Goal: Task Accomplishment & Management: Use online tool/utility

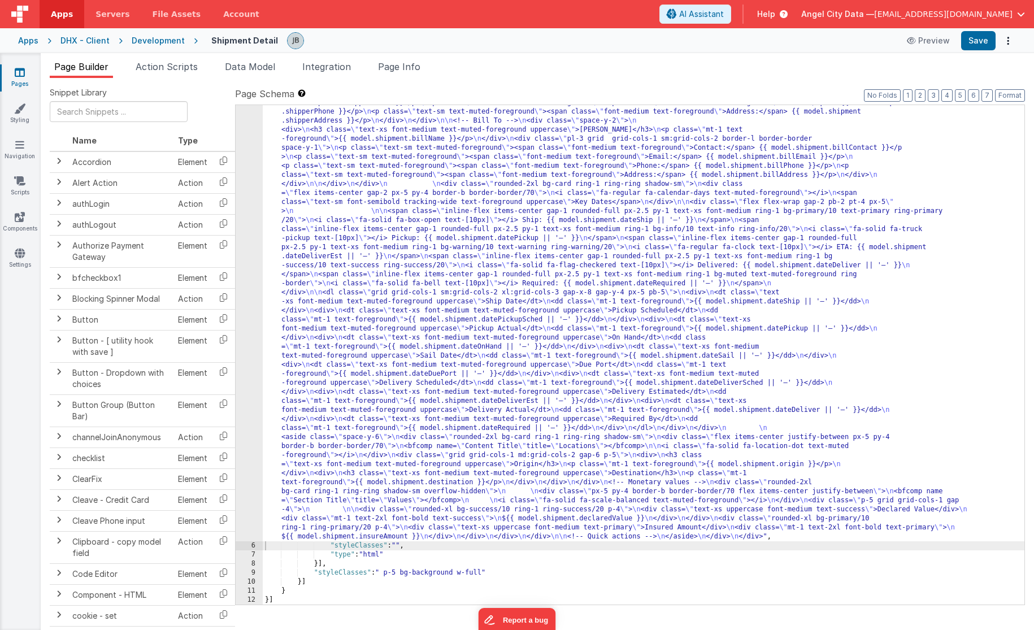
scroll to position [305, 0]
click at [250, 219] on div "5" at bounding box center [249, 188] width 27 height 705
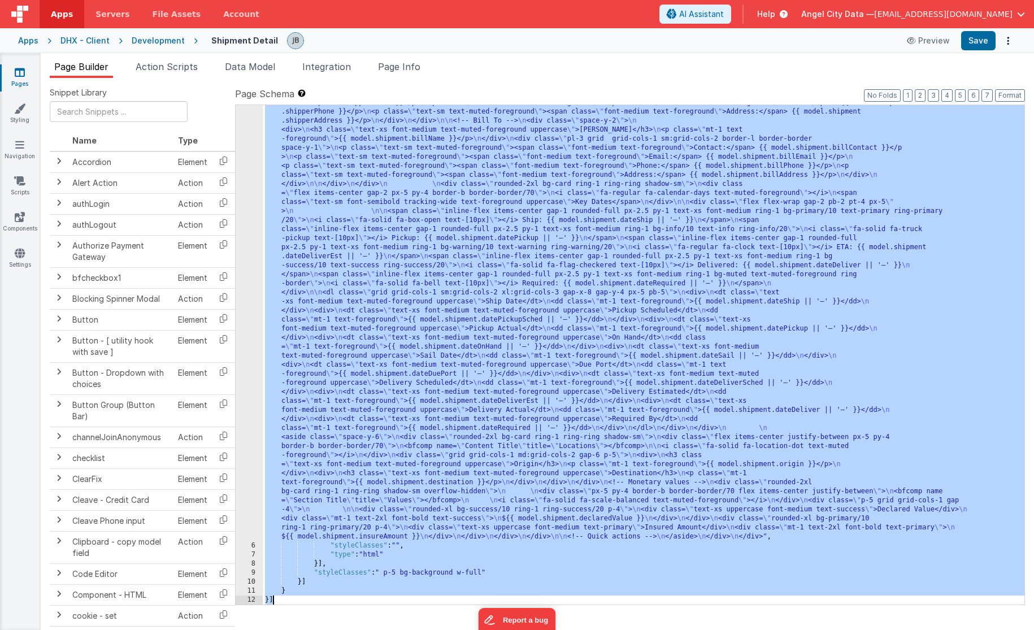
click at [250, 219] on div "5" at bounding box center [249, 188] width 27 height 705
click at [253, 179] on div "5" at bounding box center [249, 188] width 27 height 705
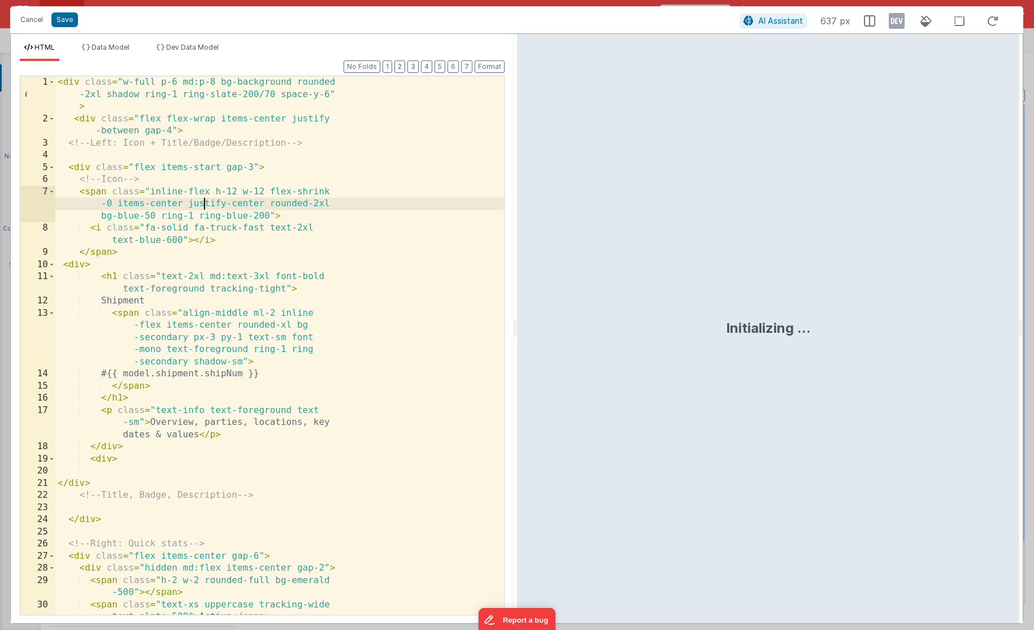
click at [203, 202] on div "< div class = "w-full p-6 md:p-8 bg-background rounded -2xl shadow ring-1 ring-…" at bounding box center [279, 369] width 449 height 587
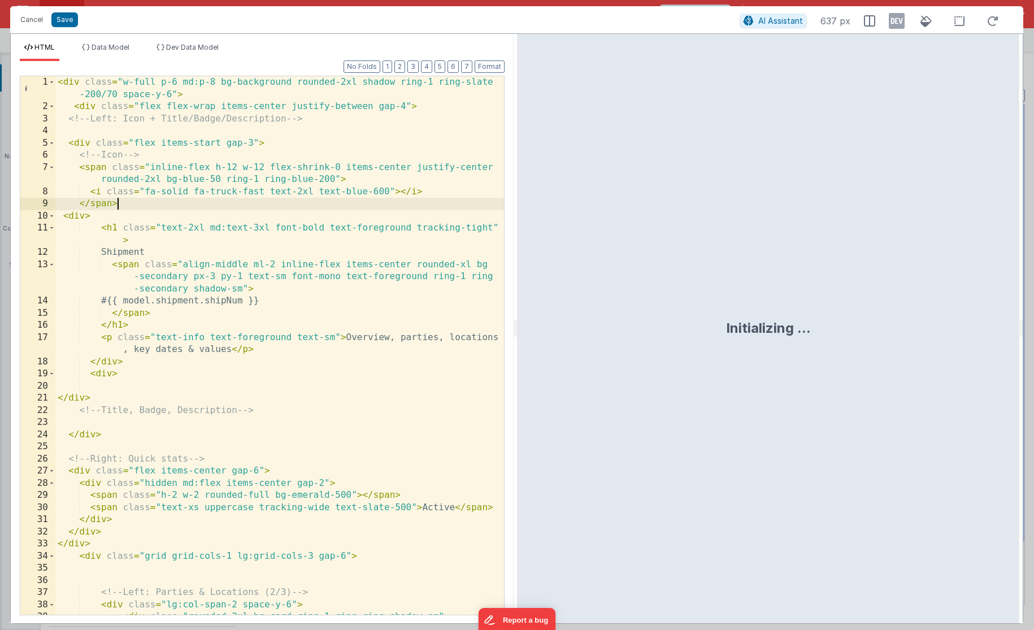
click at [200, 206] on div "< div class = "w-full p-6 md:p-8 bg-background rounded-2xl shadow ring-1 ring-s…" at bounding box center [279, 369] width 449 height 587
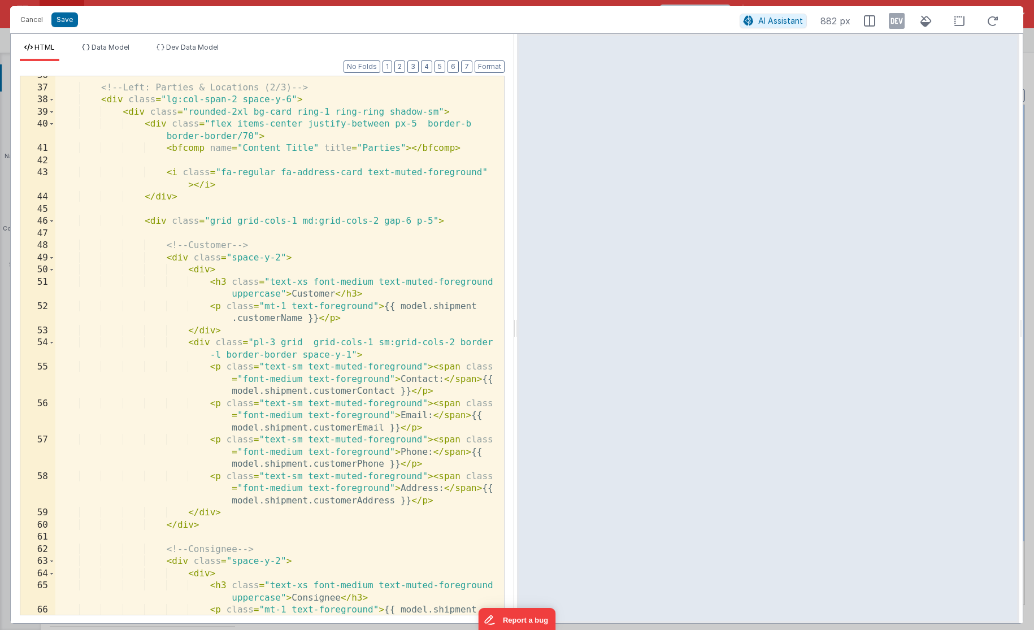
scroll to position [501, 0]
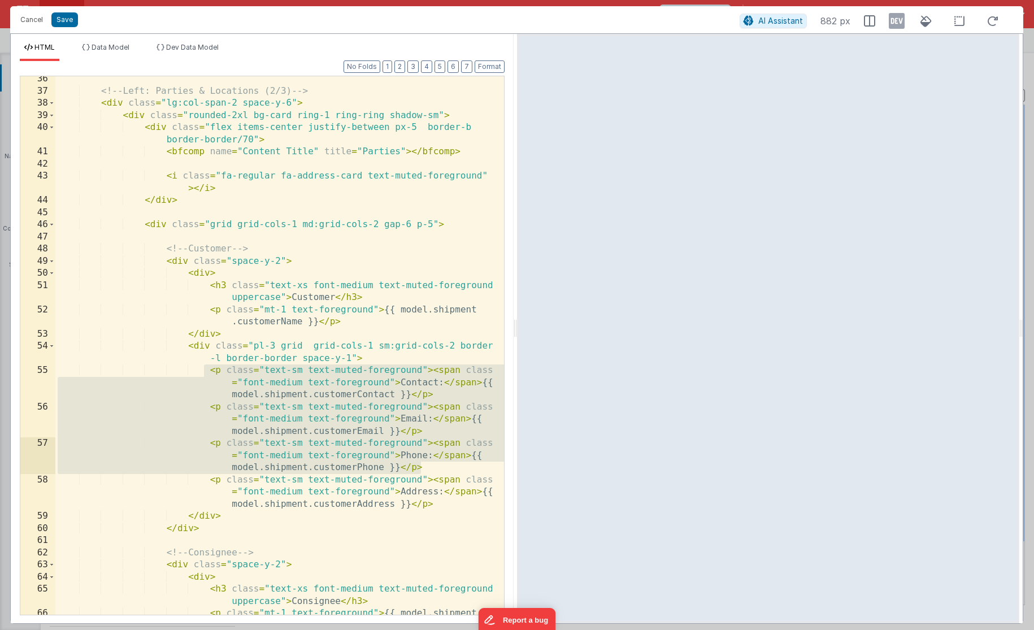
drag, startPoint x: 206, startPoint y: 367, endPoint x: 441, endPoint y: 474, distance: 258.6
click at [441, 474] on div "<!-- Left: Parties & Locations (2/3) --> < div class = "lg:col-span-2 space-y-6…" at bounding box center [279, 360] width 449 height 575
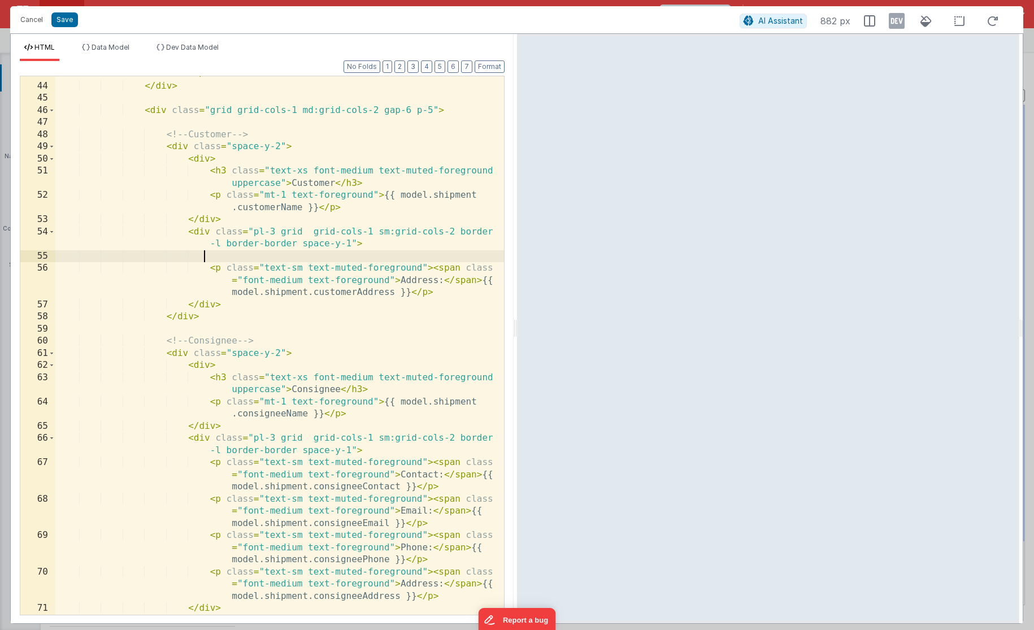
scroll to position [621, 0]
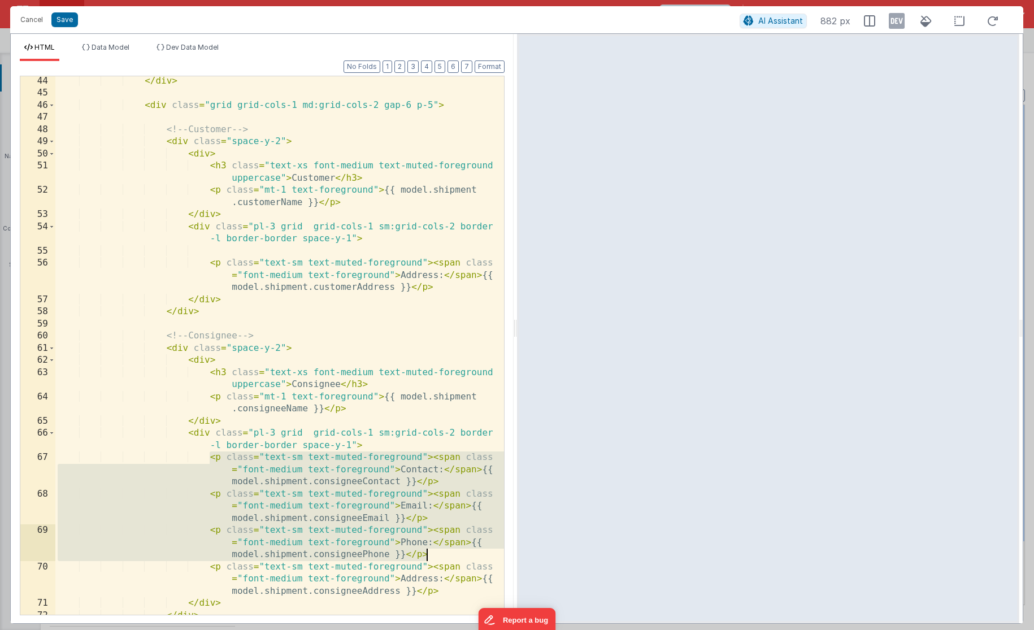
drag, startPoint x: 209, startPoint y: 458, endPoint x: 436, endPoint y: 559, distance: 248.8
click at [436, 559] on div "</ div > < div class = "grid grid-cols-1 md:grid-cols-2 gap-6 p-5" > <!-- Custo…" at bounding box center [279, 356] width 449 height 563
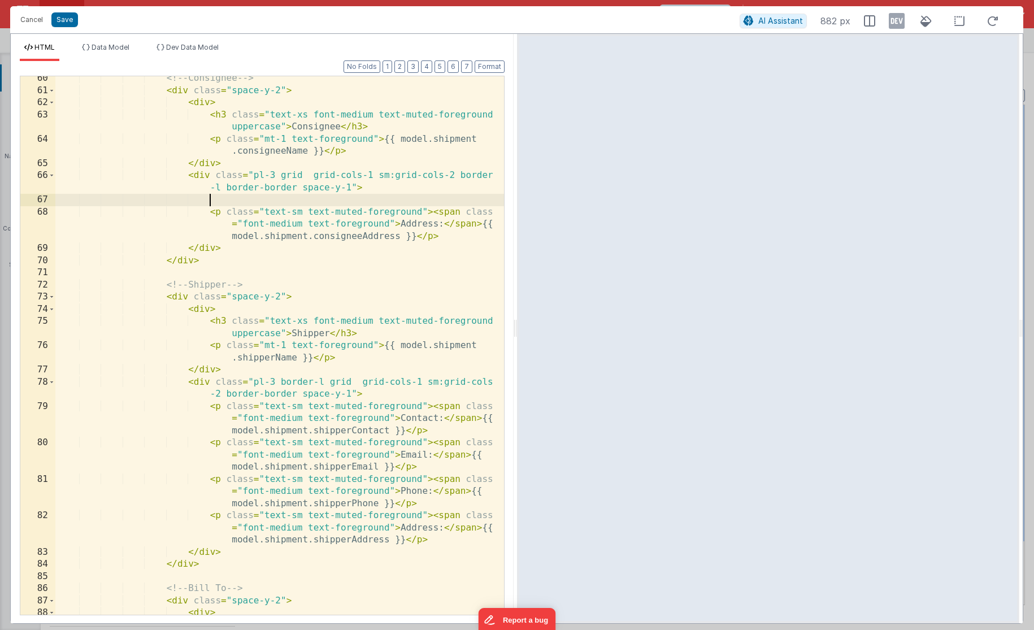
scroll to position [897, 0]
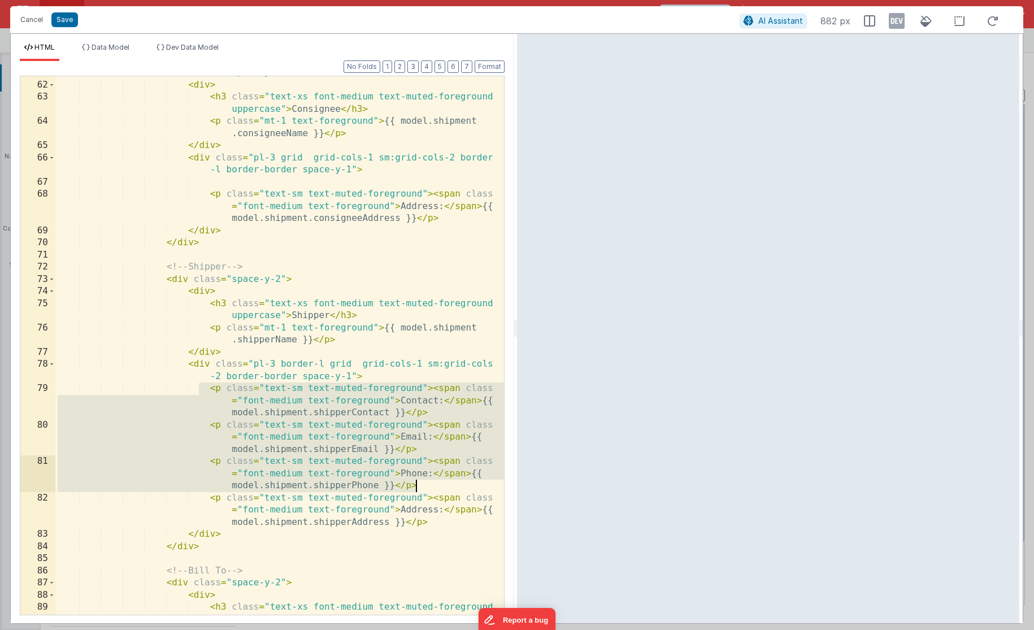
drag, startPoint x: 200, startPoint y: 393, endPoint x: 434, endPoint y: 483, distance: 251.2
click at [434, 483] on div "< div class = "space-y-2" > < div > < h3 class = "text-xs font-medium text-mute…" at bounding box center [279, 354] width 449 height 575
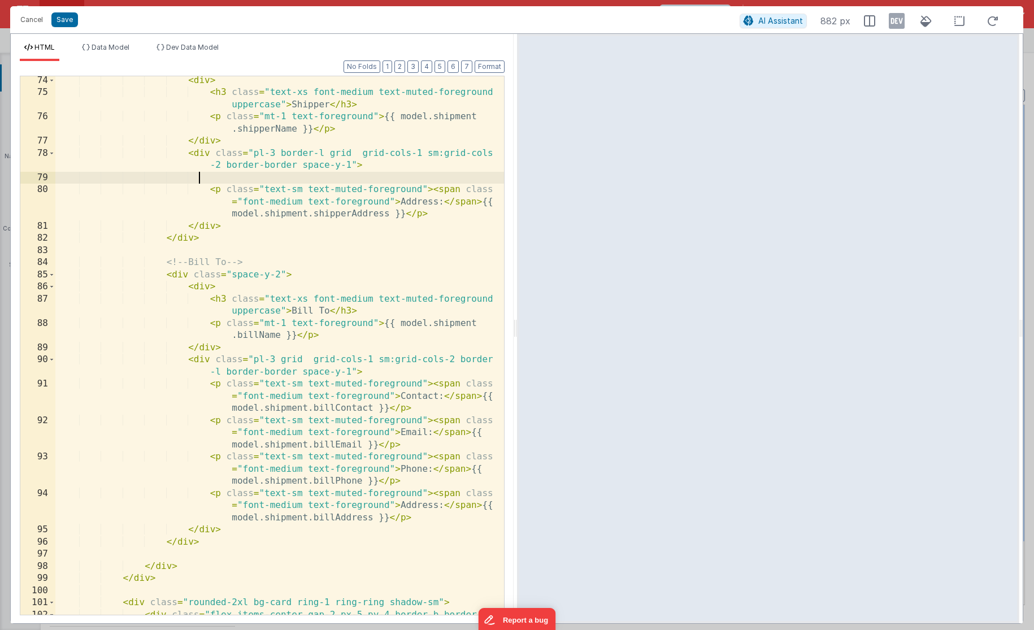
scroll to position [1115, 0]
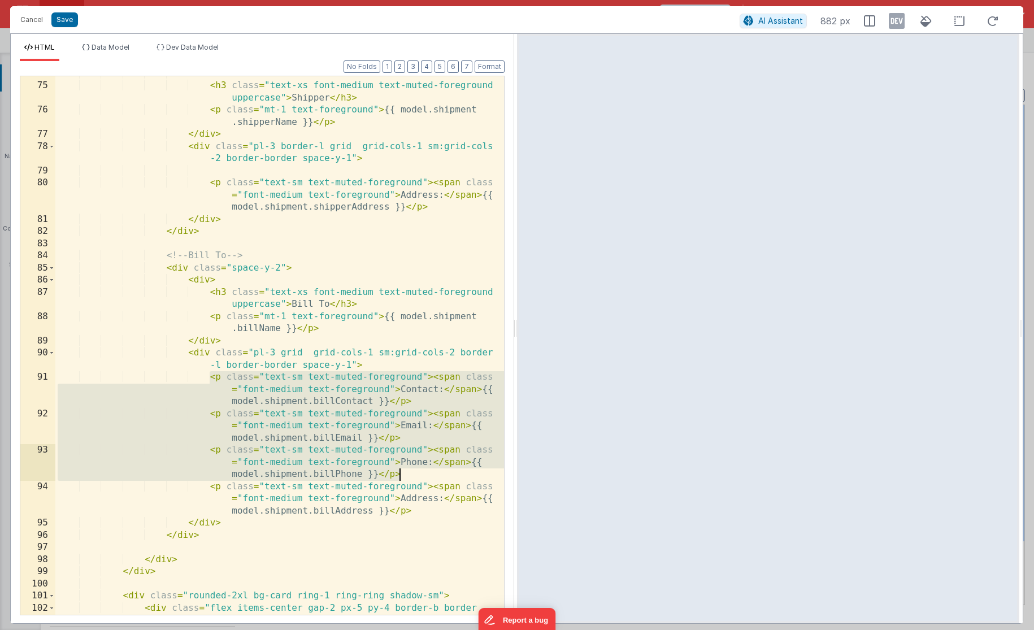
drag, startPoint x: 209, startPoint y: 375, endPoint x: 417, endPoint y: 478, distance: 231.6
click at [417, 478] on div "< div > < h3 class = "text-xs font-medium text-muted-foreground uppercase" > Sh…" at bounding box center [279, 355] width 449 height 575
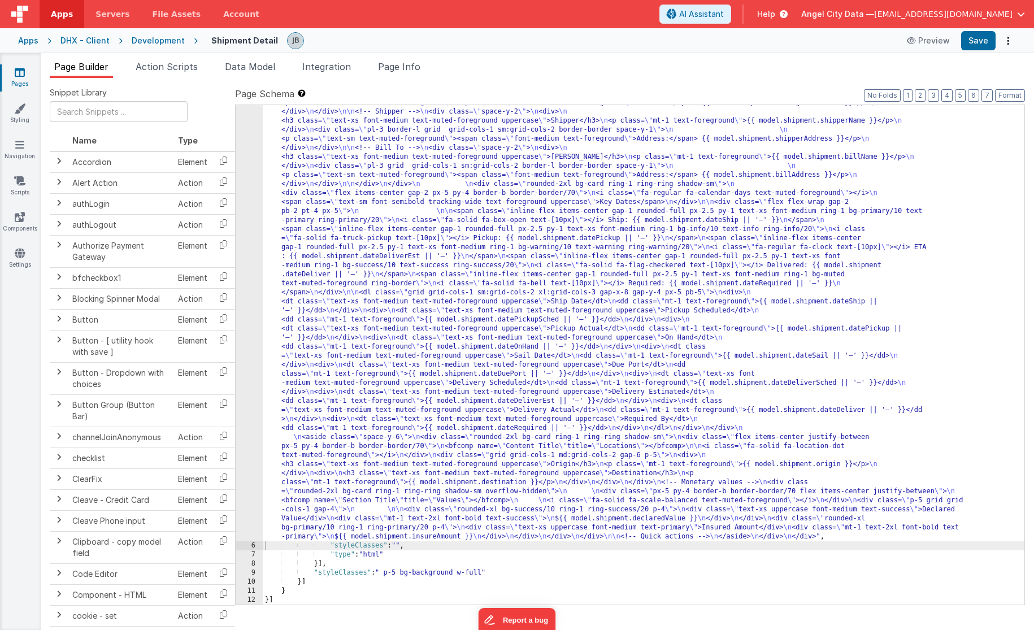
scroll to position [206, 0]
click at [252, 309] on div "5" at bounding box center [249, 239] width 27 height 606
click at [258, 302] on div "5" at bounding box center [249, 239] width 27 height 606
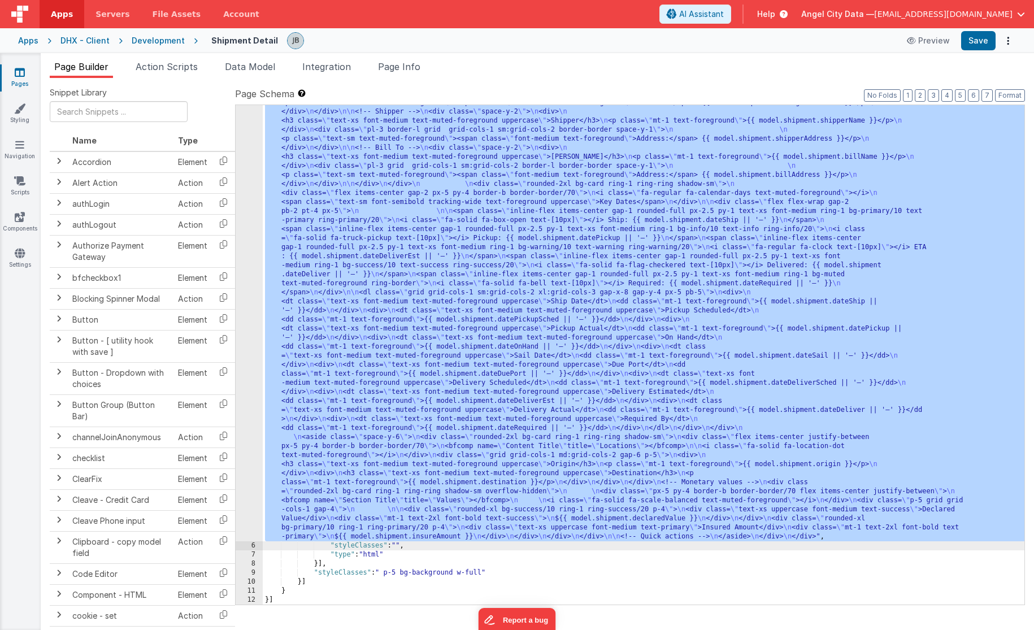
click at [256, 283] on div "5" at bounding box center [249, 239] width 27 height 606
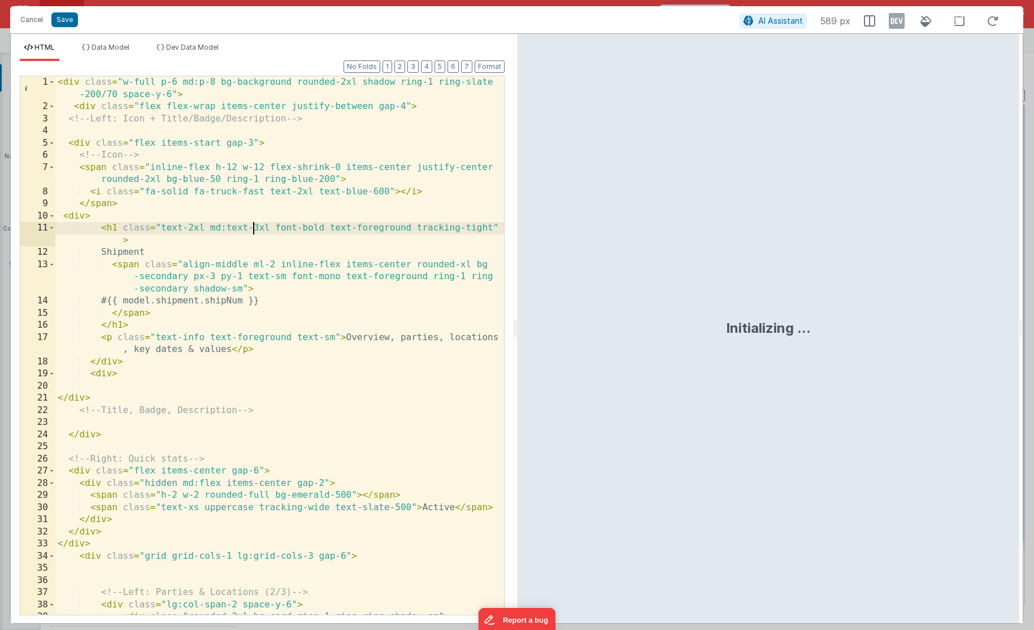
scroll to position [0, 0]
click at [256, 283] on div "< div class = "w-full p-6 md:p-8 bg-background rounded-2xl shadow ring-1 ring-s…" at bounding box center [279, 369] width 449 height 587
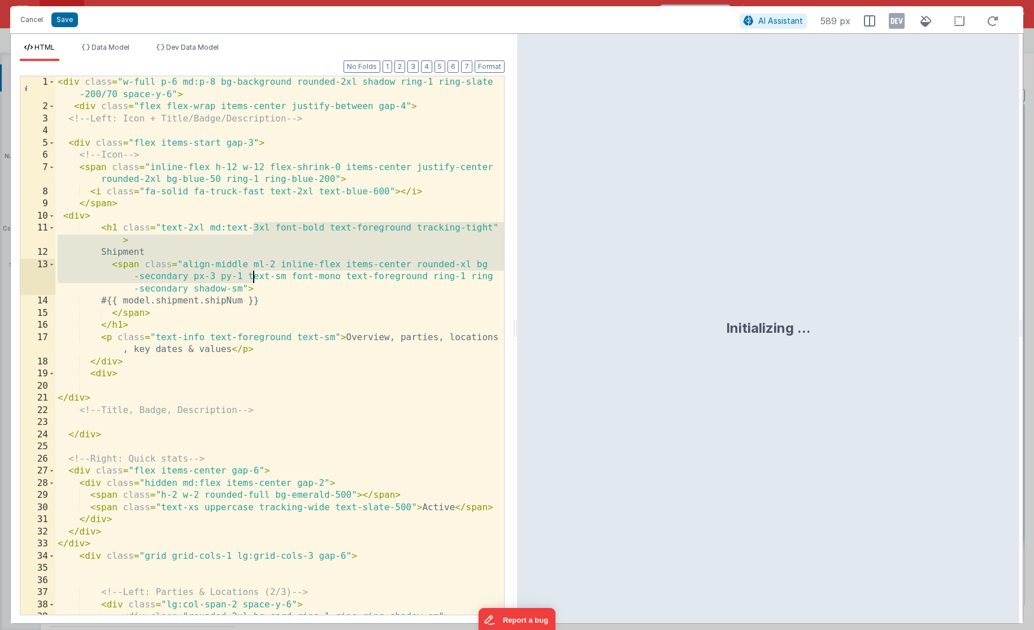
click at [256, 283] on div "< div class = "w-full p-6 md:p-8 bg-background rounded-2xl shadow ring-1 ring-s…" at bounding box center [279, 369] width 449 height 587
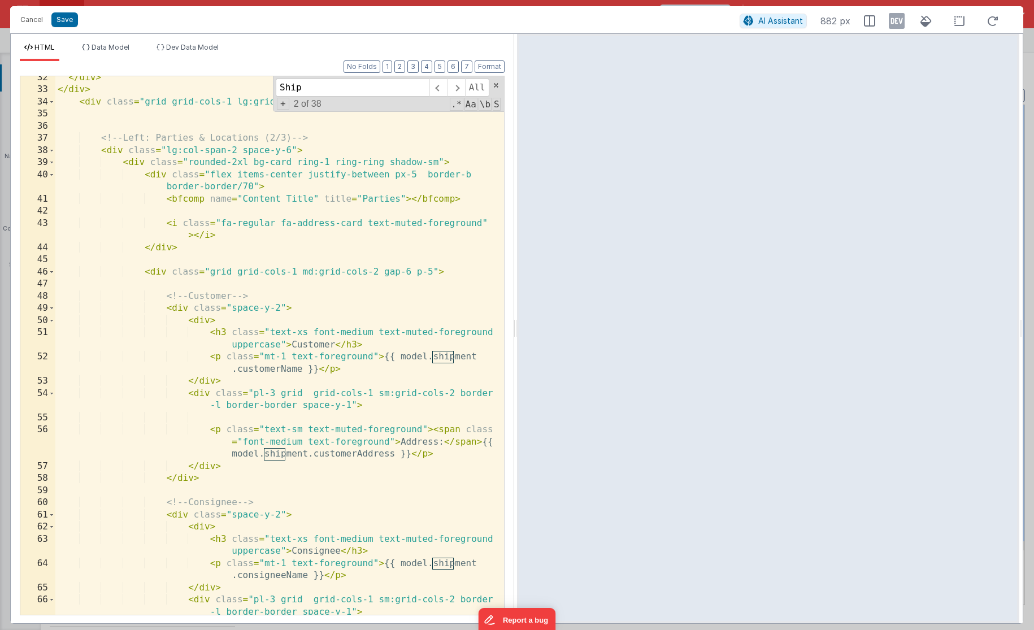
scroll to position [454, 0]
type input "Ship"
click at [262, 336] on div "</ div > </ div > < div class = "grid grid-cols-1 lg:grid-cols-3 gap-6" > <!-- …" at bounding box center [279, 353] width 449 height 563
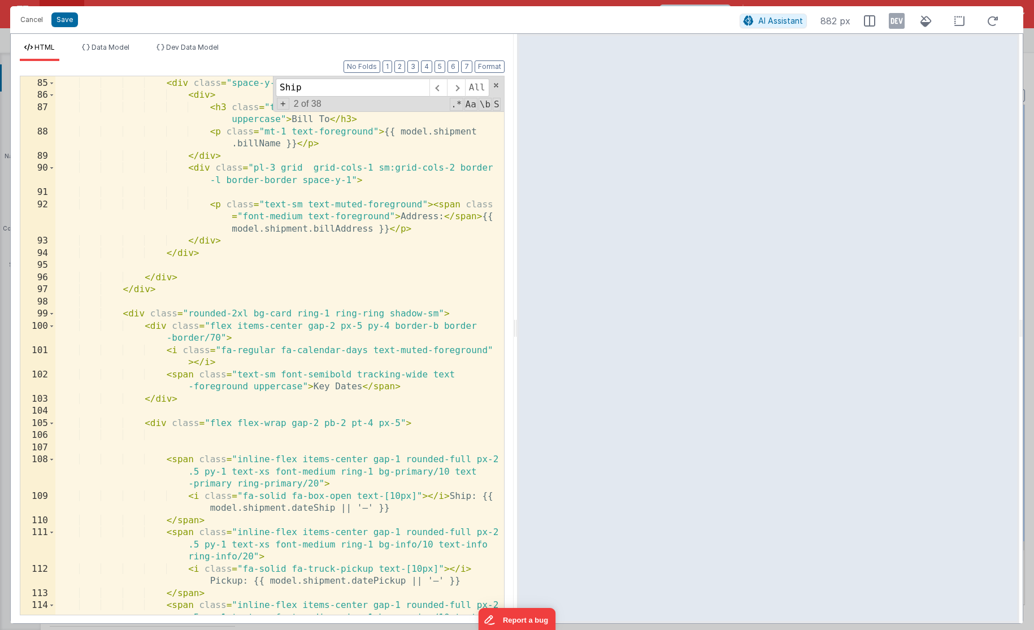
scroll to position [1301, 0]
click at [763, 20] on span "AI Assistant" at bounding box center [781, 21] width 45 height 10
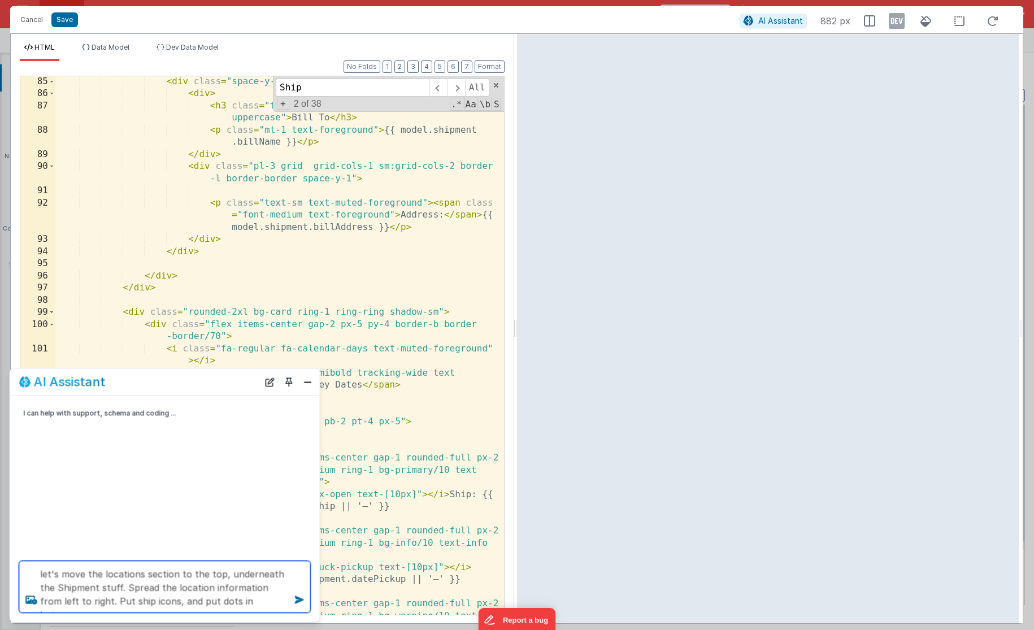
type textarea "let's move the locations section to the top, underneath the Shipment stuff. Spr…"
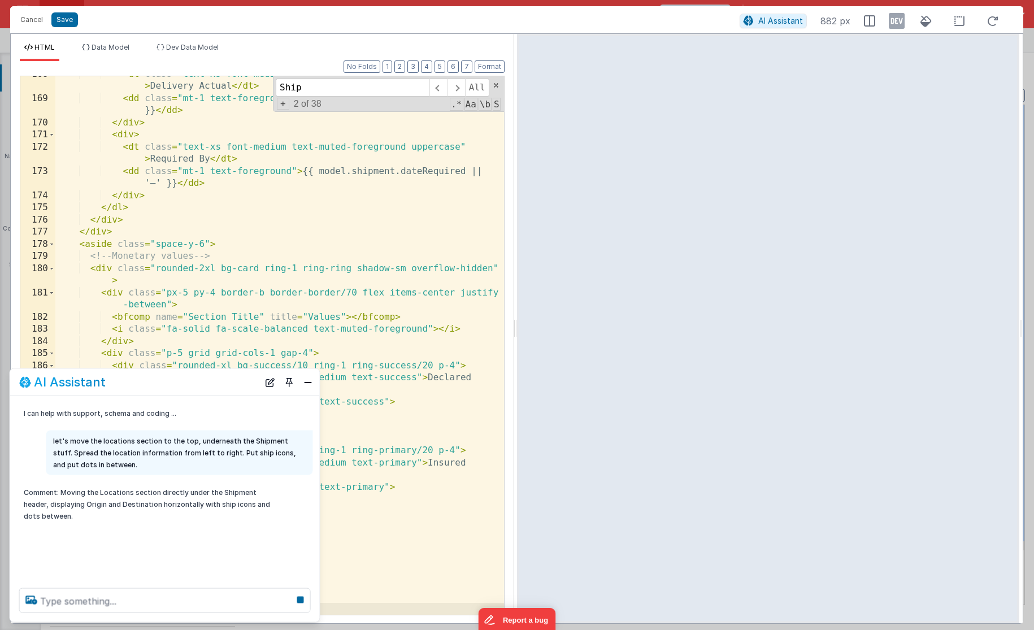
scroll to position [2816, 0]
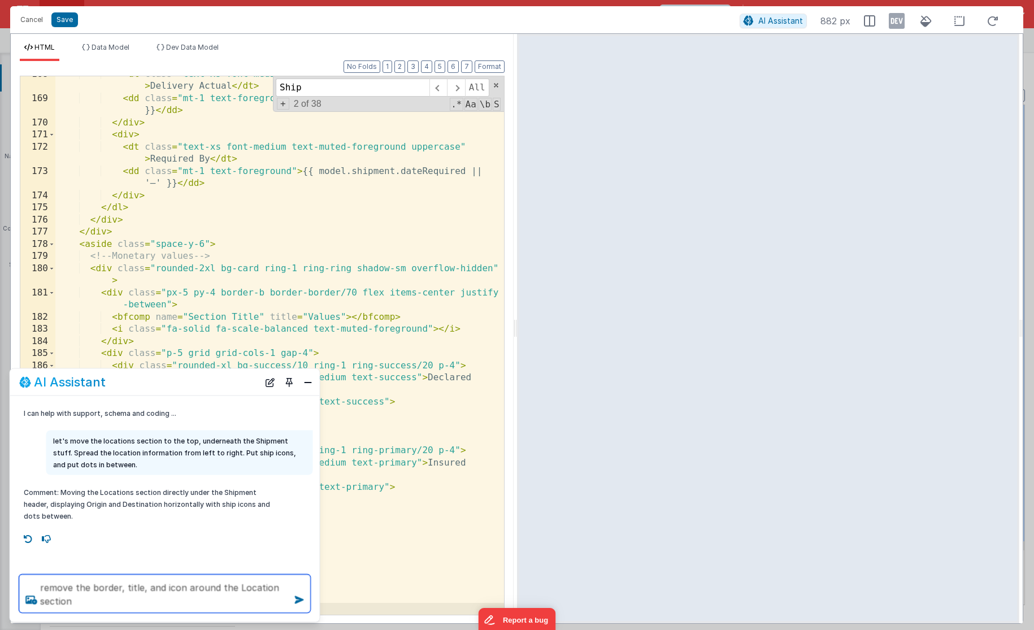
type textarea "remove the border, title, and icon around the Location section"
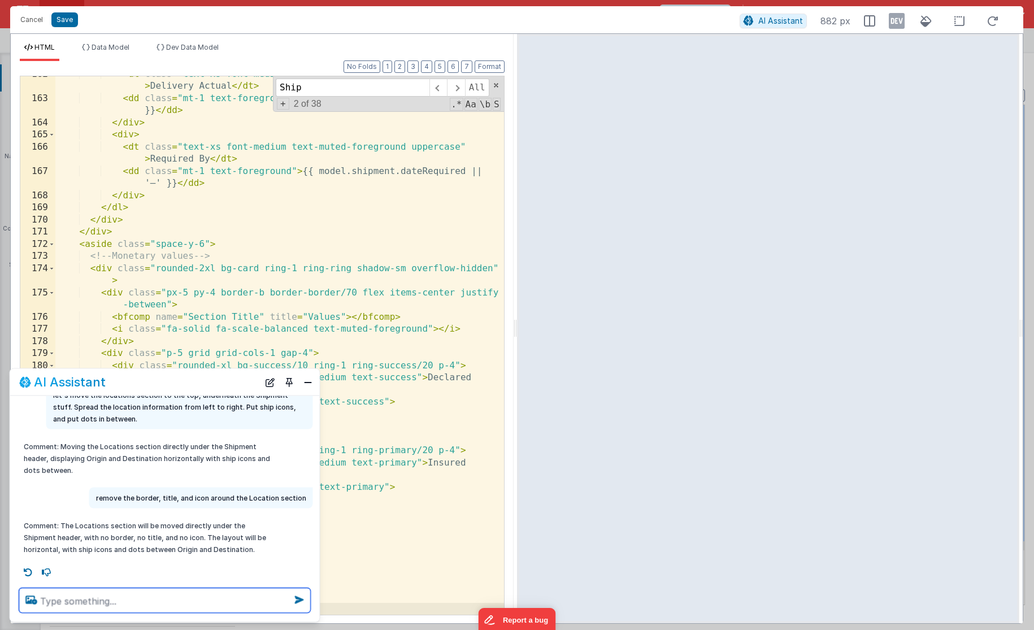
scroll to position [48, 0]
click at [69, 609] on textarea at bounding box center [165, 600] width 292 height 25
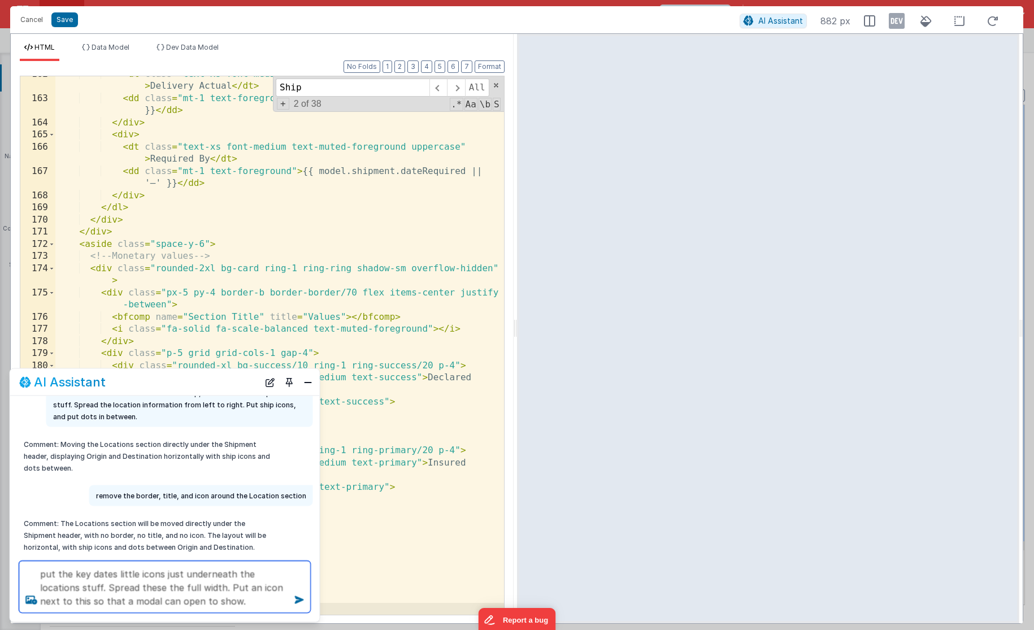
type textarea "put the key dates little icons just underneath the locations stuff. Spread thes…"
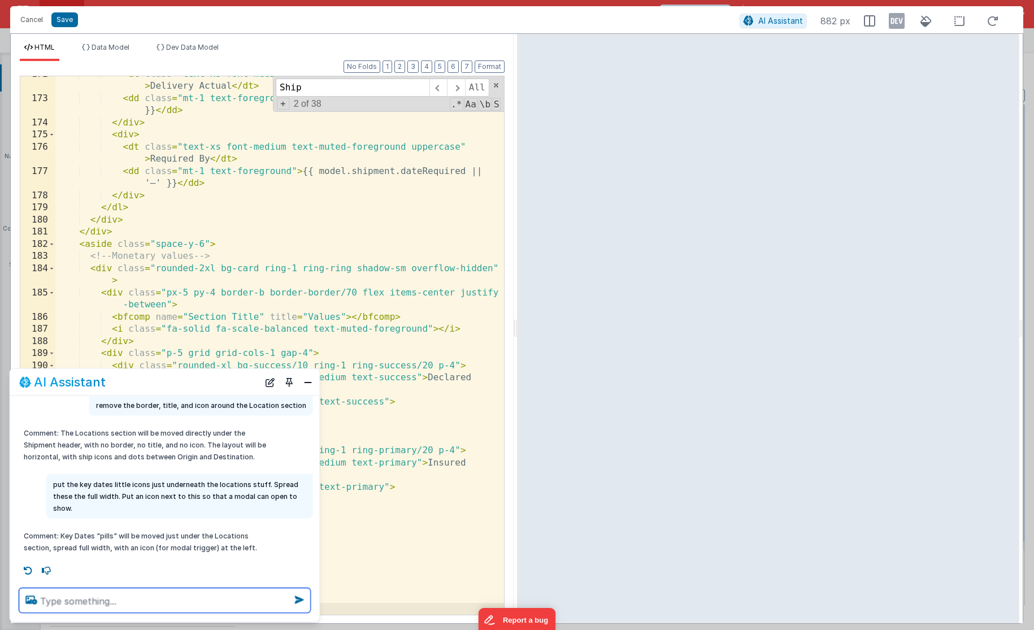
scroll to position [139, 0]
click at [313, 384] on button "Close" at bounding box center [308, 382] width 15 height 16
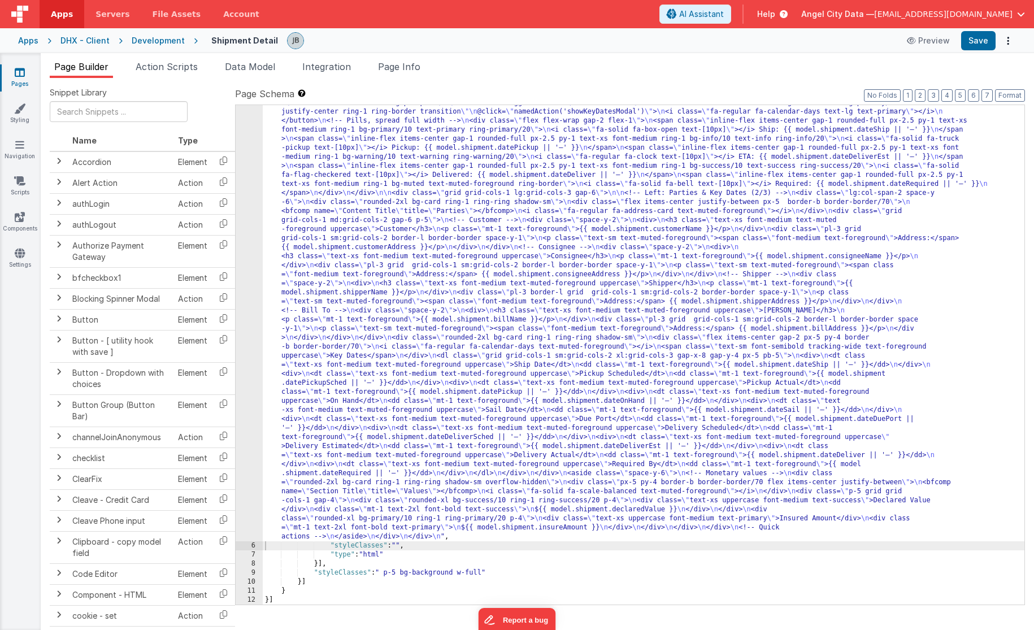
scroll to position [179, 0]
click at [251, 198] on div "5" at bounding box center [249, 252] width 27 height 579
click at [257, 194] on div "5" at bounding box center [249, 252] width 27 height 579
click at [249, 194] on div "5" at bounding box center [249, 252] width 27 height 579
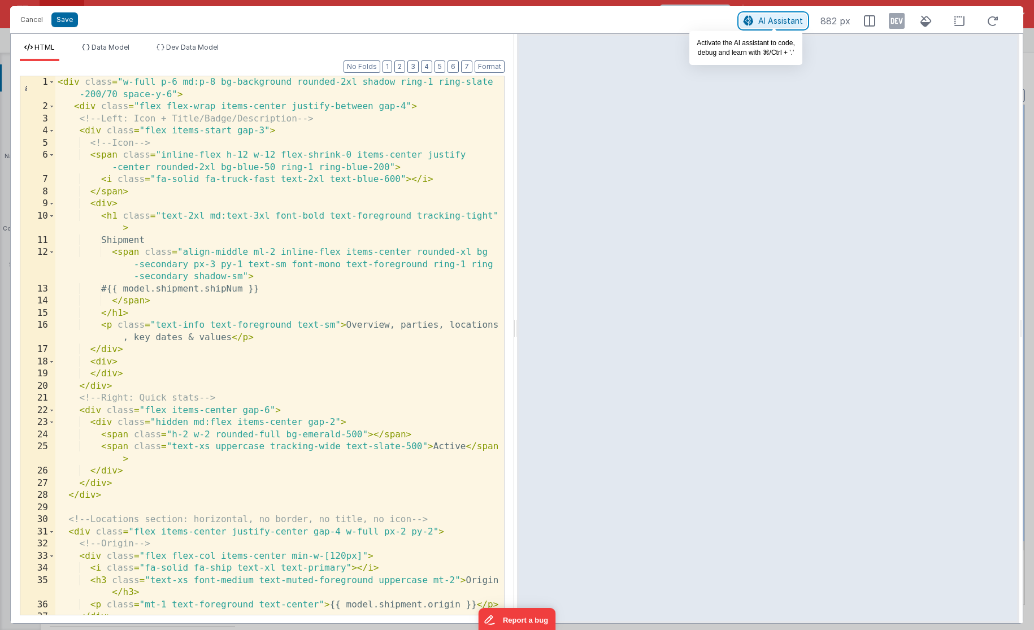
click at [779, 23] on span "AI Assistant" at bounding box center [781, 21] width 45 height 10
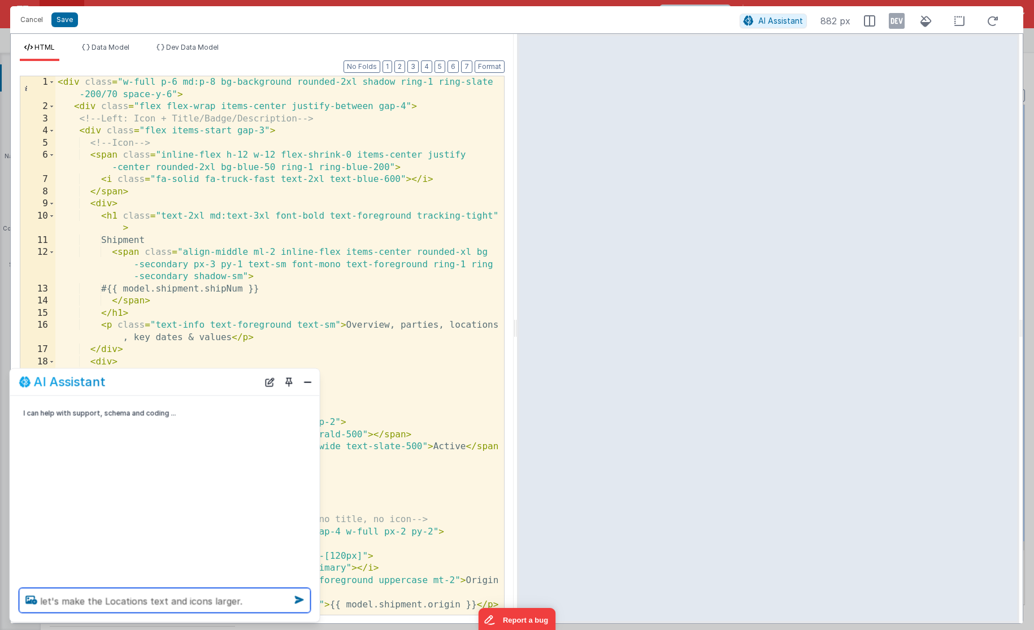
type textarea "let's make the Locations text and icons larger."
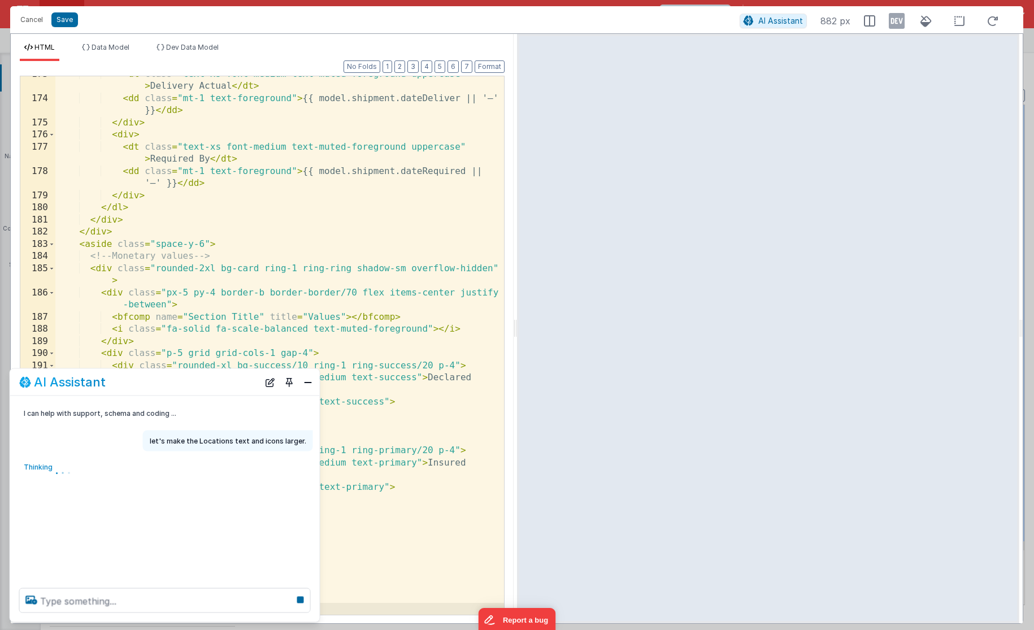
scroll to position [2840, 0]
click at [308, 382] on button "Close" at bounding box center [308, 382] width 15 height 16
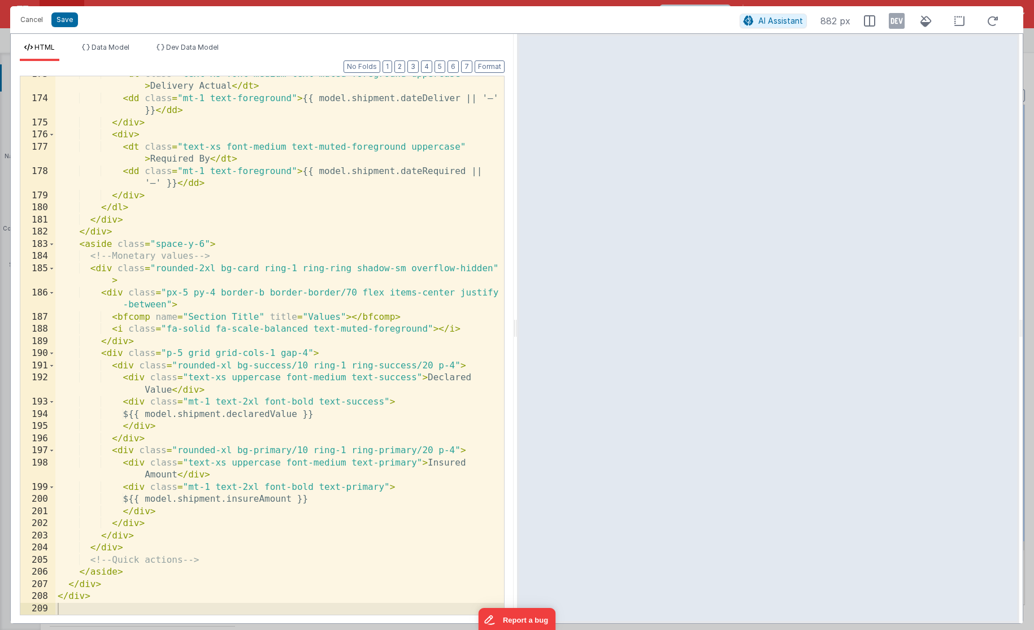
click at [274, 351] on div "< dt class = "text-xs font-medium text-muted-foreground uppercase" > Delivery A…" at bounding box center [279, 355] width 449 height 575
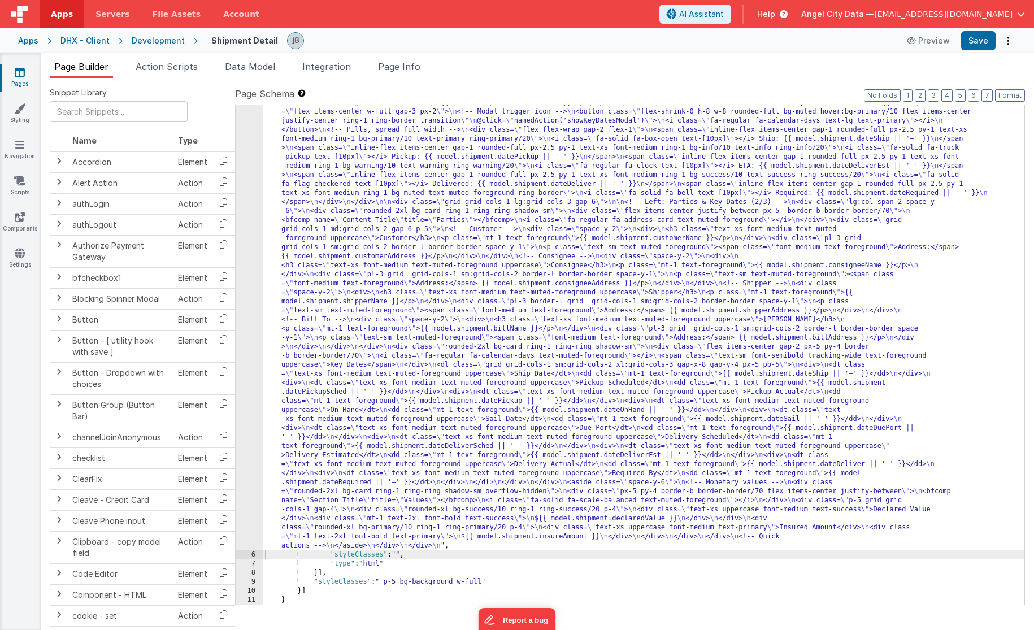
click at [250, 265] on div "5" at bounding box center [249, 257] width 27 height 588
click at [252, 262] on div "5" at bounding box center [249, 257] width 27 height 588
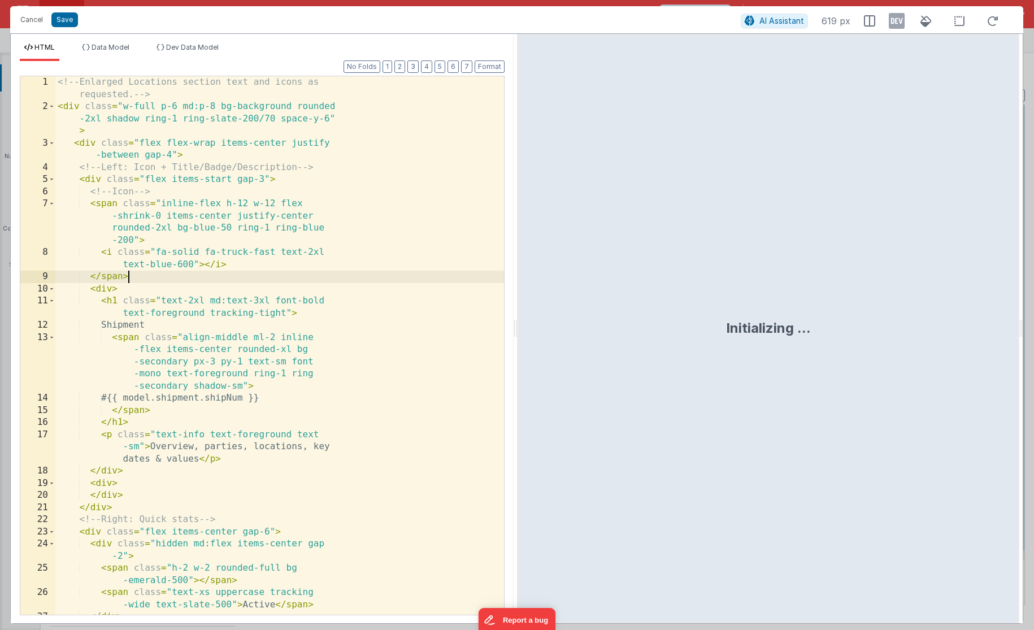
click at [254, 279] on div "<!-- Enlarged Locations section text and icons as requested. --> < div class = …" at bounding box center [279, 363] width 449 height 575
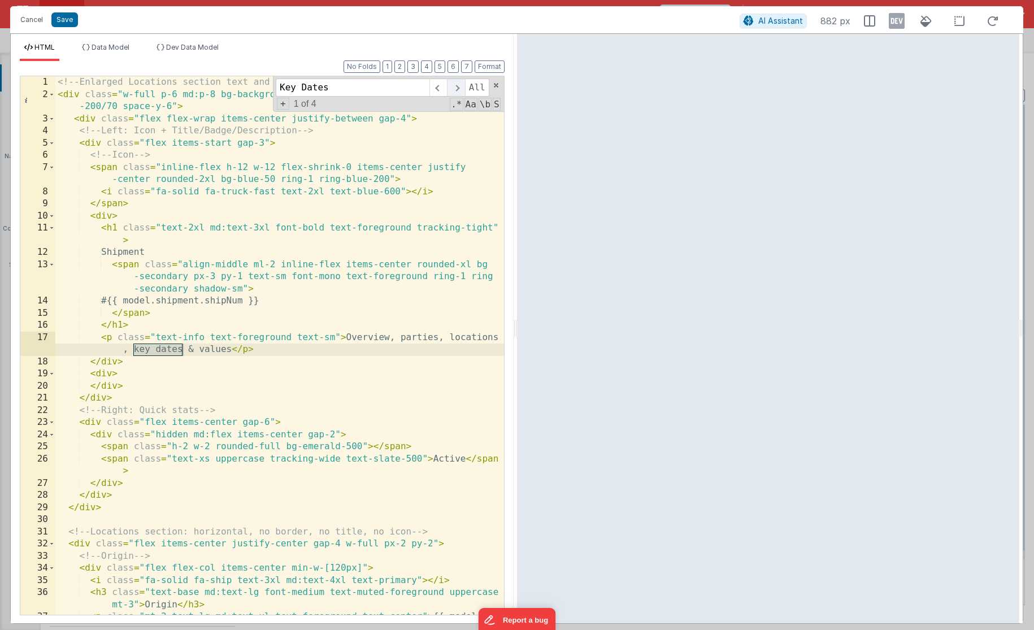
type input "Key Dates"
click at [456, 87] on span at bounding box center [456, 88] width 18 height 18
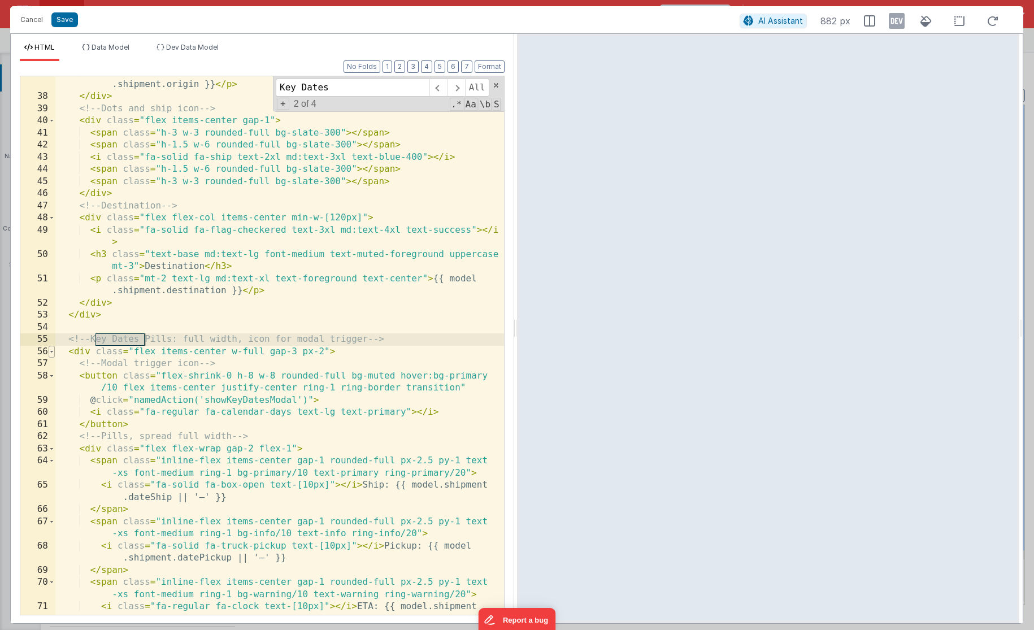
click at [53, 350] on span at bounding box center [52, 352] width 6 height 12
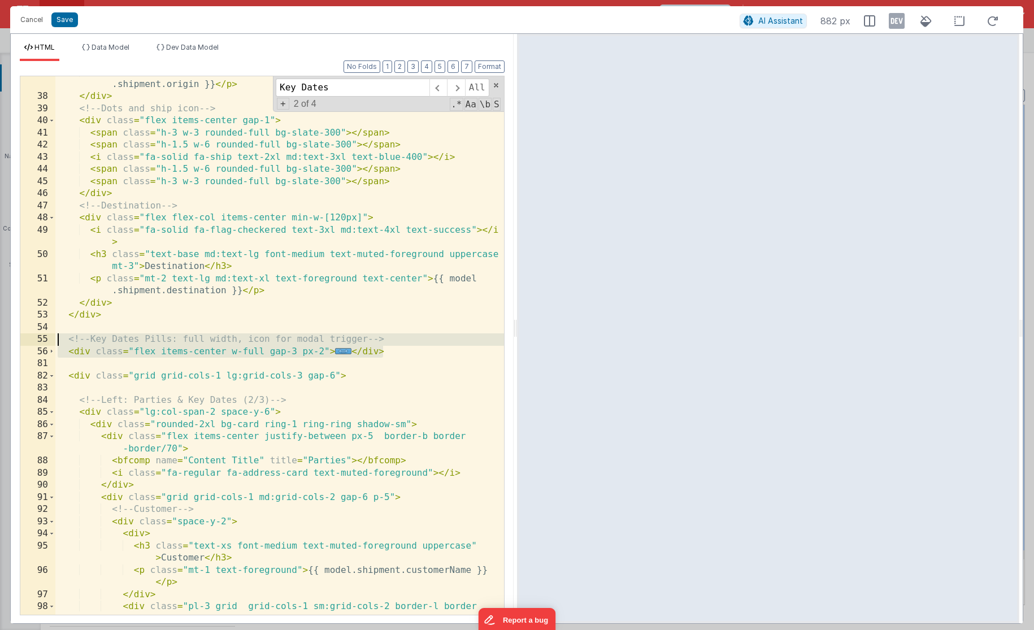
drag, startPoint x: 396, startPoint y: 353, endPoint x: 50, endPoint y: 342, distance: 345.6
click at [50, 342] on div "37 38 39 40 41 42 43 44 45 46 47 48 49 50 51 52 53 54 55 56 81 82 83 84 85 86 8…" at bounding box center [262, 346] width 485 height 540
click at [400, 357] on div "< p class = "mt-2 text-lg md:text-xl text-foreground text-center" > {{ model .s…" at bounding box center [279, 359] width 449 height 587
drag, startPoint x: 400, startPoint y: 357, endPoint x: 44, endPoint y: 336, distance: 357.3
click at [44, 336] on div "37 38 39 40 41 42 43 44 45 46 47 48 49 50 51 52 53 54 55 56 81 82 83 84 85 86 8…" at bounding box center [262, 346] width 485 height 540
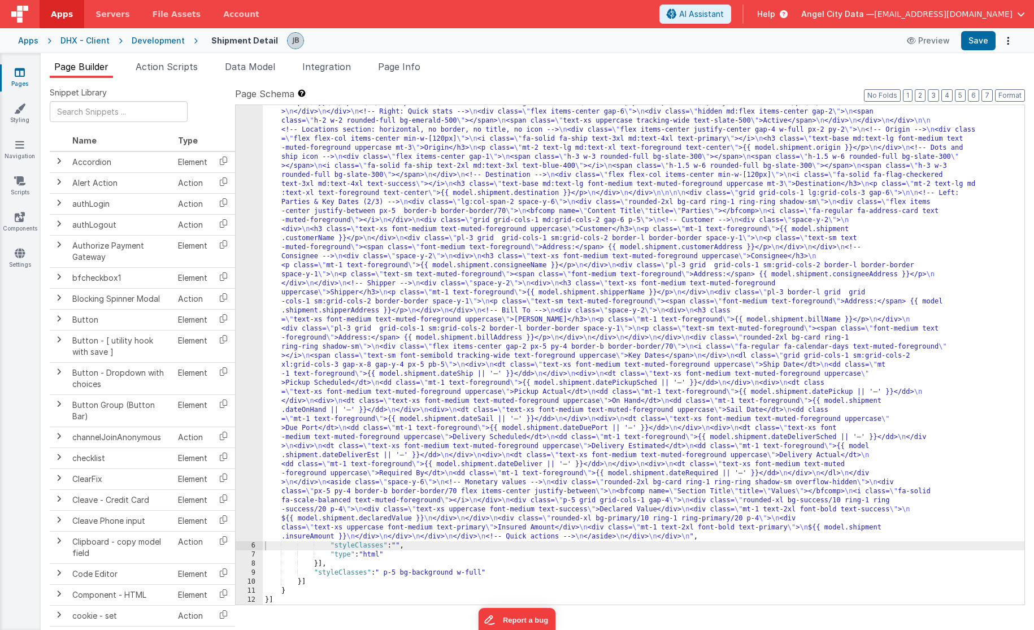
scroll to position [88, 0]
click at [265, 326] on div ""html" : "<!-- Enlarged Locations section text and icons as requested. --> \n <…" at bounding box center [644, 551] width 762 height 997
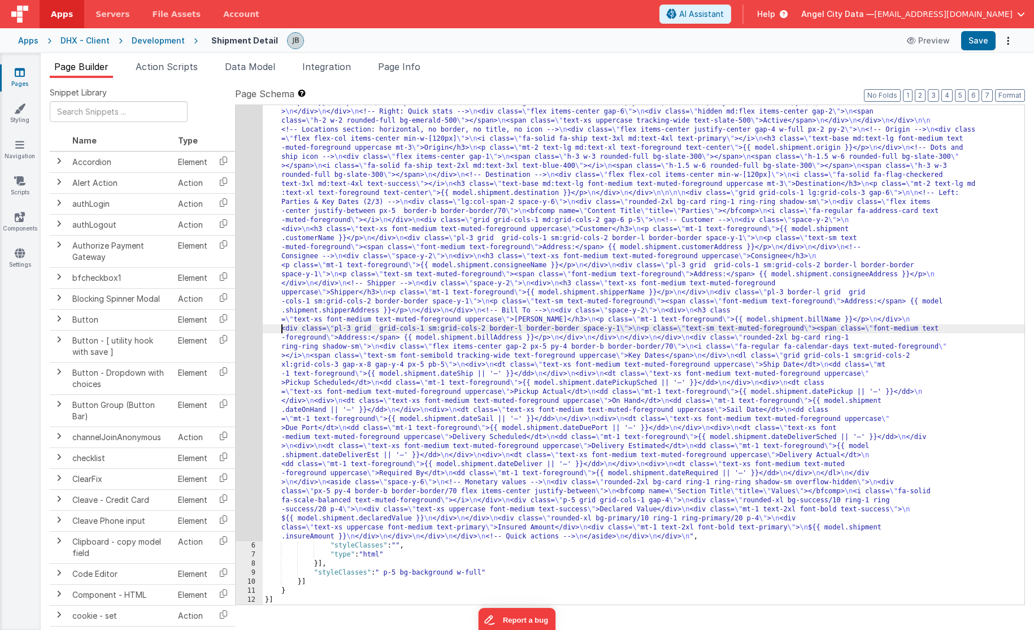
click at [246, 319] on div "5" at bounding box center [249, 297] width 27 height 488
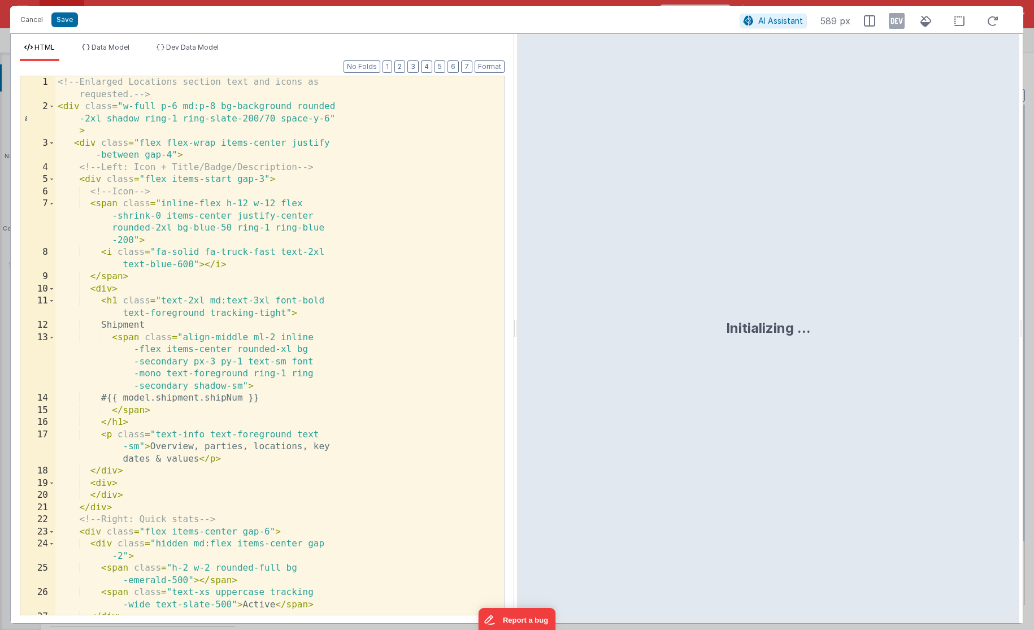
click at [230, 329] on div "<!-- Enlarged Locations section text and icons as requested. --> < div class = …" at bounding box center [279, 363] width 449 height 575
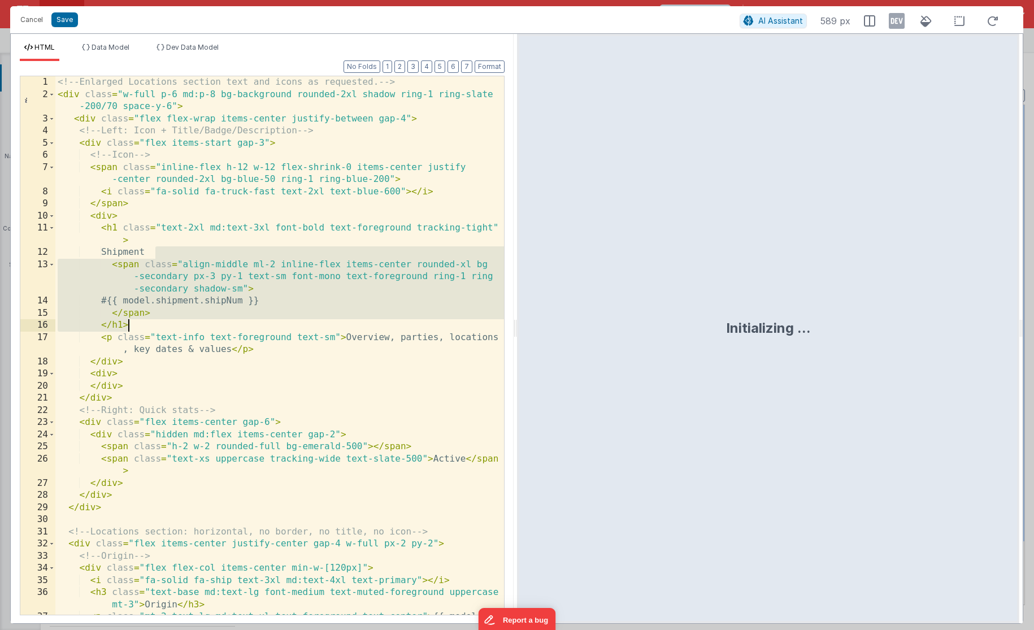
scroll to position [0, 0]
click at [208, 382] on div "<!-- Enlarged Locations section text and icons as requested. --> < div class = …" at bounding box center [279, 363] width 449 height 575
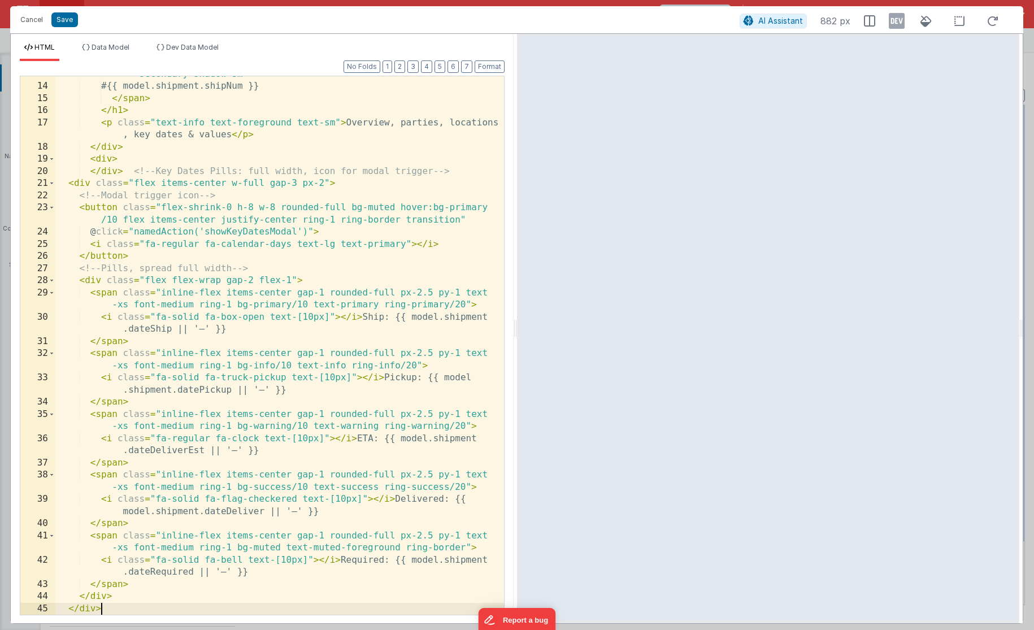
scroll to position [215, 0]
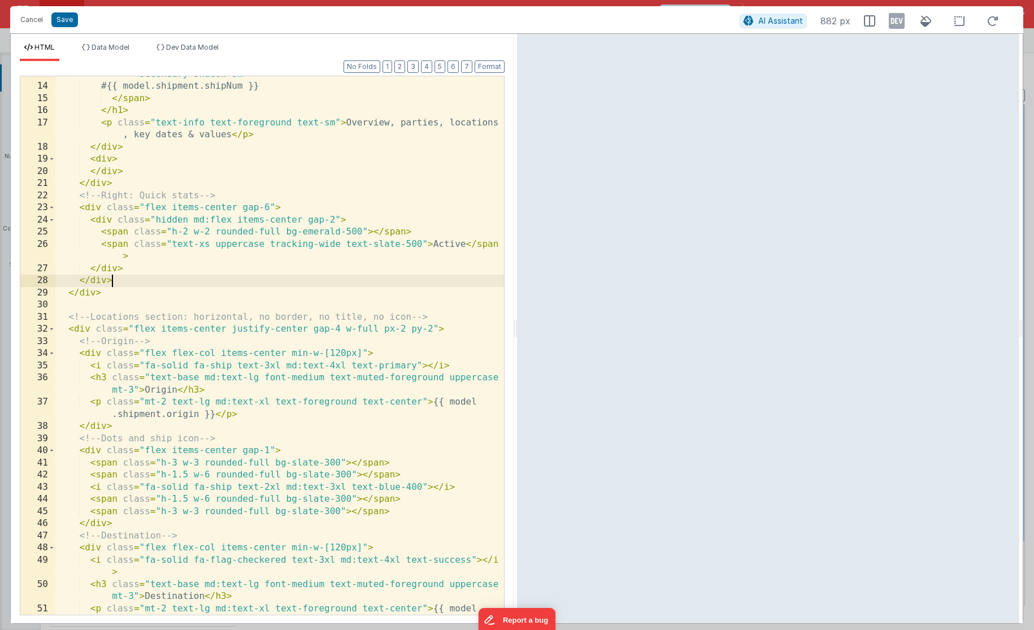
click at [294, 280] on div "< span class = "align-middle ml-2 inline-flex items-center rounded-xl bg -secon…" at bounding box center [279, 344] width 449 height 600
click at [297, 371] on div "< span class = "align-middle ml-2 inline-flex items-center rounded-xl bg -secon…" at bounding box center [279, 343] width 449 height 600
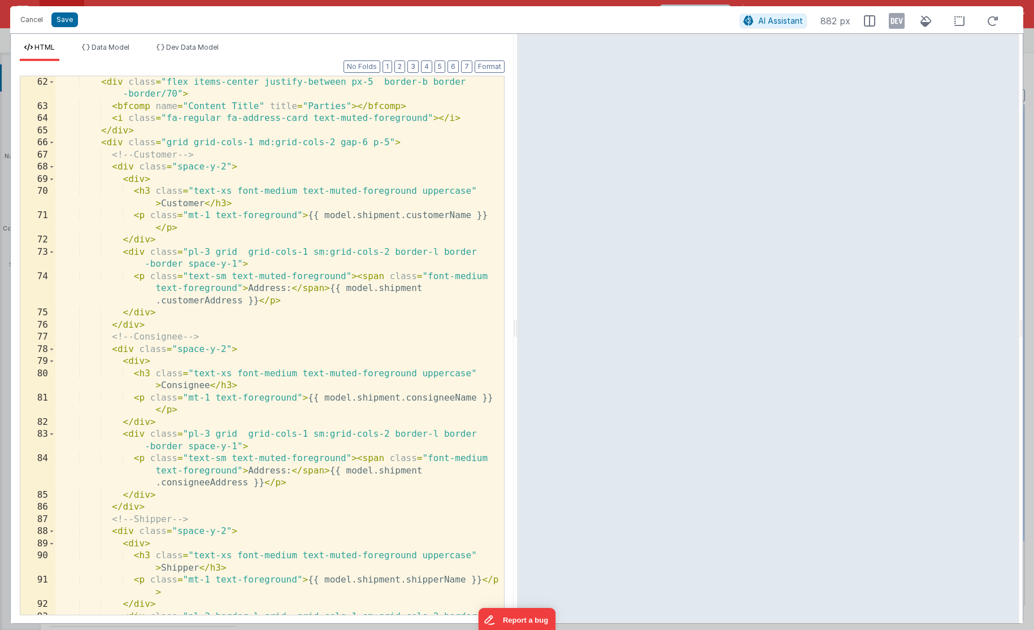
scroll to position [905, 0]
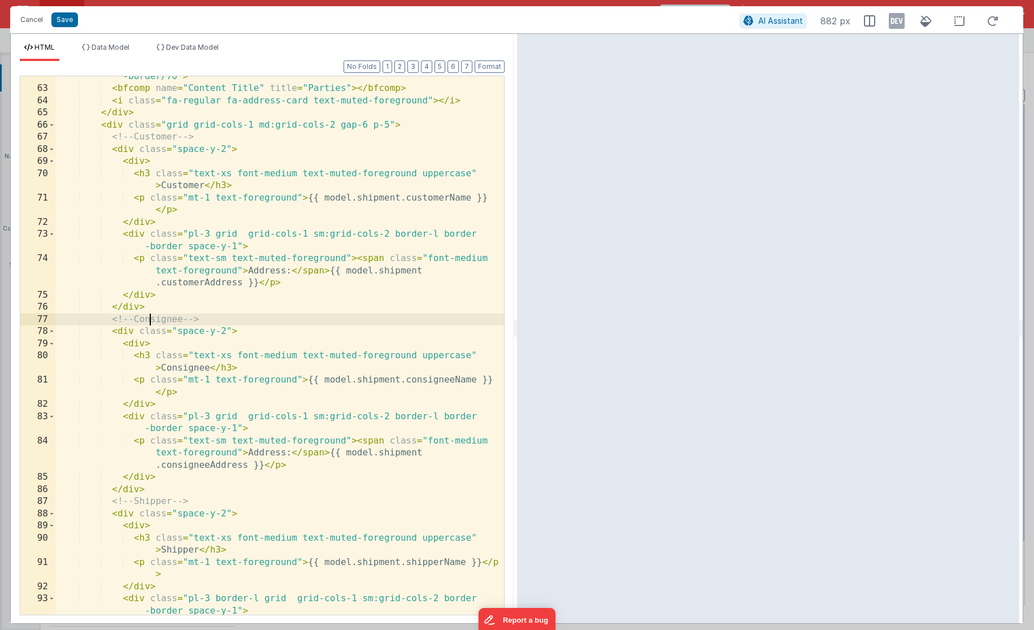
click at [151, 324] on div "< div class = "flex items-center justify-between px-5 border-b border -border/7…" at bounding box center [279, 358] width 449 height 600
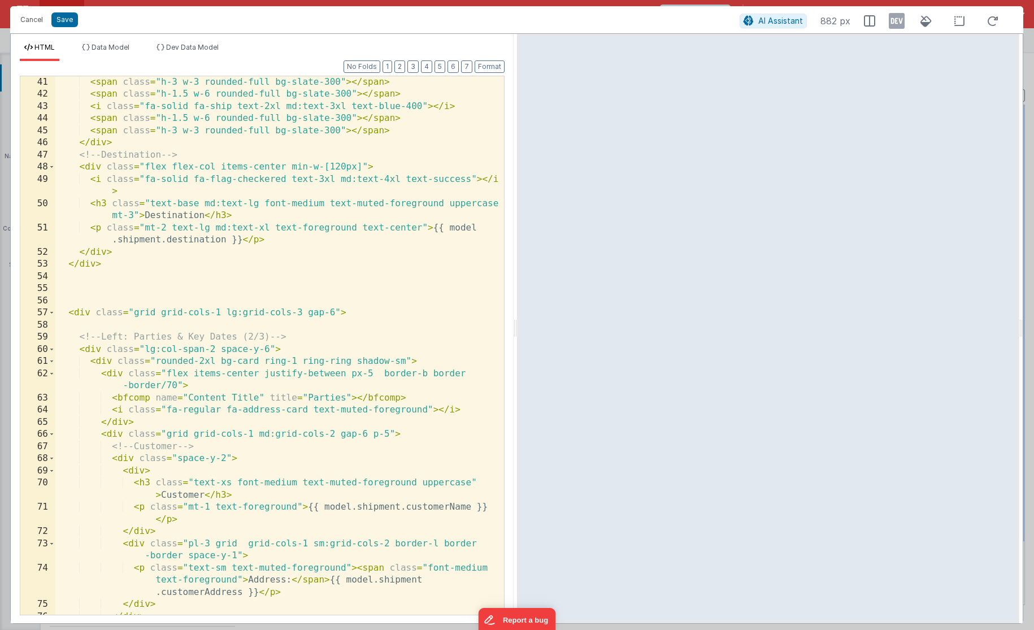
scroll to position [587, 0]
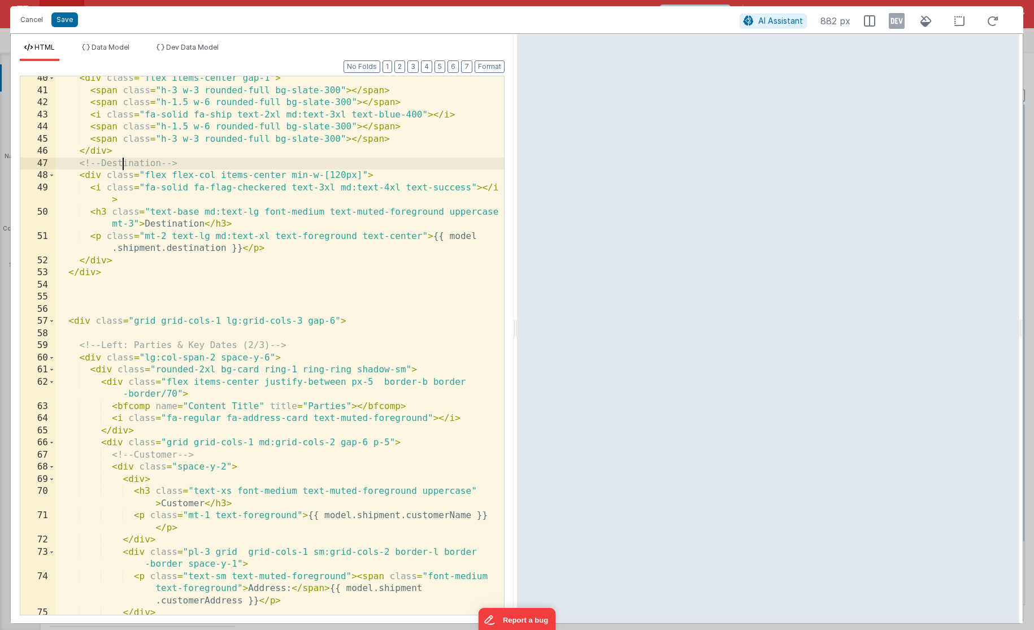
click at [122, 162] on div "< div class = "flex items-center gap-1" > < span class = "h-3 w-3 rounded-full …" at bounding box center [279, 353] width 449 height 563
click at [96, 170] on div "< div class = "flex items-center gap-1" > < span class = "h-3 w-3 rounded-full …" at bounding box center [279, 353] width 449 height 563
click at [88, 171] on div "< div class = "flex items-center gap-1" > < span class = "h-3 w-3 rounded-full …" at bounding box center [279, 353] width 449 height 563
click at [129, 256] on div "< div class = "flex items-center gap-1" > < span class = "h-3 w-3 rounded-full …" at bounding box center [279, 353] width 449 height 563
click at [122, 277] on div "< div class = "flex items-center gap-1" > < span class = "h-3 w-3 rounded-full …" at bounding box center [279, 353] width 449 height 563
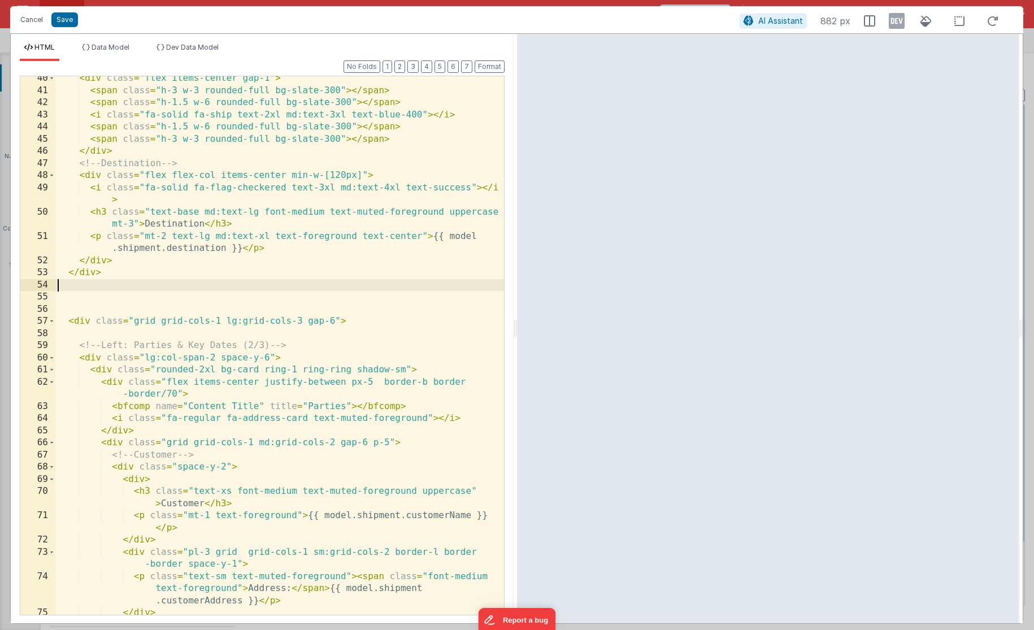
click at [118, 283] on div "< div class = "flex items-center gap-1" > < span class = "h-3 w-3 rounded-full …" at bounding box center [279, 353] width 449 height 563
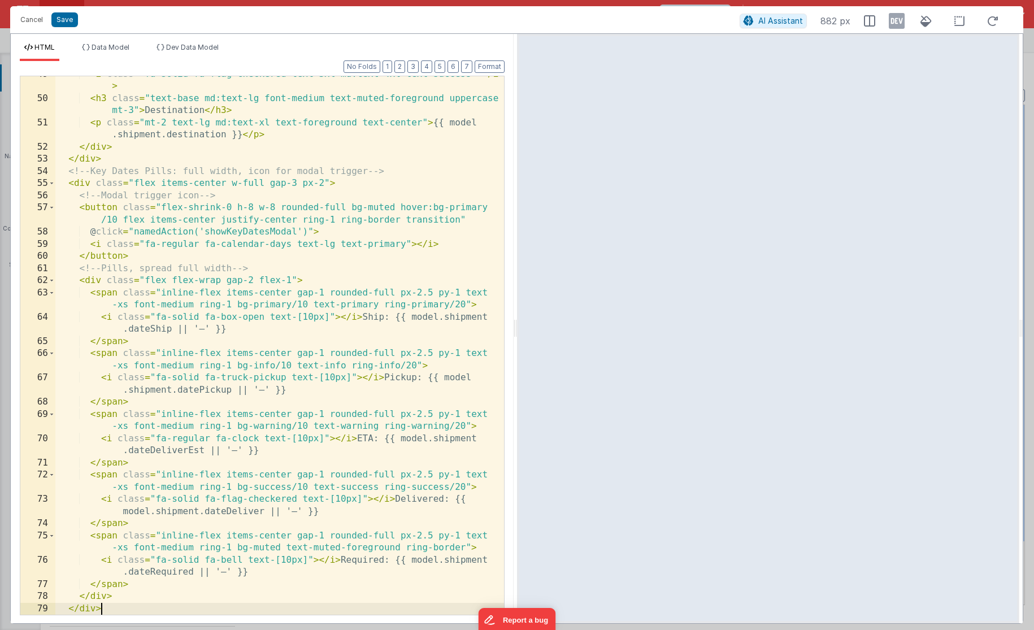
scroll to position [701, 0]
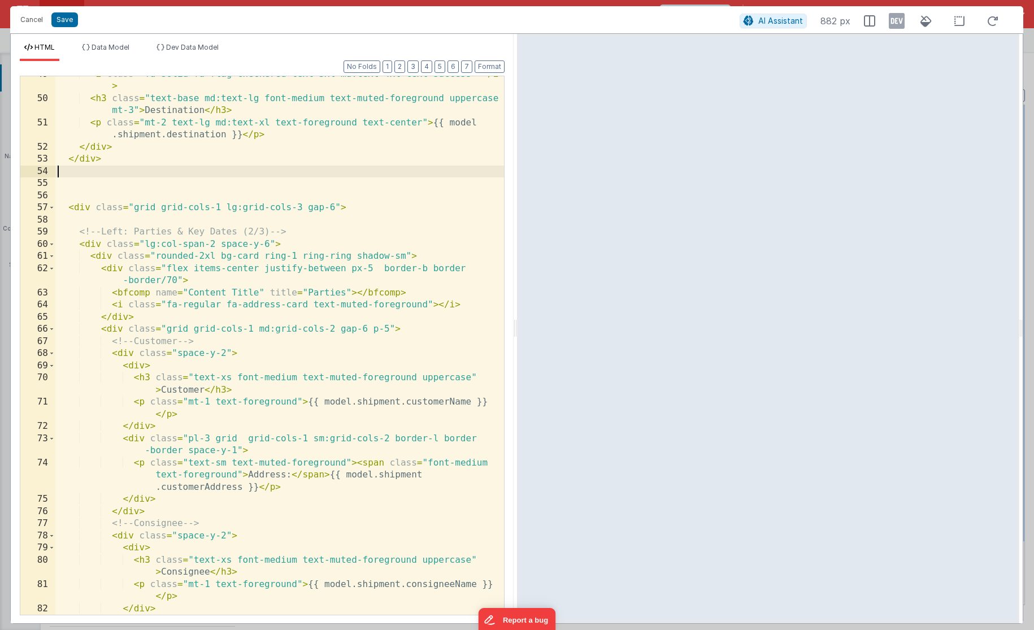
click at [138, 148] on div "< i class = "fa-solid fa-flag-checkered text-3xl md:text-4xl text-success" > </…" at bounding box center [279, 361] width 449 height 587
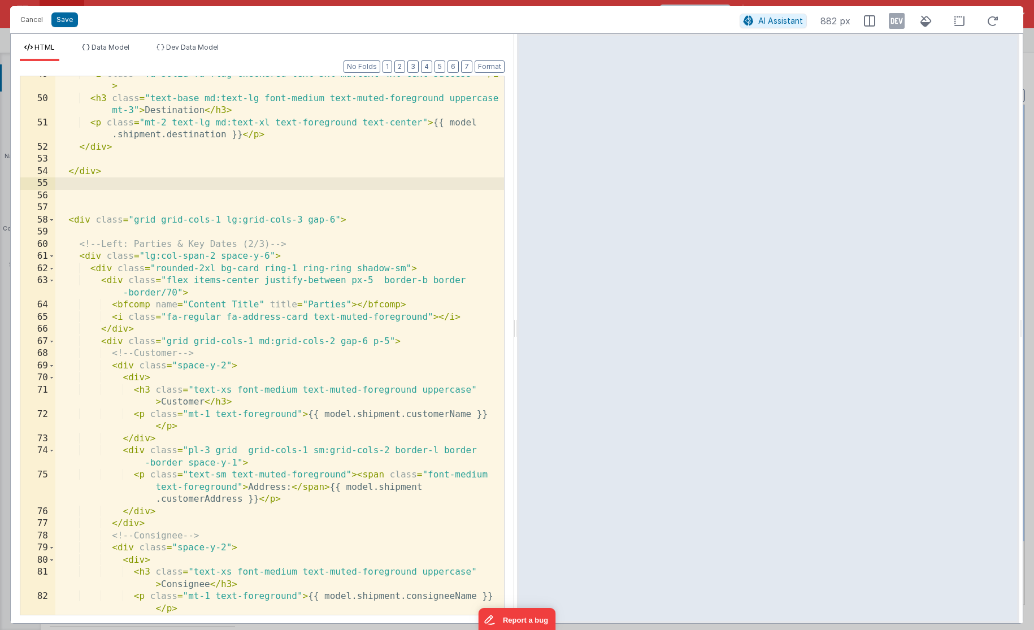
scroll to position [713, 0]
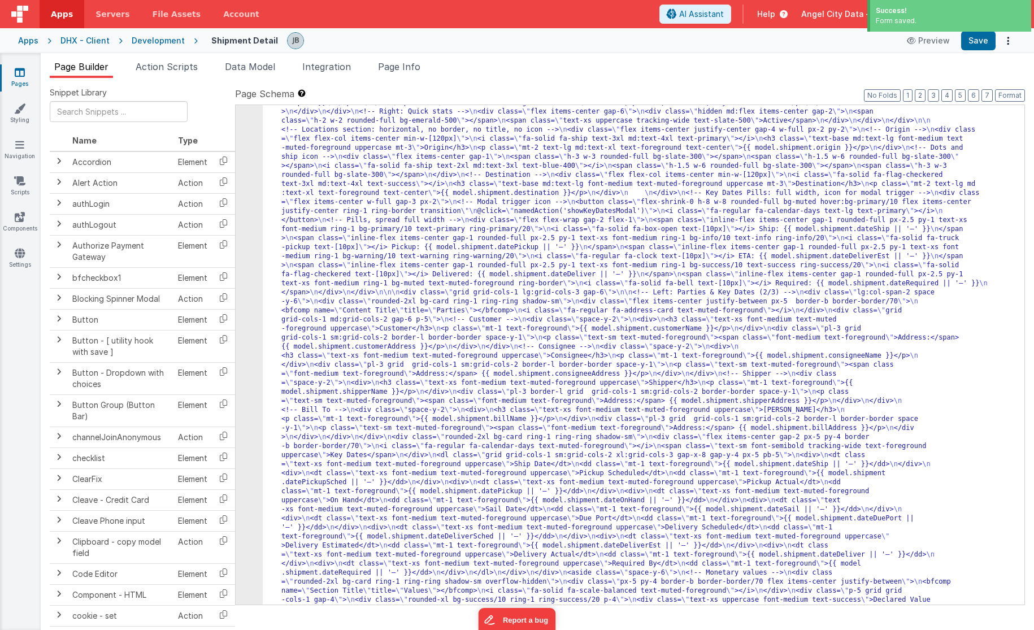
click at [248, 219] on div "5" at bounding box center [249, 347] width 27 height 588
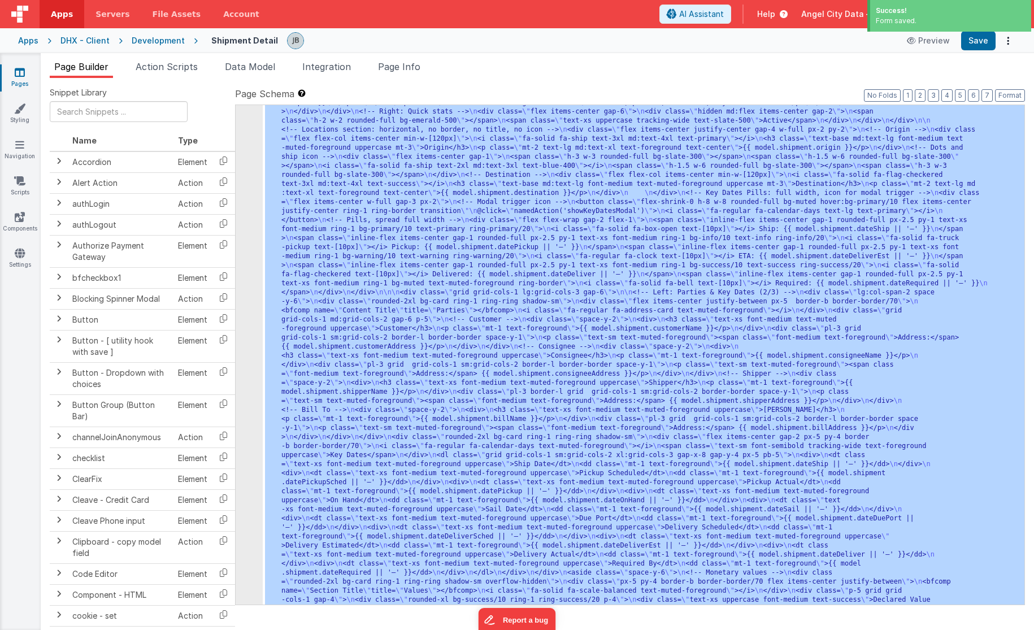
click at [248, 219] on div "5" at bounding box center [249, 347] width 27 height 588
click at [250, 220] on div "5" at bounding box center [249, 347] width 27 height 588
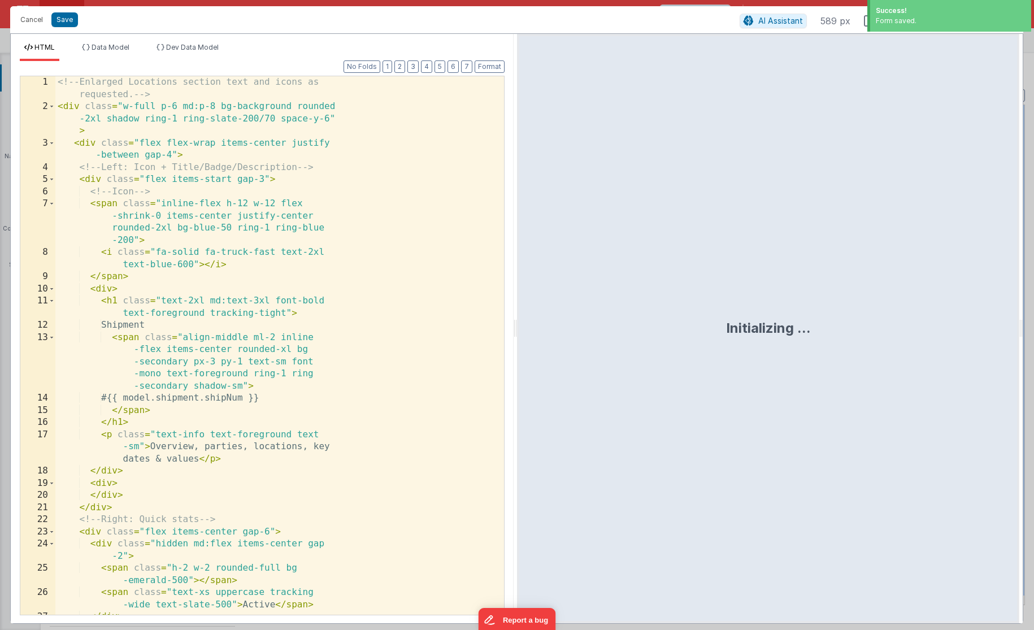
scroll to position [133, 0]
click at [204, 235] on div "<!-- Enlarged Locations section text and icons as requested. --> < div class = …" at bounding box center [279, 363] width 449 height 575
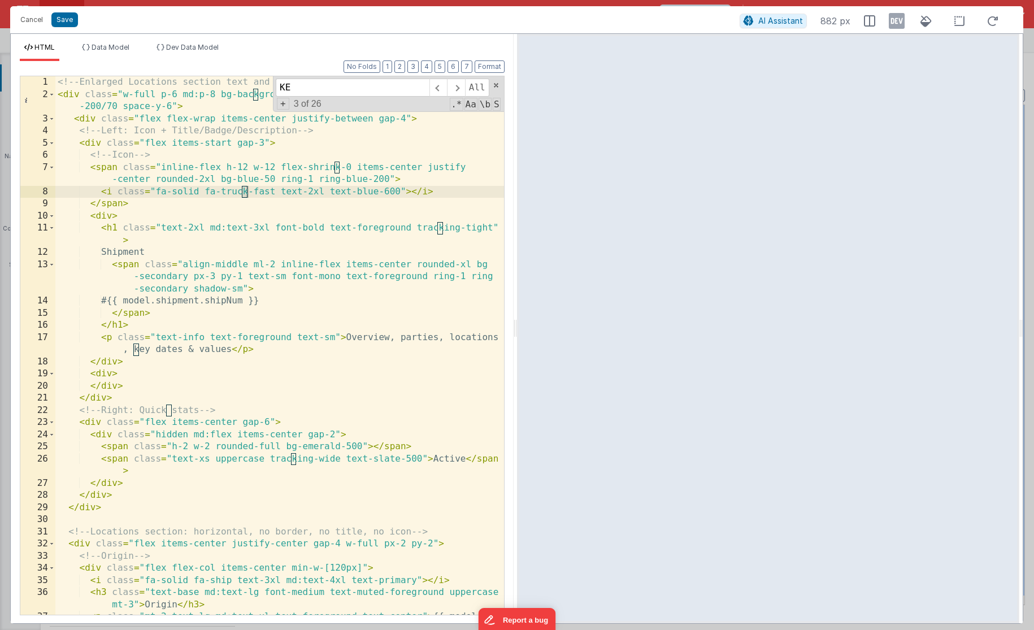
scroll to position [0, 0]
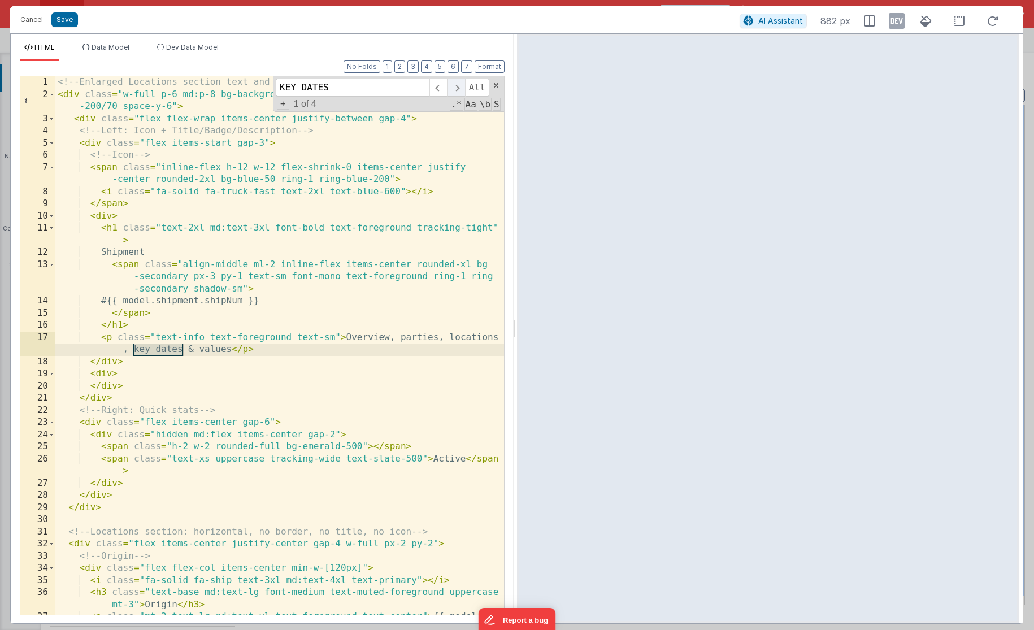
type input "KEY DATES"
click at [454, 86] on span at bounding box center [456, 88] width 18 height 18
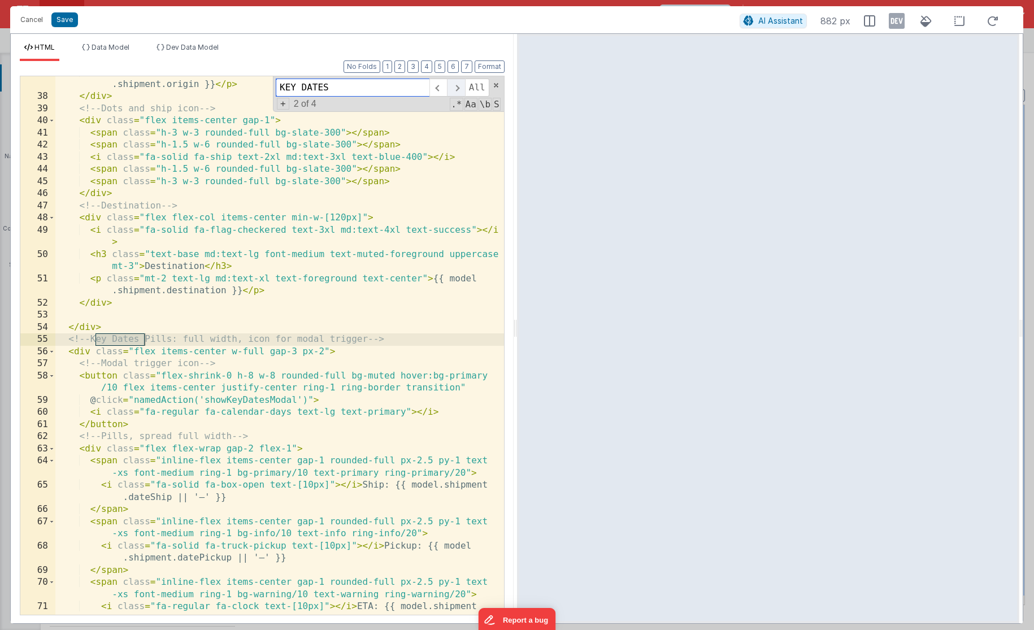
click at [454, 86] on span at bounding box center [456, 88] width 18 height 18
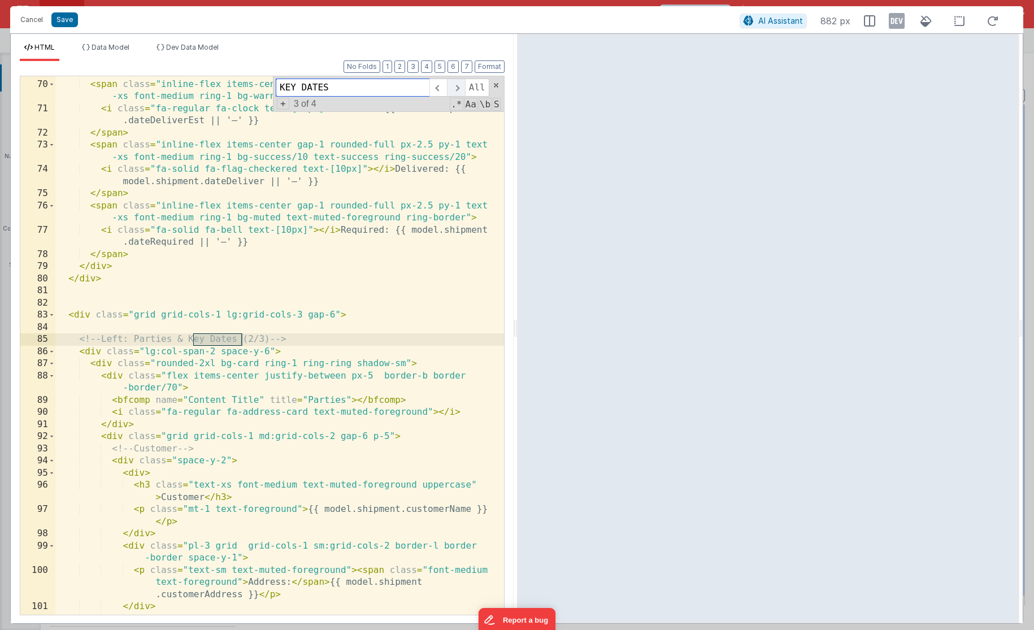
scroll to position [1043, 0]
click at [453, 83] on span at bounding box center [456, 88] width 18 height 18
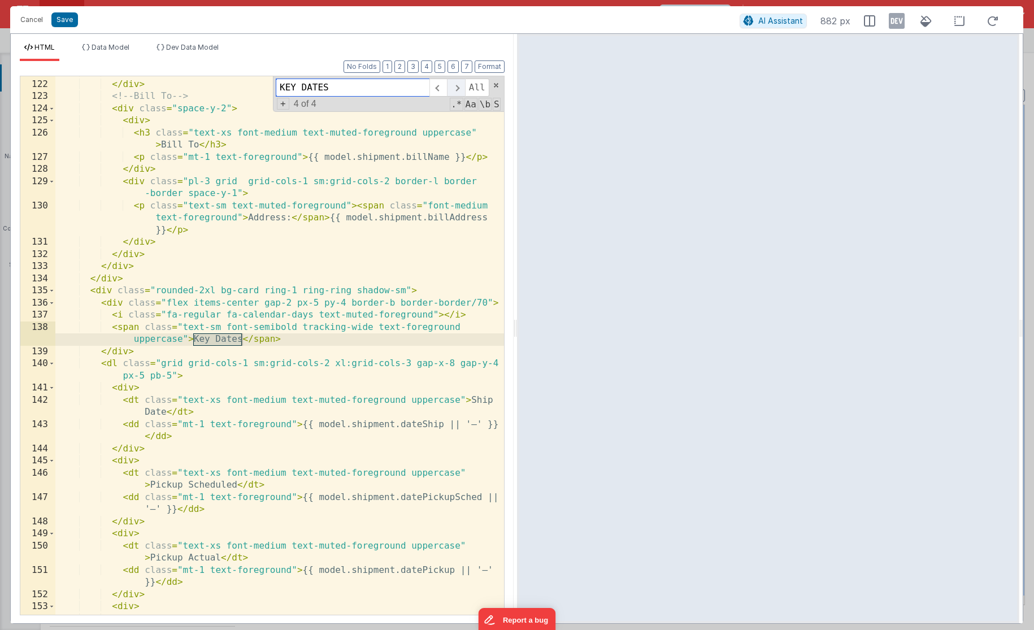
scroll to position [1942, 0]
click at [98, 290] on div "</ div > </ div > <!-- Bill To --> < div class = "space-y-2" > < div > < h3 cla…" at bounding box center [279, 353] width 449 height 575
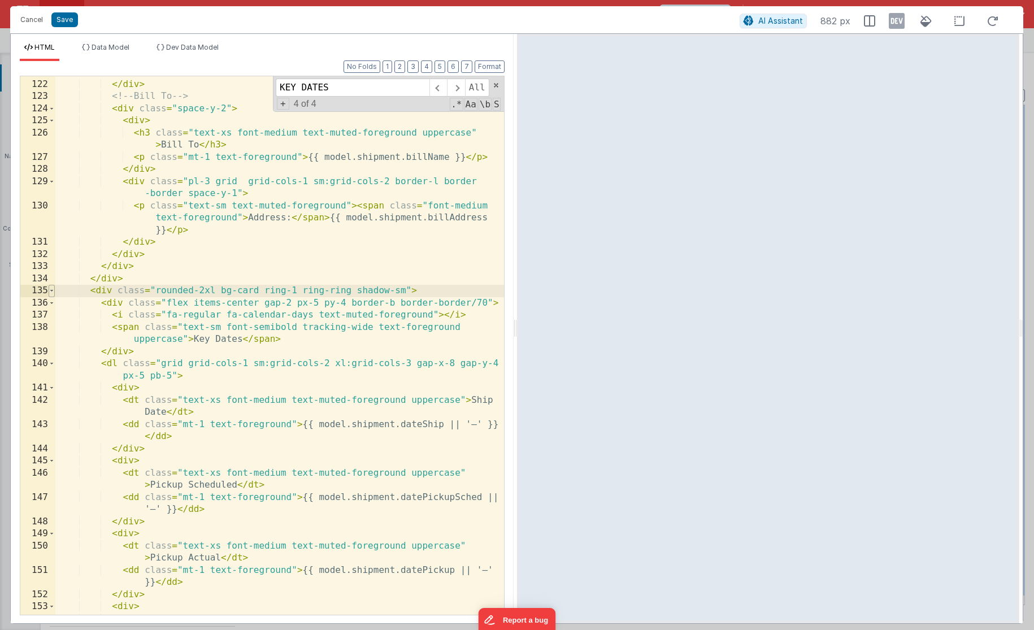
click at [53, 291] on span at bounding box center [52, 291] width 6 height 12
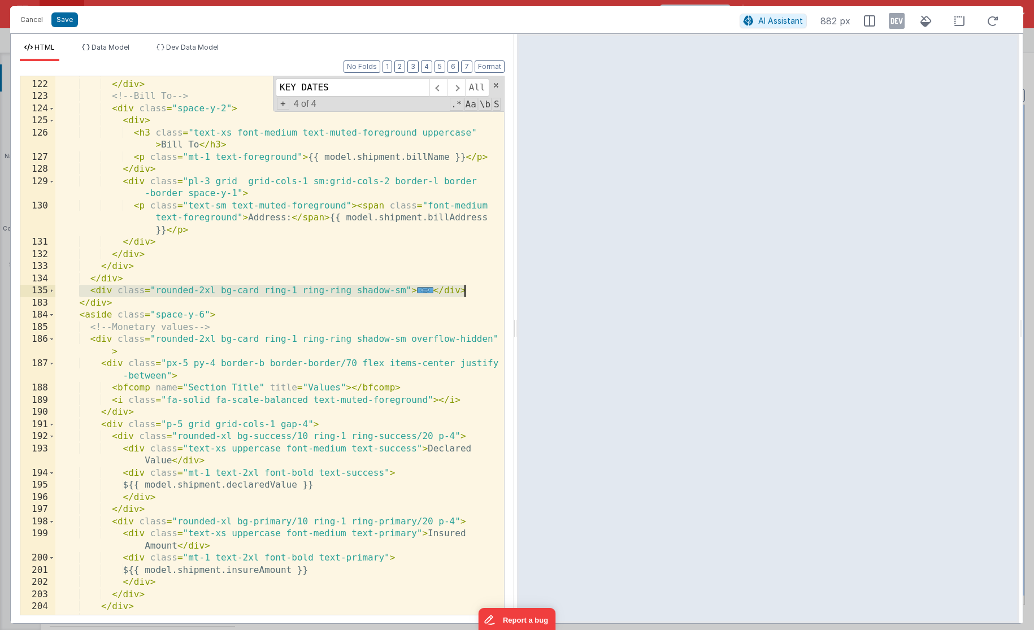
drag, startPoint x: 79, startPoint y: 290, endPoint x: 479, endPoint y: 292, distance: 399.7
click at [479, 292] on div "</ div > </ div > <!-- Bill To --> < div class = "space-y-2" > < div > < h3 cla…" at bounding box center [279, 347] width 449 height 563
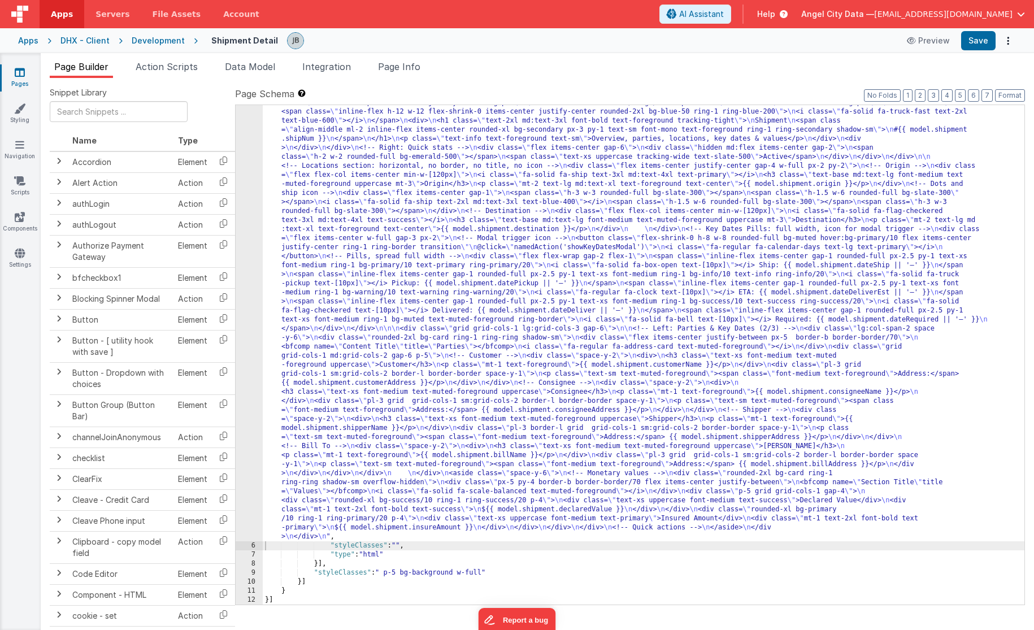
scroll to position [52, 0]
click at [976, 45] on button "Save" at bounding box center [979, 40] width 34 height 19
click at [250, 262] on div "5" at bounding box center [249, 315] width 27 height 452
click at [258, 74] on li "Data Model" at bounding box center [249, 69] width 59 height 18
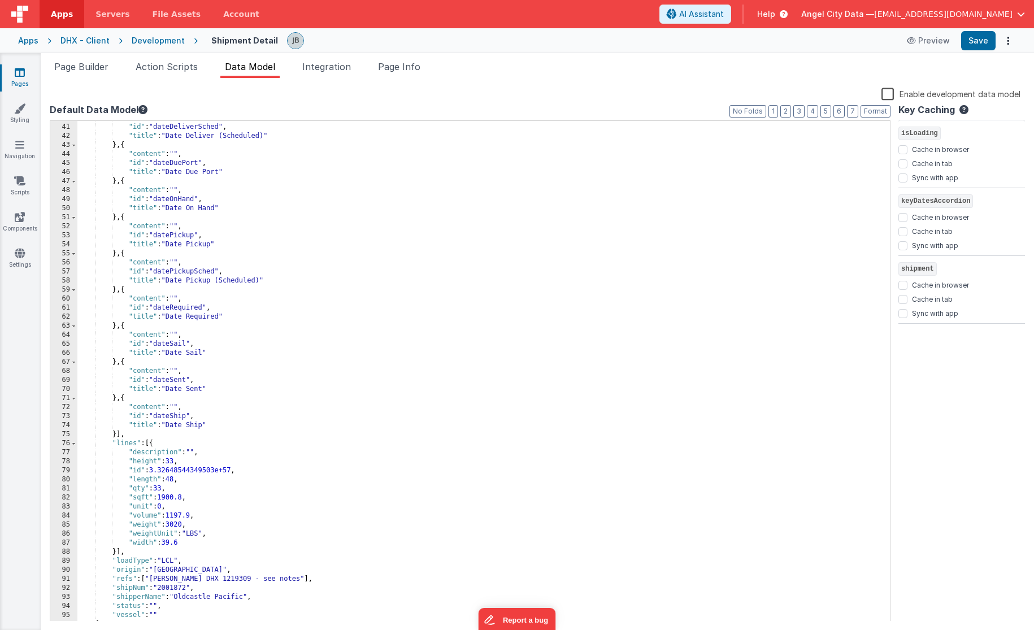
scroll to position [376, 0]
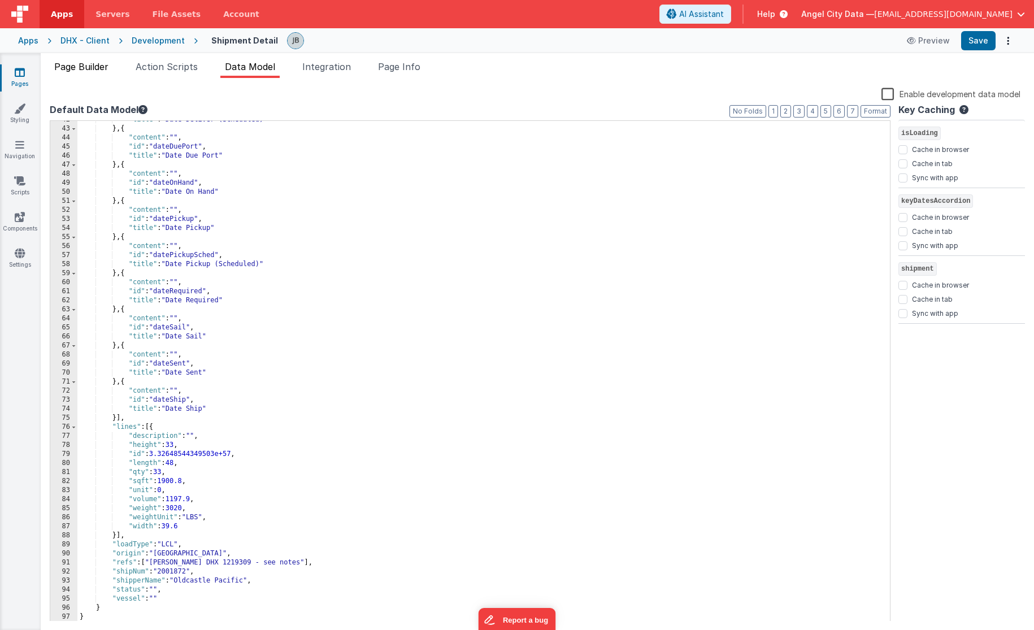
click at [76, 67] on span "Page Builder" at bounding box center [81, 66] width 54 height 11
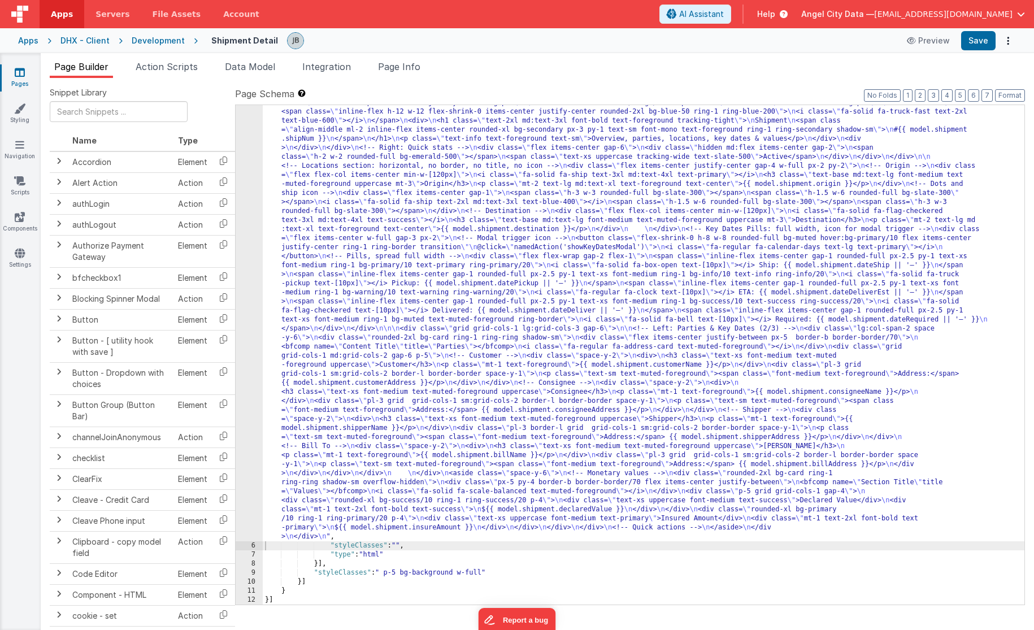
click at [250, 178] on div "5" at bounding box center [249, 315] width 27 height 452
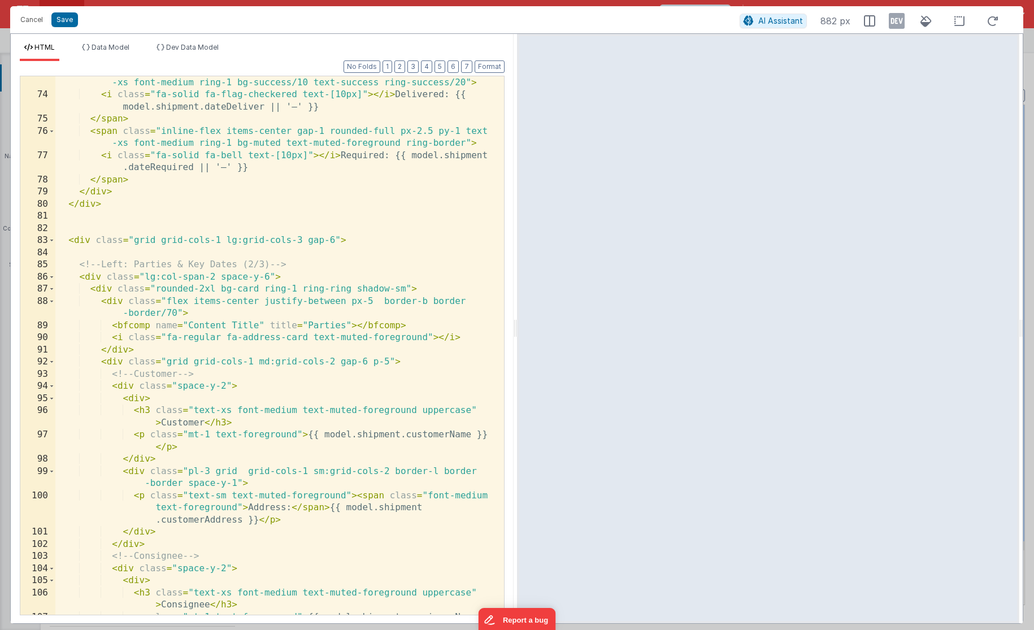
scroll to position [1120, 0]
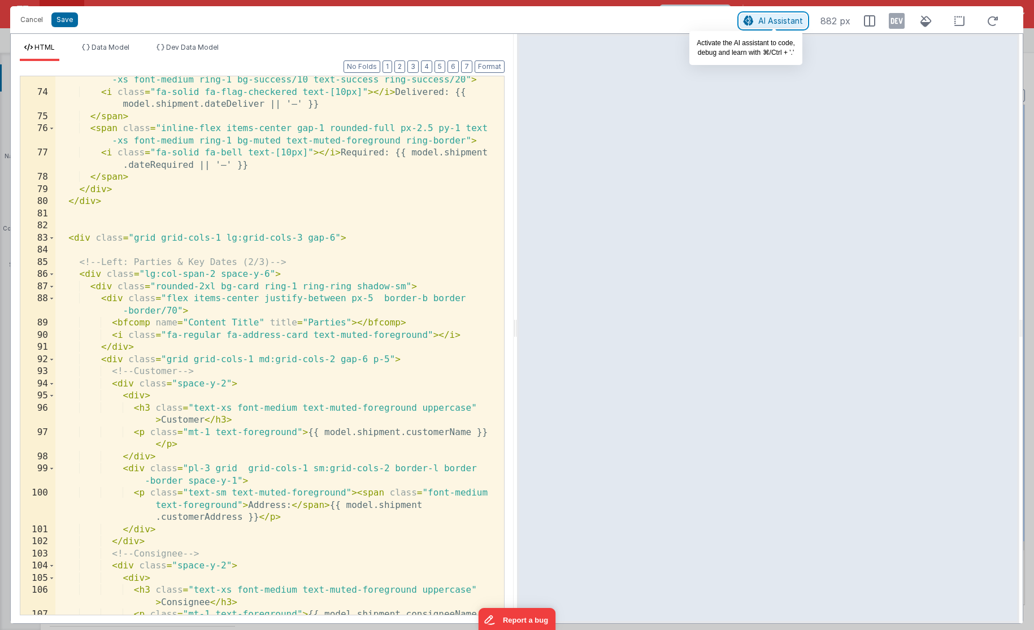
click at [781, 20] on span "AI Assistant" at bounding box center [781, 21] width 45 height 10
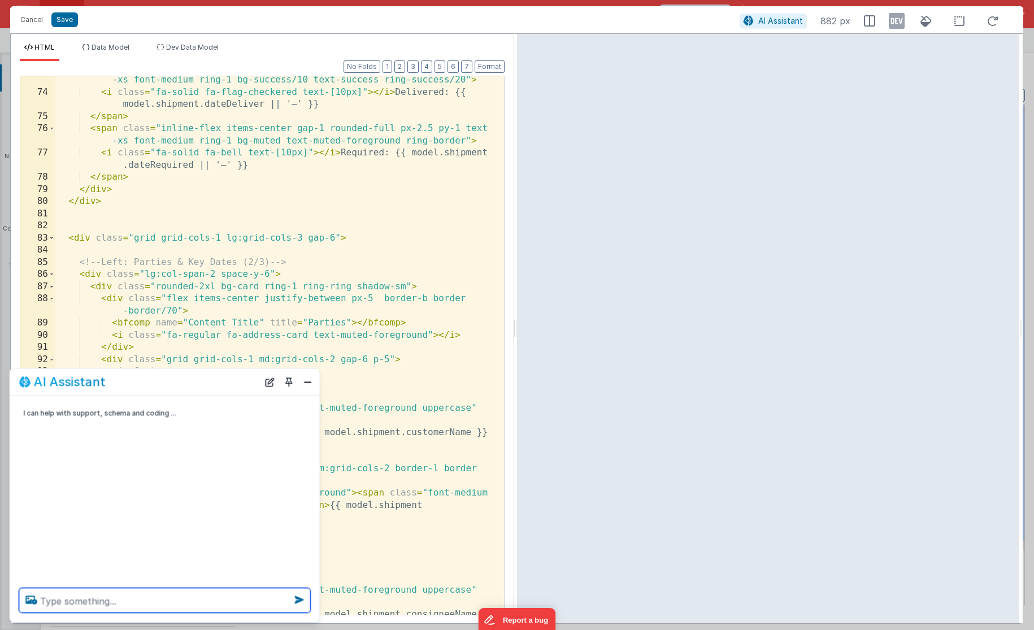
type textarea "m"
type textarea "make the key dates larger."
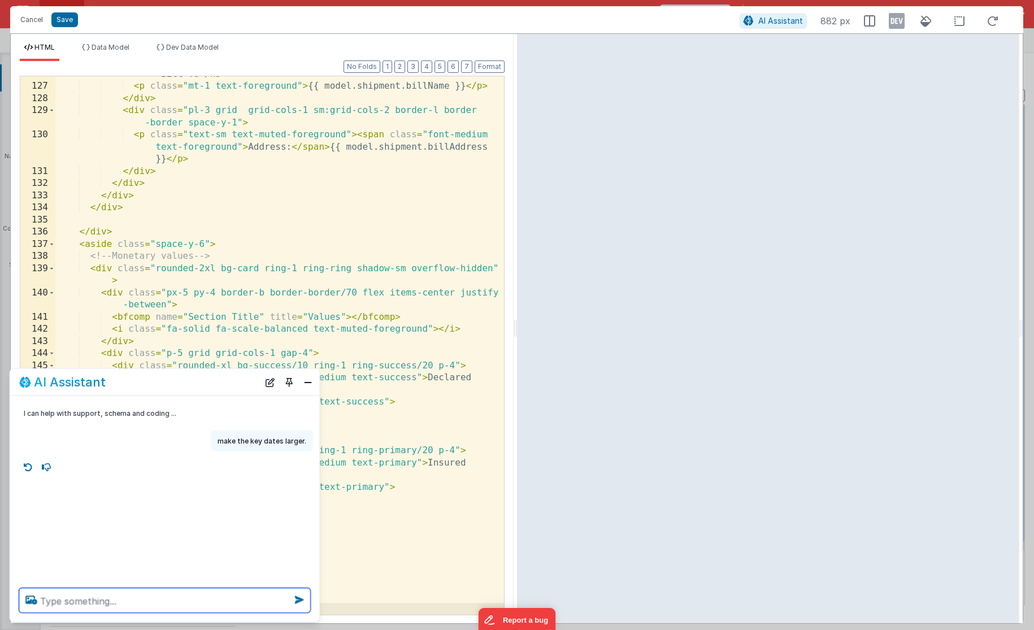
scroll to position [2014, 0]
click at [69, 20] on button "Save" at bounding box center [64, 19] width 27 height 15
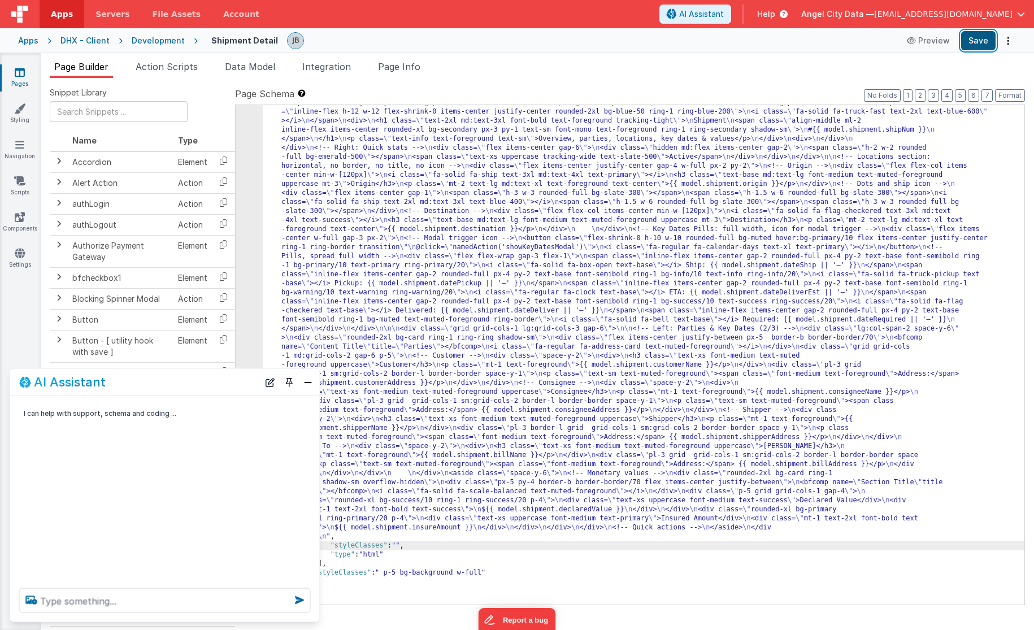
click at [972, 45] on button "Save" at bounding box center [979, 40] width 34 height 19
click at [119, 599] on textarea at bounding box center [165, 600] width 292 height 25
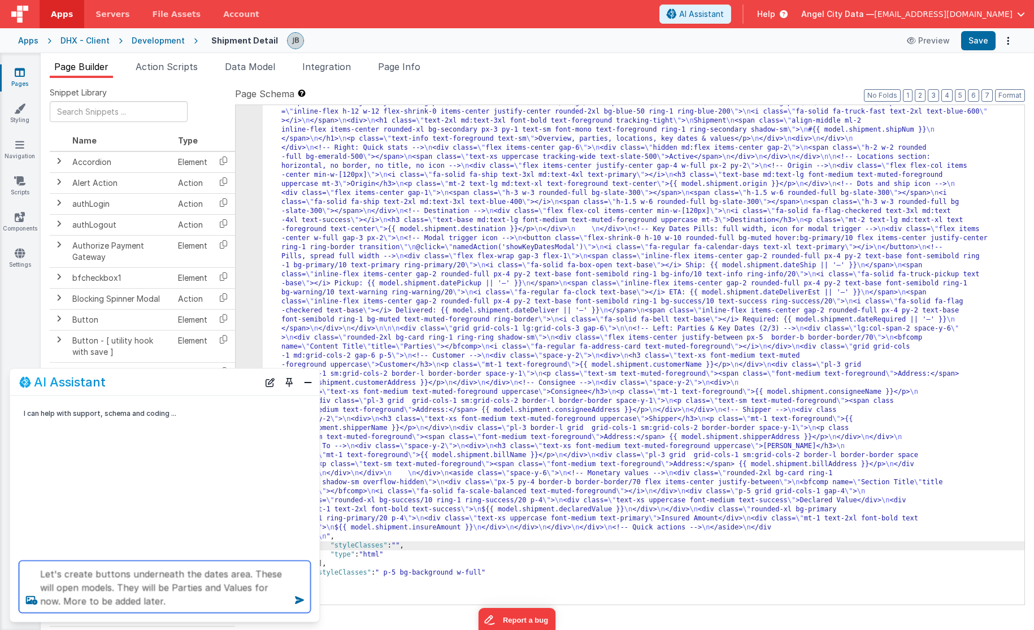
type textarea "Let's create buttons underneath the dates area. These will open models. They wi…"
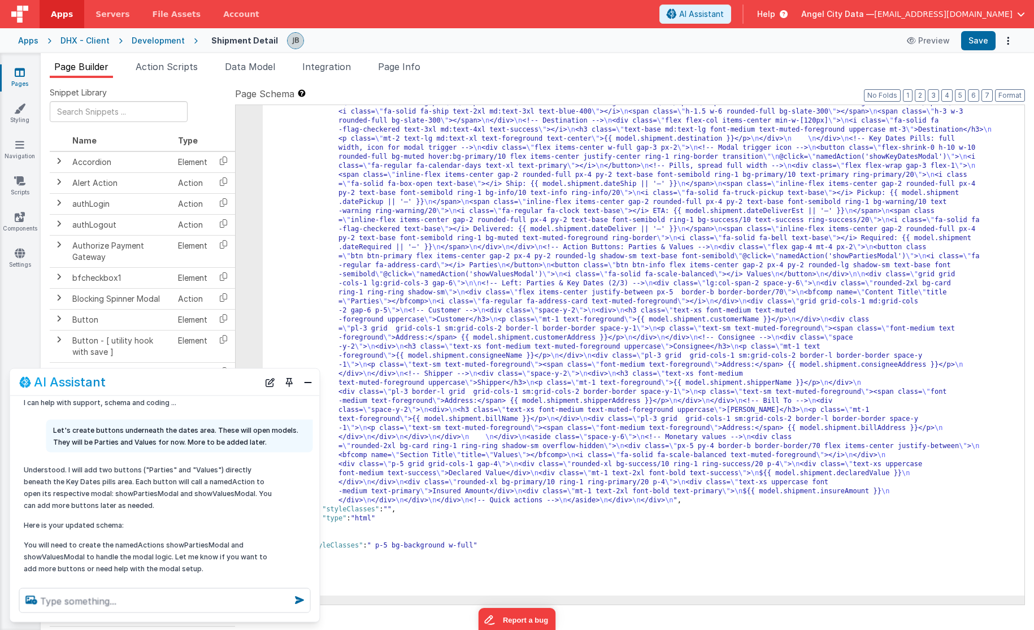
scroll to position [32, 0]
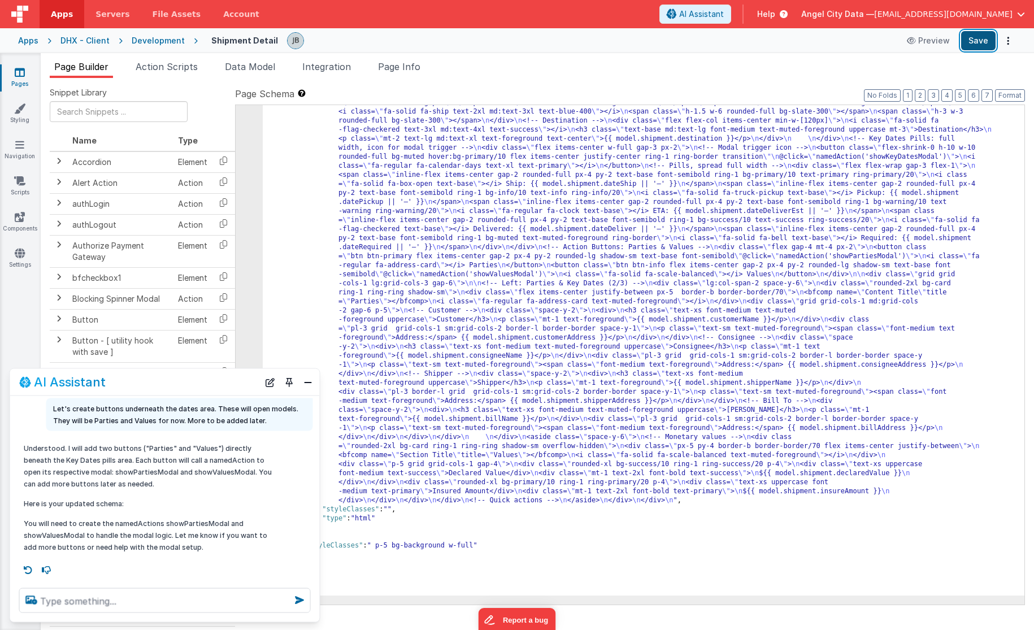
click at [977, 42] on button "Save" at bounding box center [979, 40] width 34 height 19
click at [250, 275] on div "8" at bounding box center [249, 248] width 27 height 516
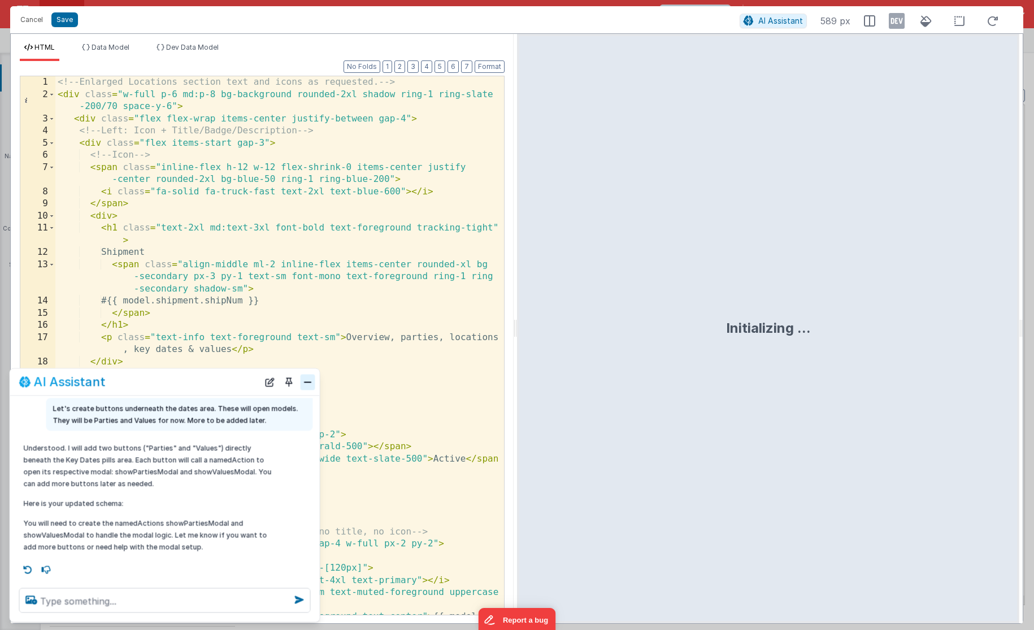
click at [303, 378] on button "Close" at bounding box center [308, 382] width 15 height 16
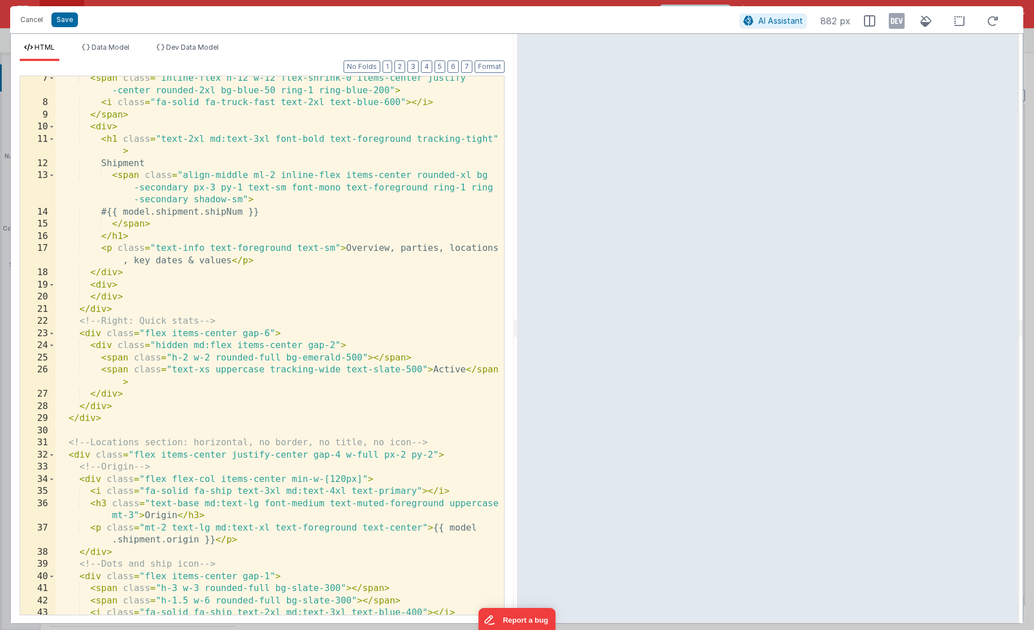
scroll to position [103, 0]
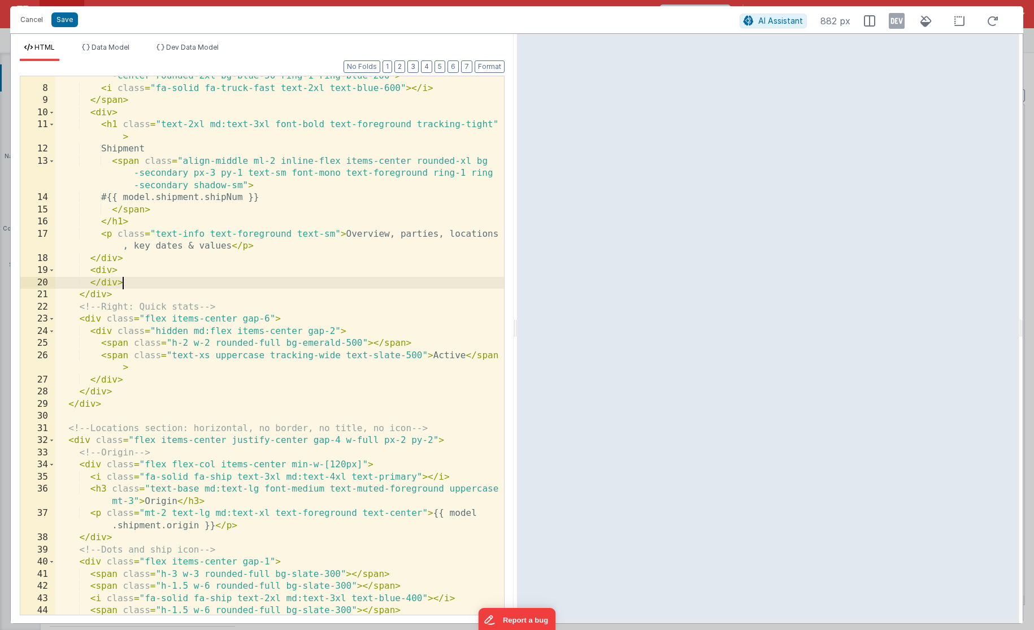
click at [165, 287] on div "< span class = "inline-flex h-12 w-12 flex-shrink-0 items-center justify -cente…" at bounding box center [279, 345] width 449 height 575
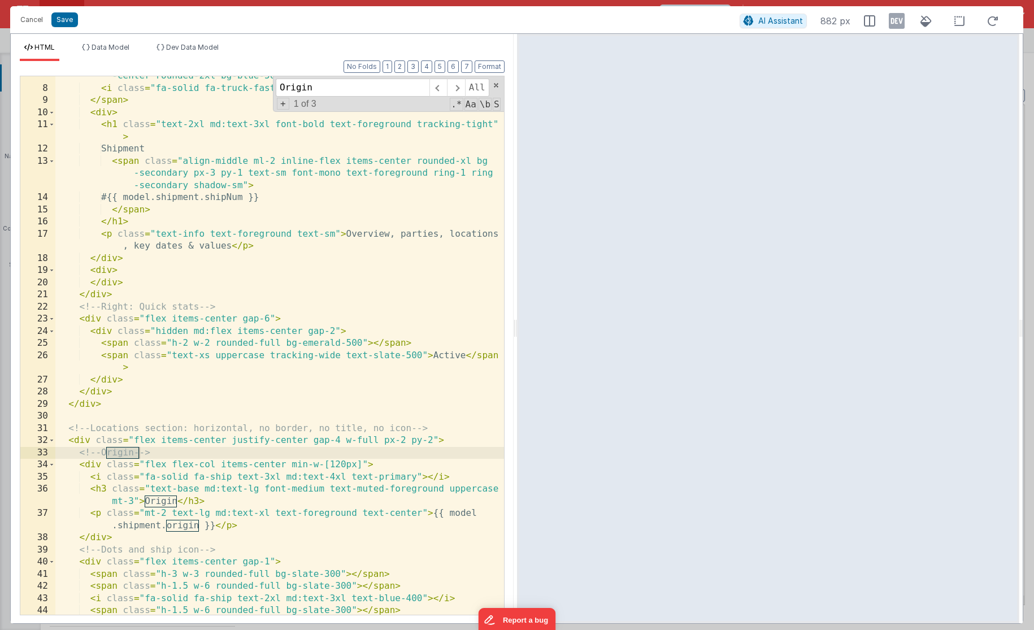
type input "Origin"
click at [262, 468] on div "< span class = "inline-flex h-12 w-12 flex-shrink-0 items-center justify -cente…" at bounding box center [279, 345] width 449 height 575
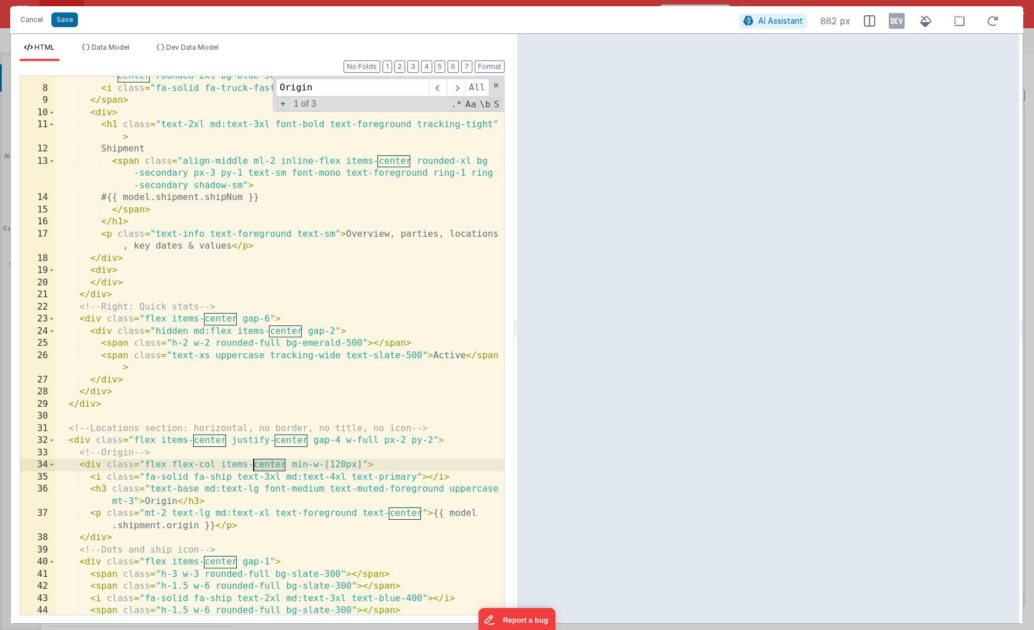
click at [262, 468] on div "< span class = "inline-flex h-12 w-12 flex-shrink-0 items-center justify -cente…" at bounding box center [279, 345] width 449 height 575
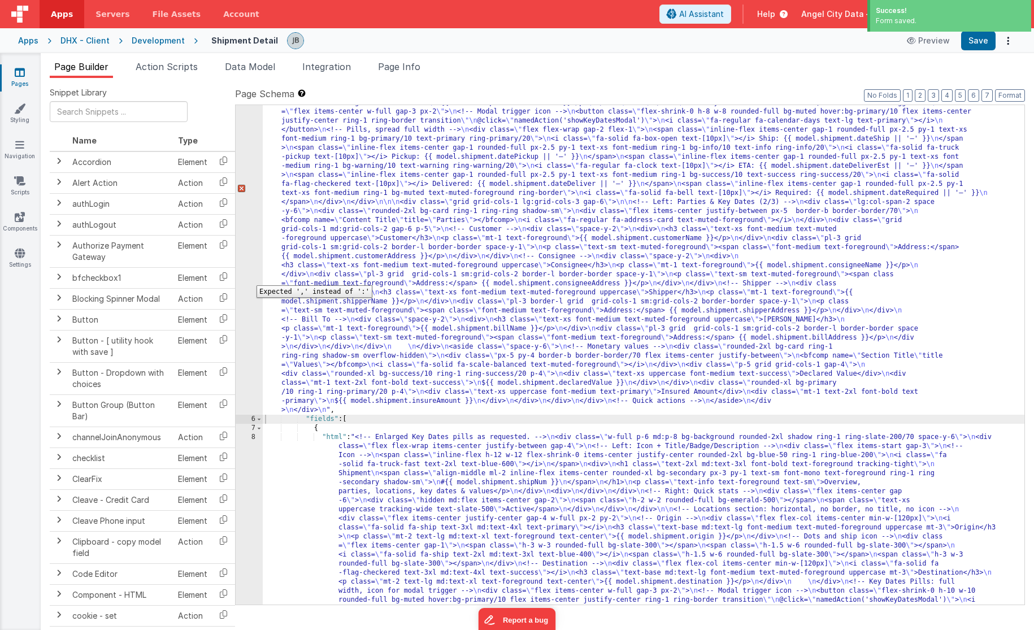
click at [247, 271] on div "5" at bounding box center [249, 189] width 27 height 452
click at [247, 268] on div "5" at bounding box center [249, 189] width 27 height 452
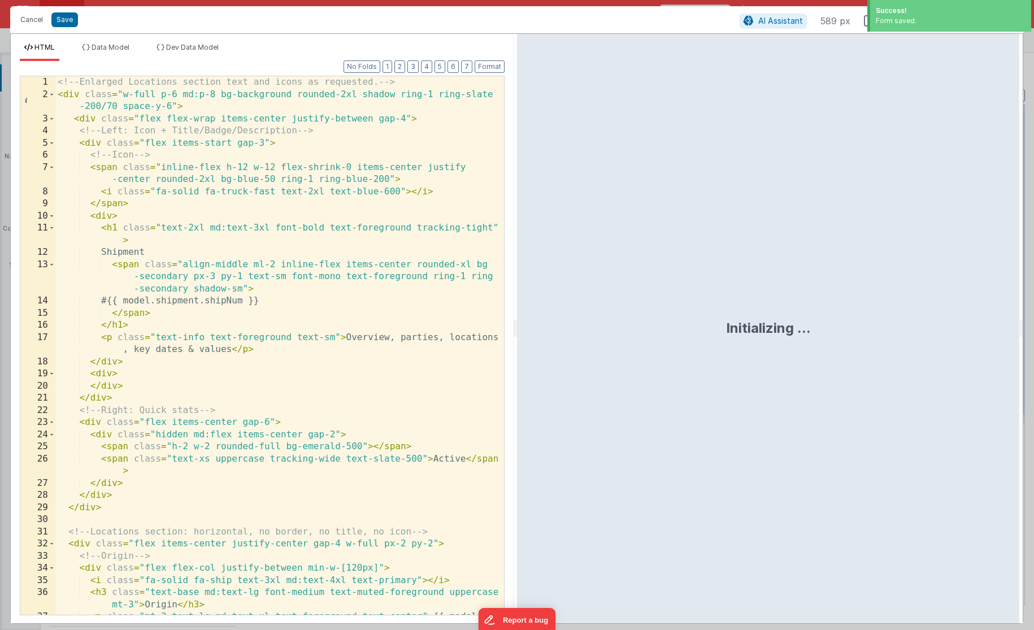
click at [228, 332] on div "<!-- Enlarged Locations section text and icons as requested. --> < div class = …" at bounding box center [279, 363] width 449 height 575
click at [228, 345] on div "<!-- Enlarged Locations section text and icons as requested. --> < div class = …" at bounding box center [279, 363] width 449 height 575
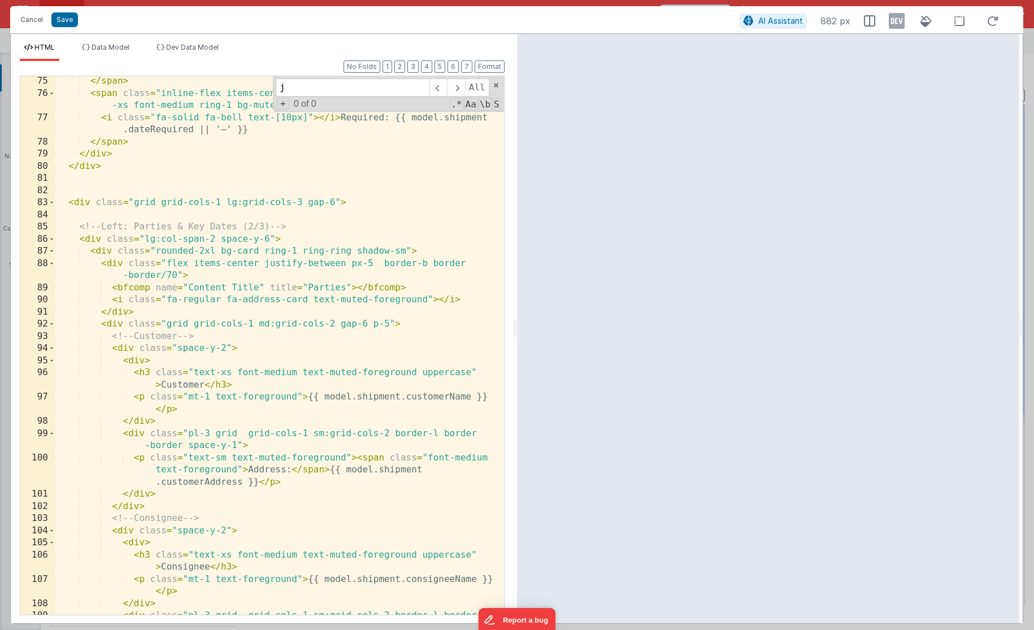
scroll to position [192, 0]
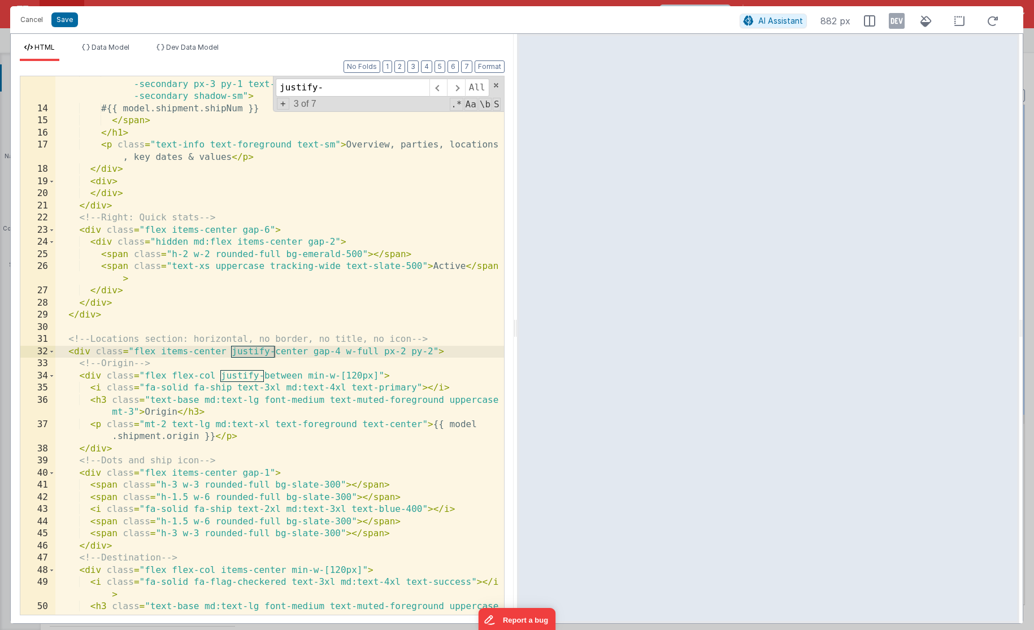
type input "justify-"
click at [288, 352] on div "< span class = "align-middle ml-2 inline-flex items-center rounded-xl bg -secon…" at bounding box center [279, 366] width 449 height 600
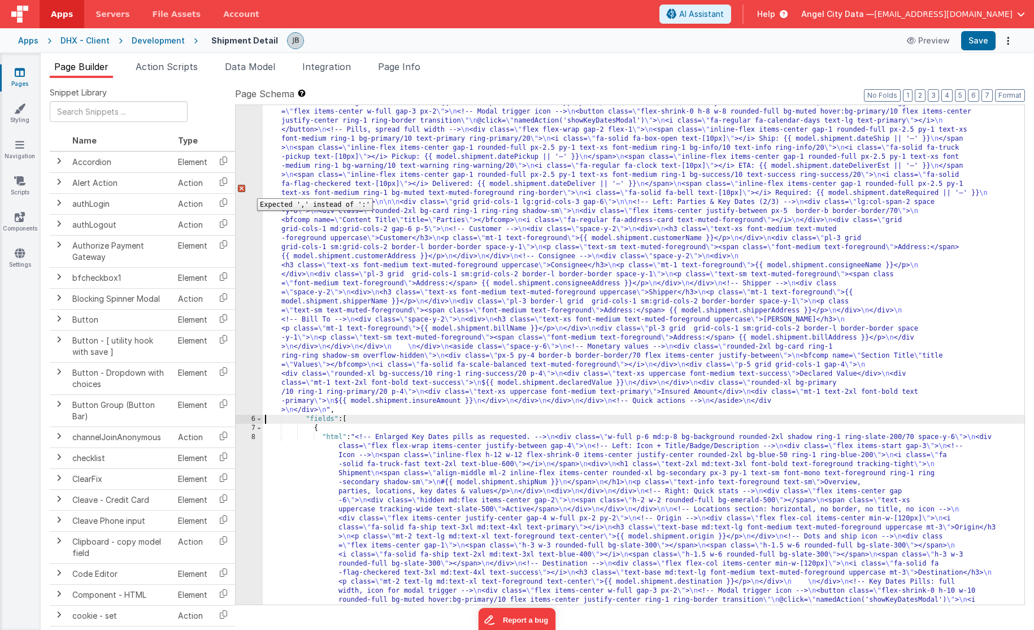
click at [249, 190] on div "5" at bounding box center [249, 189] width 27 height 452
click at [243, 189] on div "5" at bounding box center [249, 189] width 27 height 452
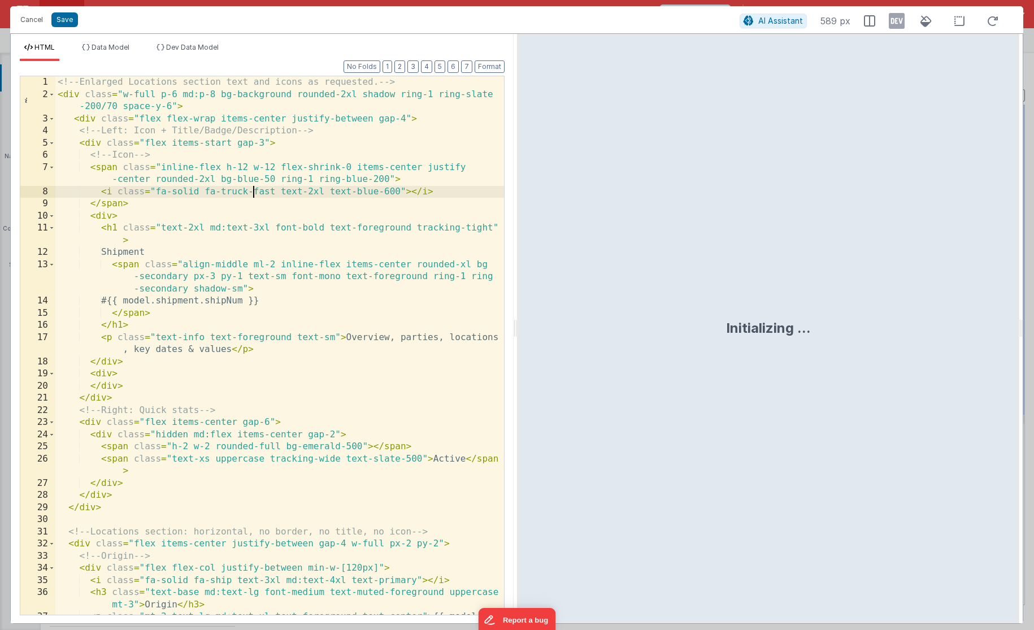
scroll to position [0, 0]
click at [251, 191] on div "<!-- Enlarged Locations section text and icons as requested. --> < div class = …" at bounding box center [279, 363] width 449 height 575
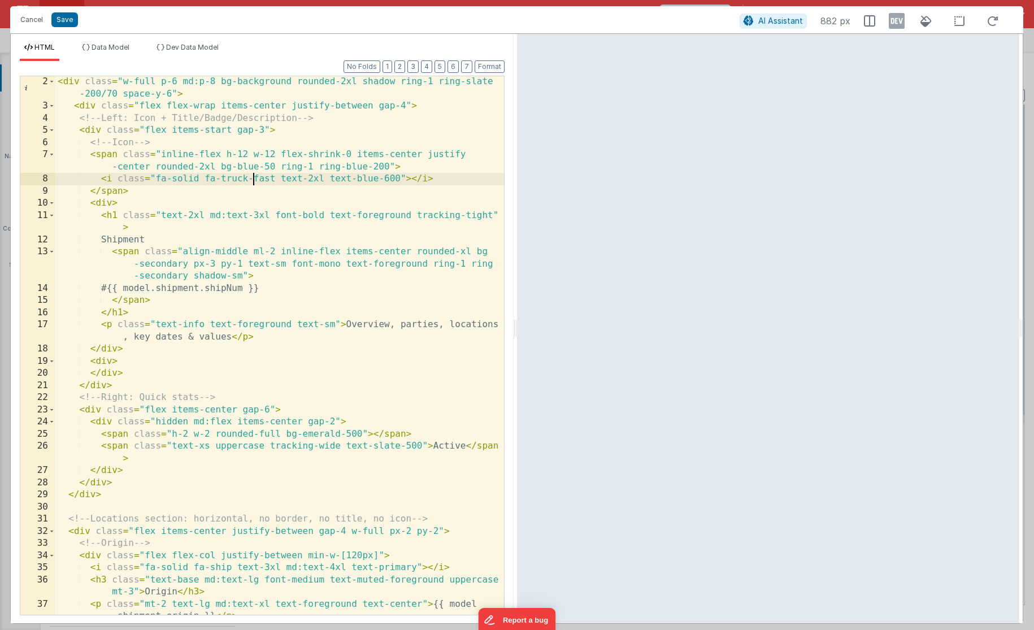
scroll to position [12, 0]
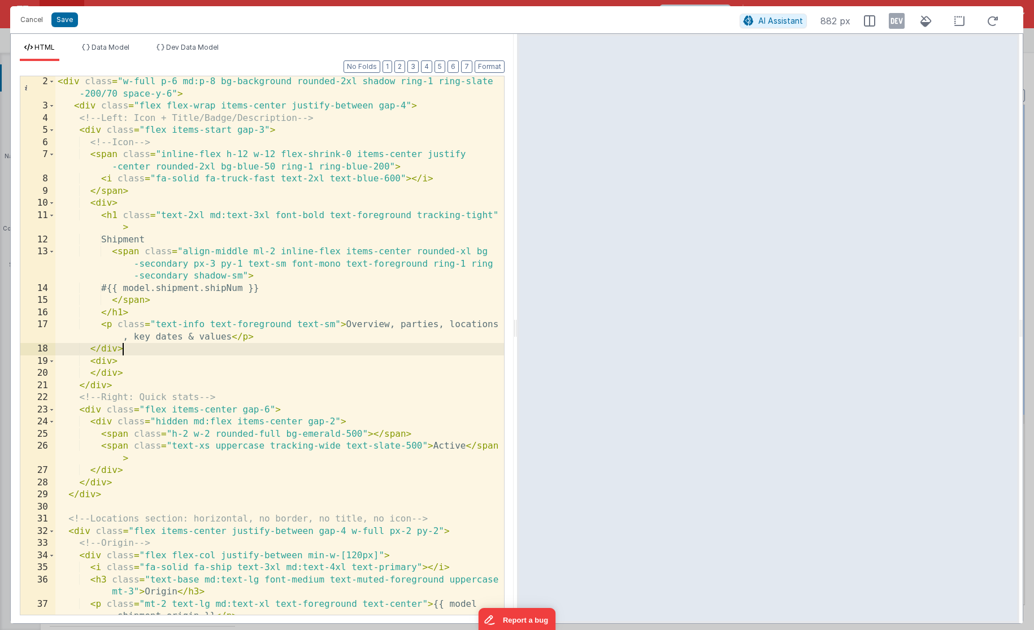
click at [153, 344] on div "< div class = "w-full p-6 md:p-8 bg-background rounded-2xl shadow ring-1 ring-s…" at bounding box center [279, 363] width 449 height 575
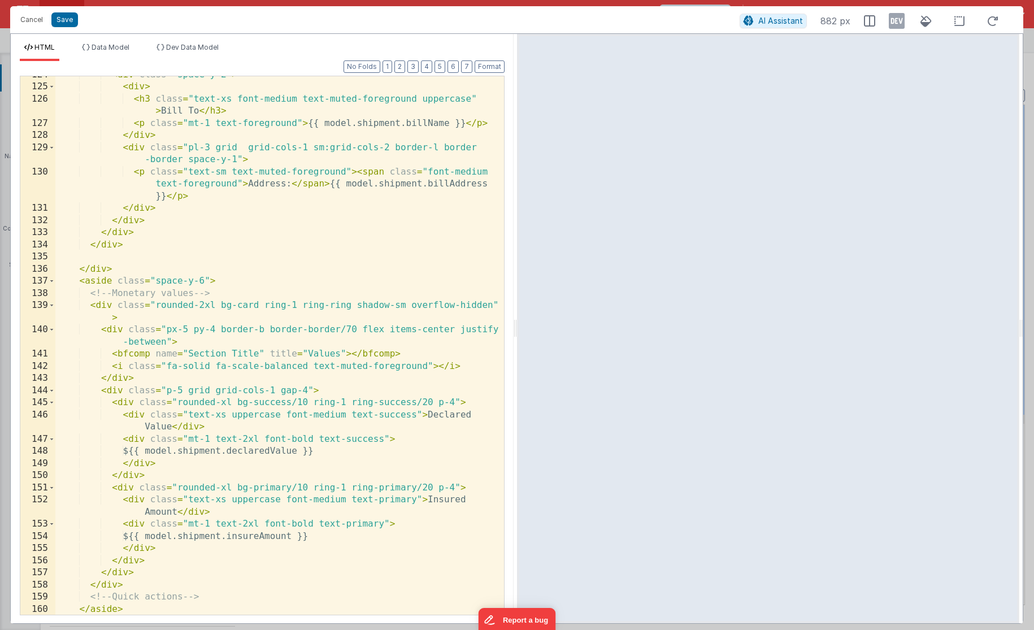
scroll to position [2005, 0]
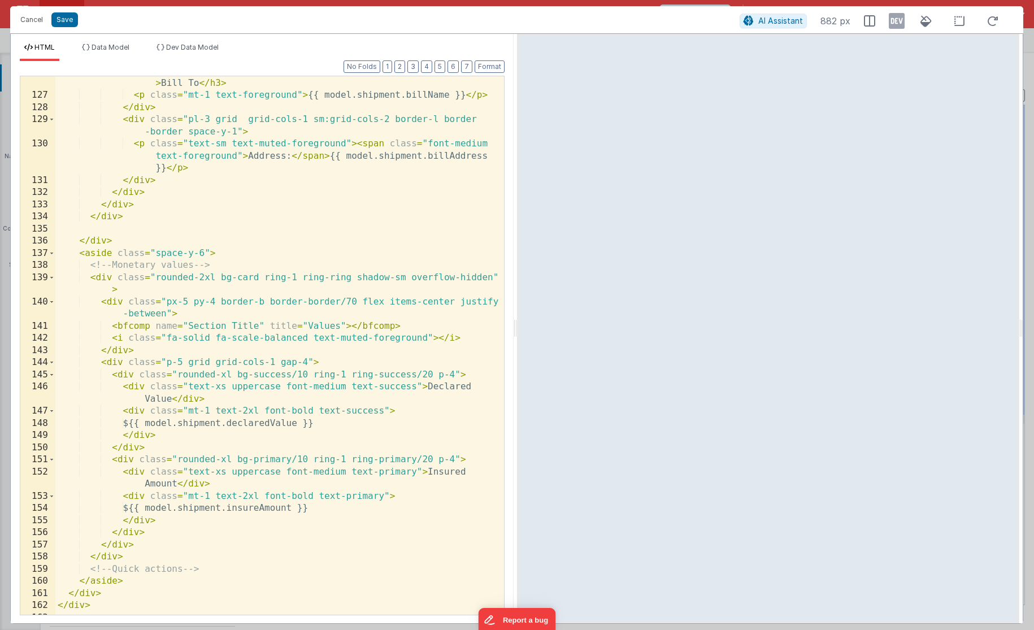
click at [168, 319] on div "< h3 class = "text-xs font-medium text-muted-foreground uppercase" > Bill To </…" at bounding box center [279, 352] width 449 height 575
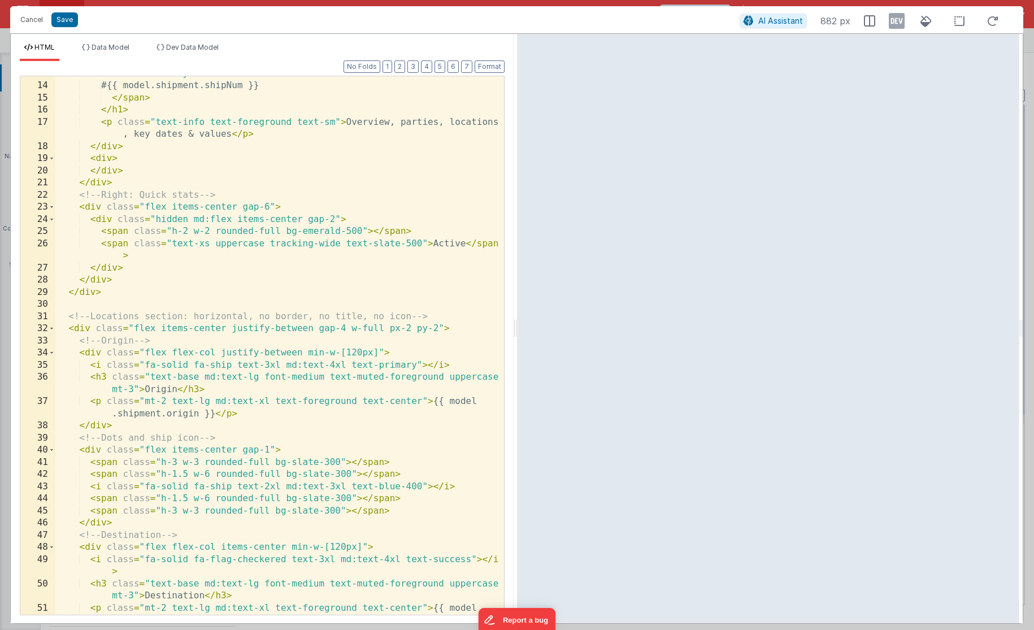
scroll to position [227, 0]
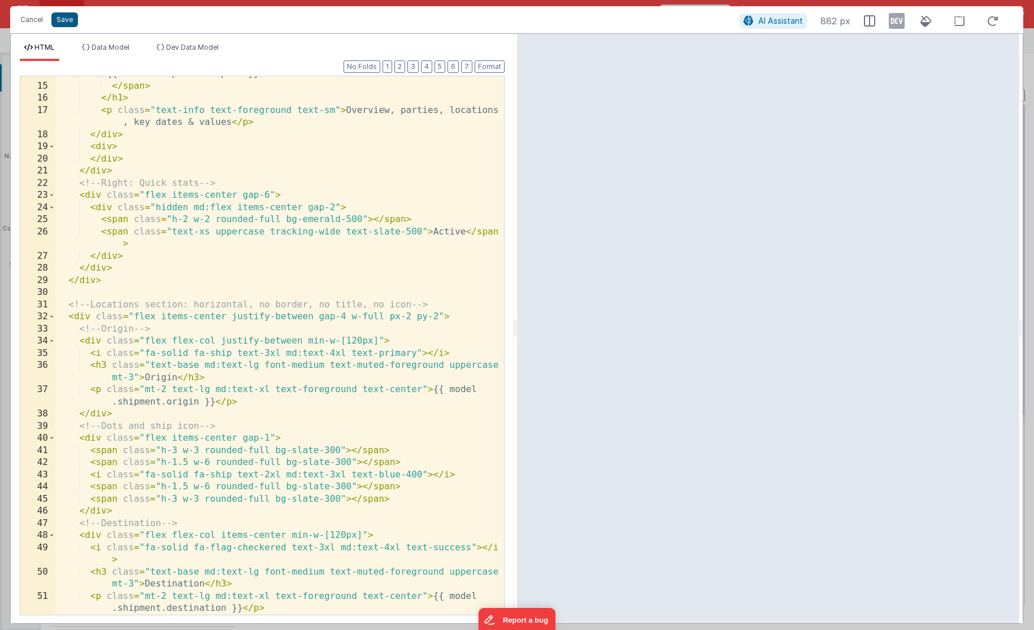
click at [51, 20] on div "Cancel Save" at bounding box center [377, 20] width 725 height 16
click at [59, 20] on button "Save" at bounding box center [64, 19] width 27 height 15
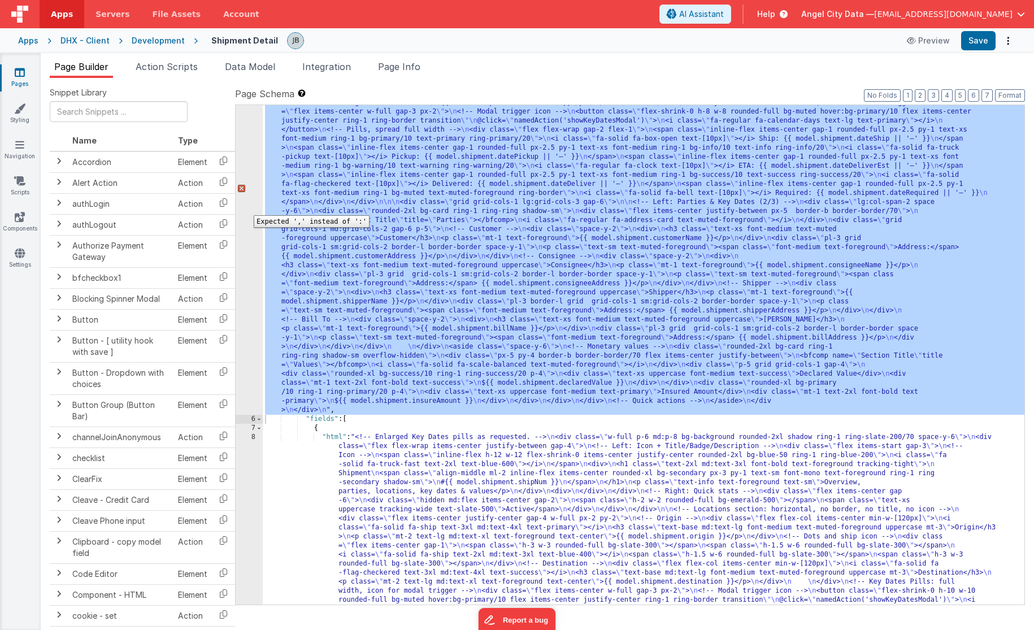
click at [247, 215] on div "5" at bounding box center [249, 189] width 27 height 452
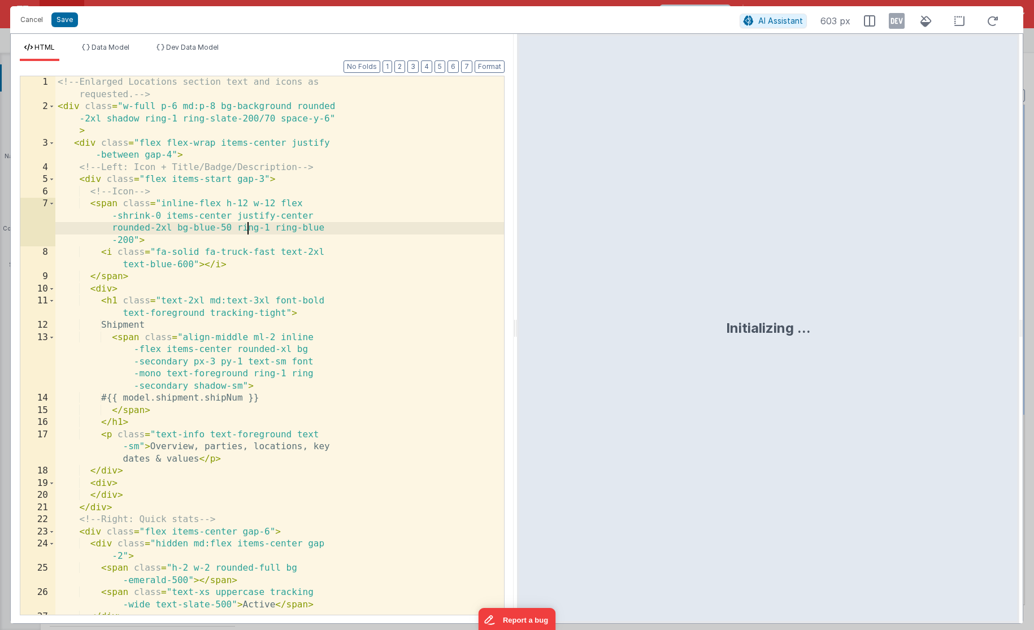
click at [247, 215] on div "<!-- Enlarged Locations section text and icons as requested. --> < div class = …" at bounding box center [279, 363] width 449 height 575
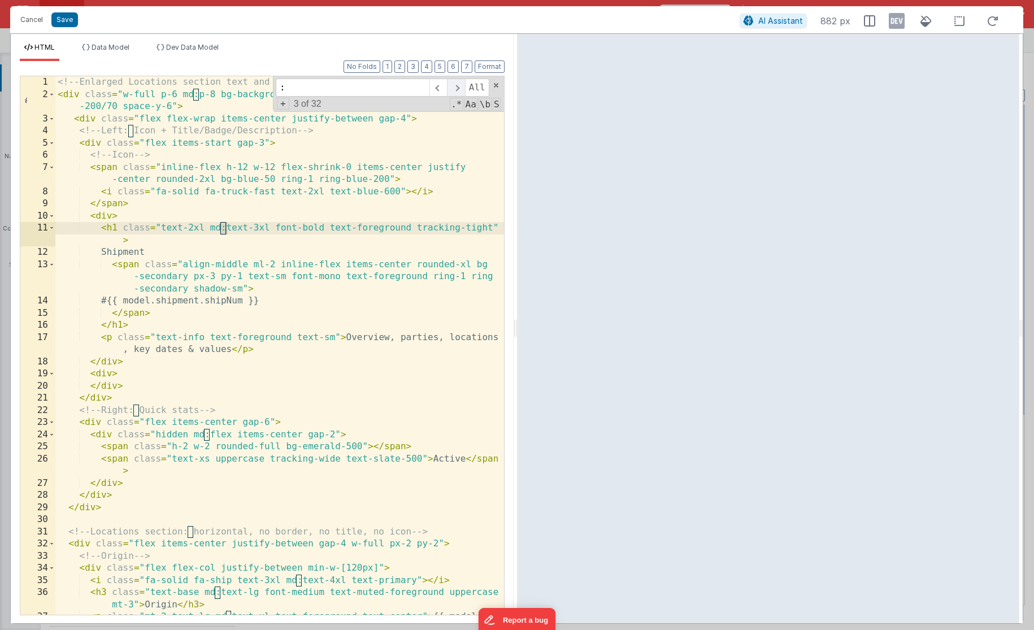
type input ":"
click at [459, 92] on span at bounding box center [456, 88] width 18 height 18
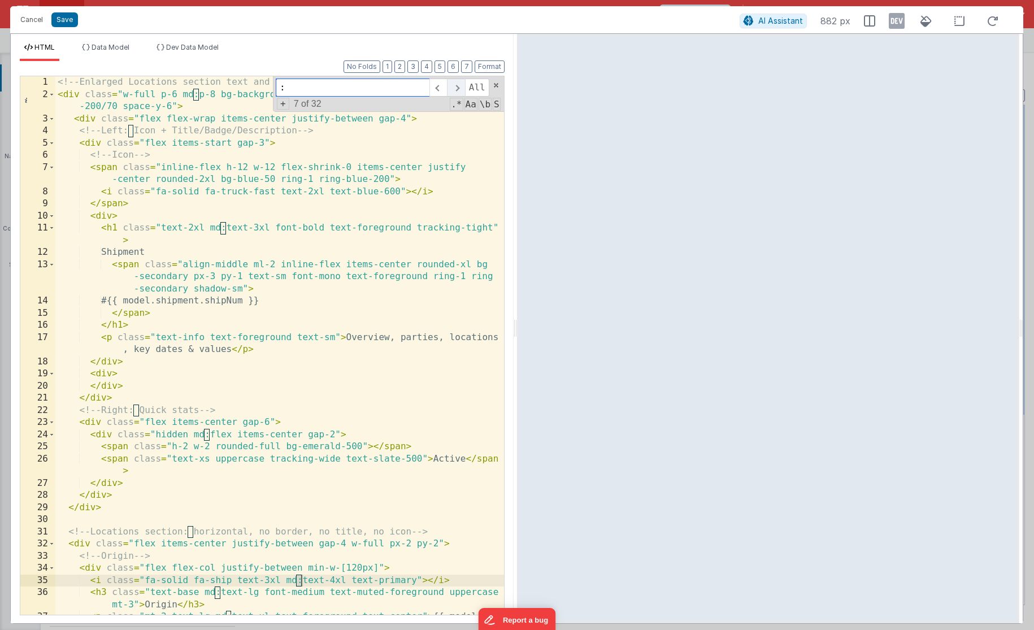
click at [459, 92] on span at bounding box center [456, 88] width 18 height 18
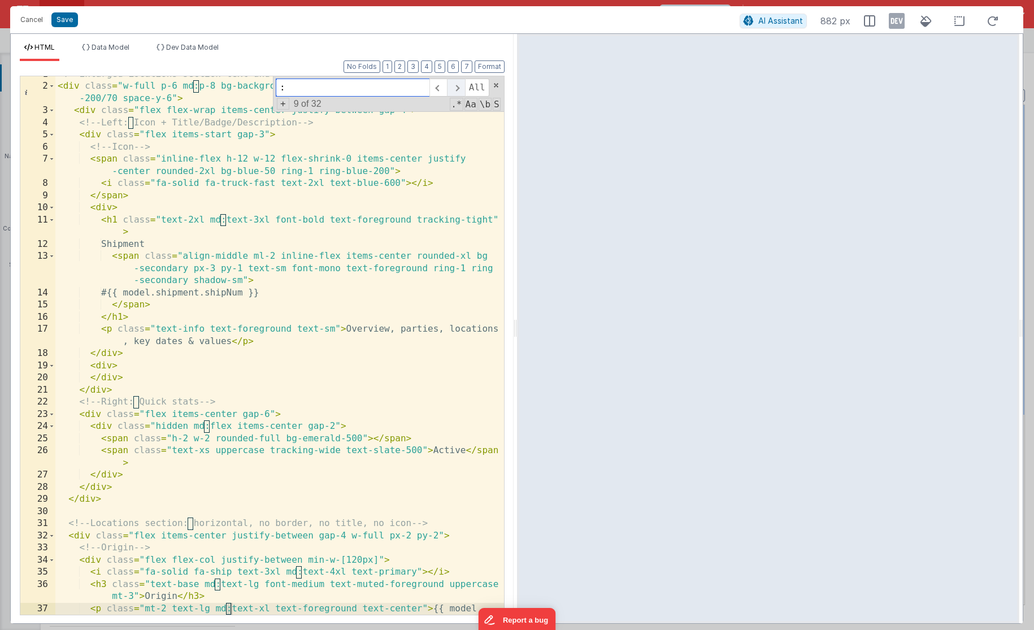
click at [459, 92] on span at bounding box center [456, 88] width 18 height 18
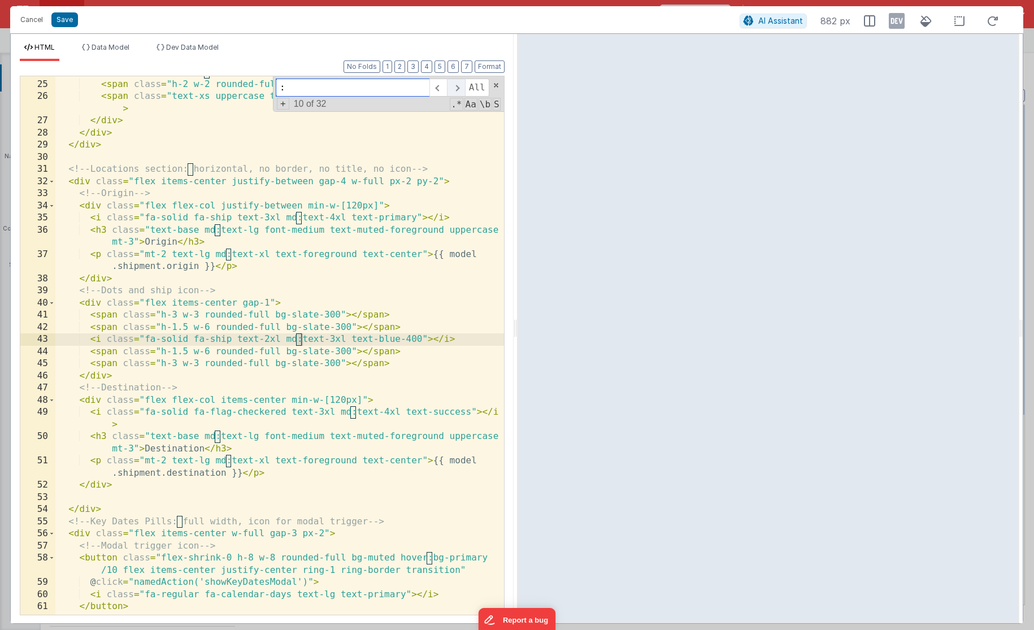
click at [459, 92] on span at bounding box center [456, 88] width 18 height 18
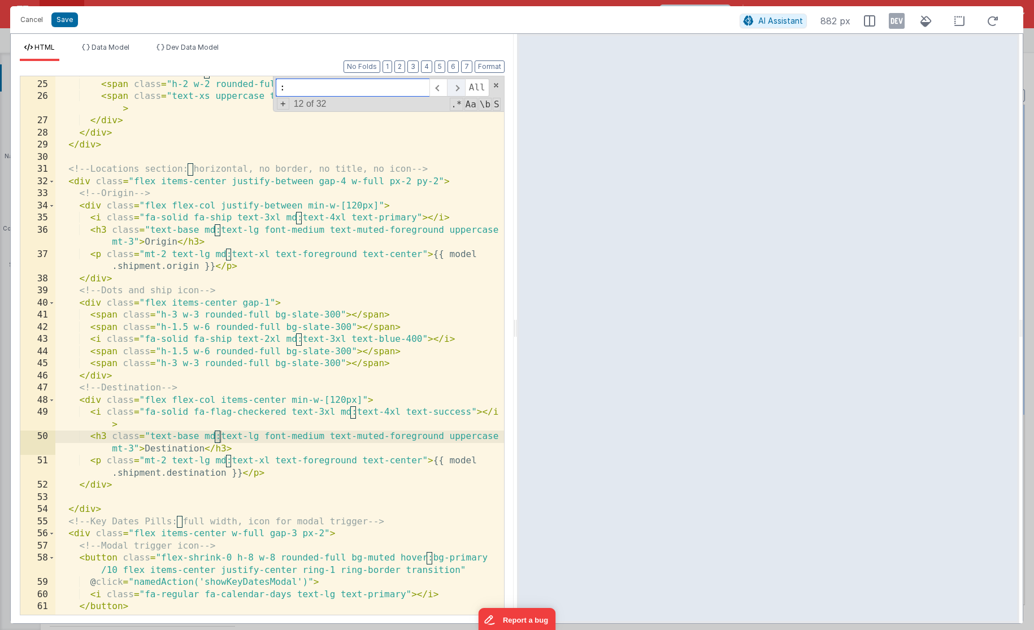
click at [459, 92] on span at bounding box center [456, 88] width 18 height 18
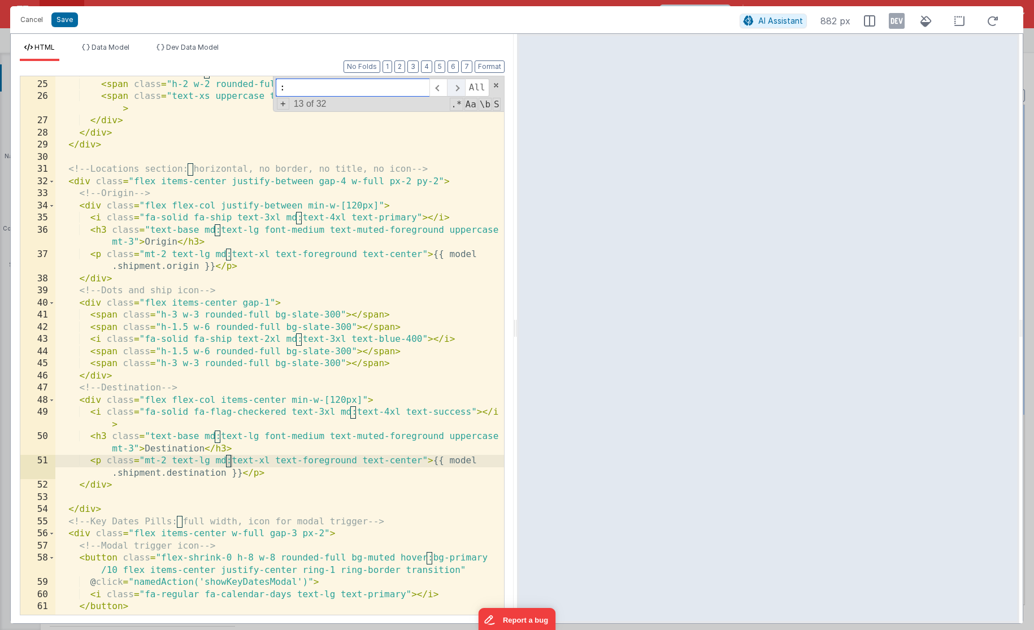
click at [459, 92] on span at bounding box center [456, 88] width 18 height 18
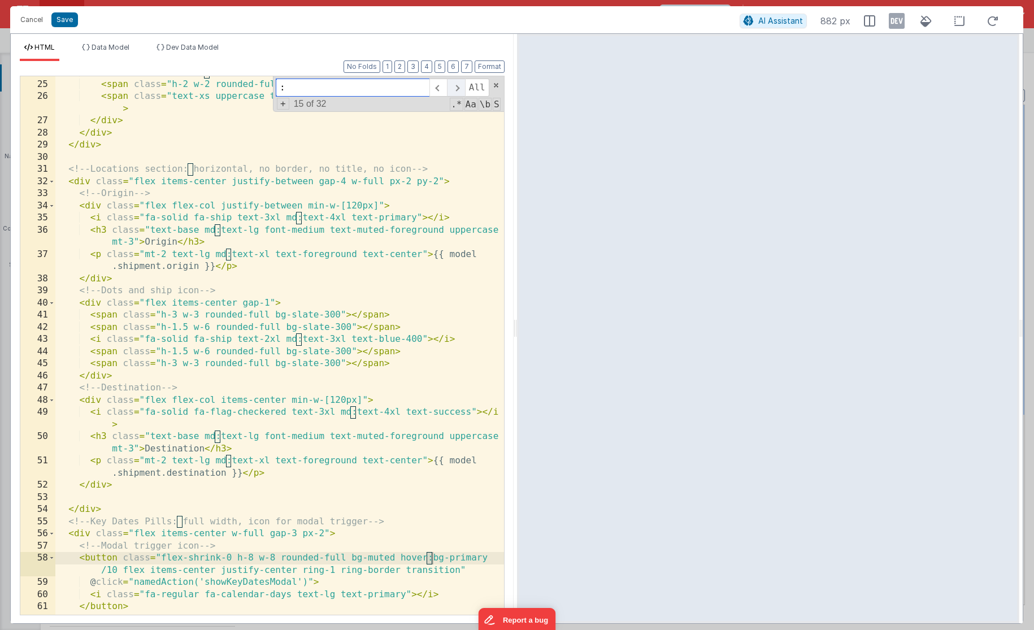
click at [459, 92] on span at bounding box center [456, 88] width 18 height 18
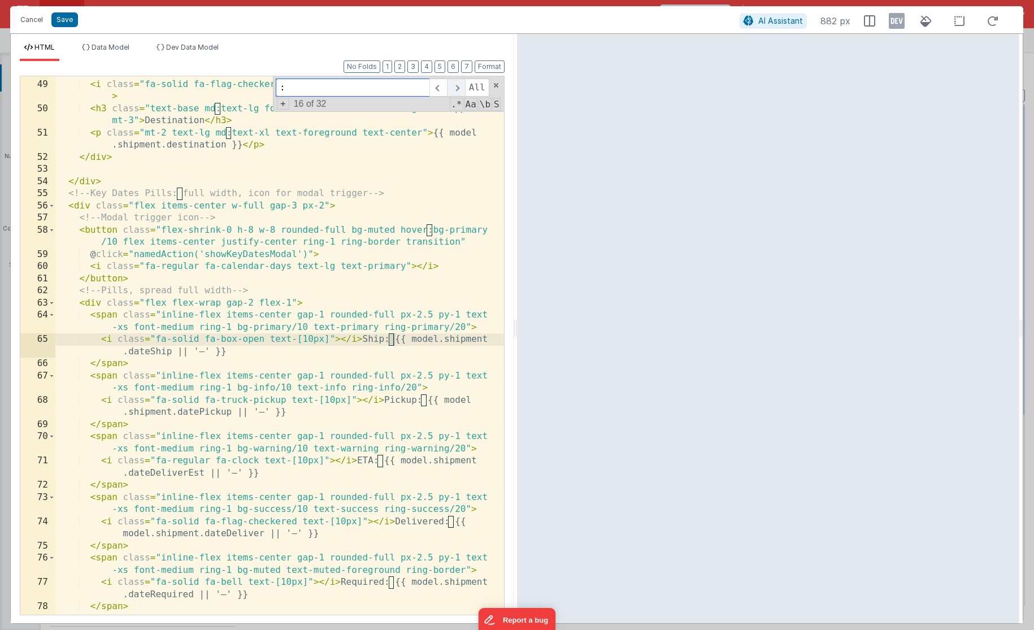
scroll to position [691, 0]
click at [459, 92] on span at bounding box center [456, 88] width 18 height 18
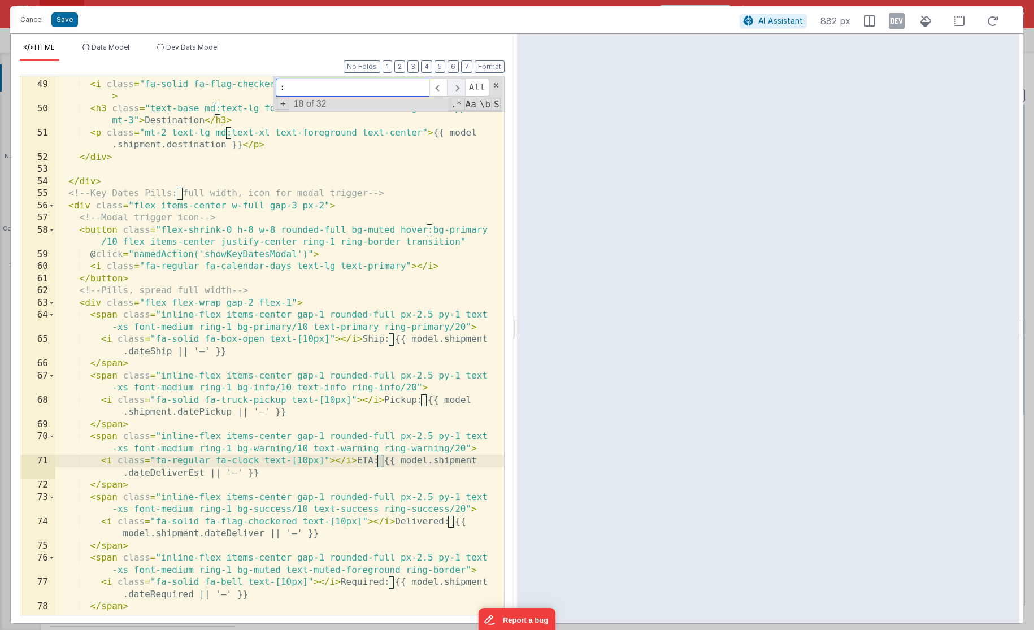
click at [459, 92] on span at bounding box center [456, 88] width 18 height 18
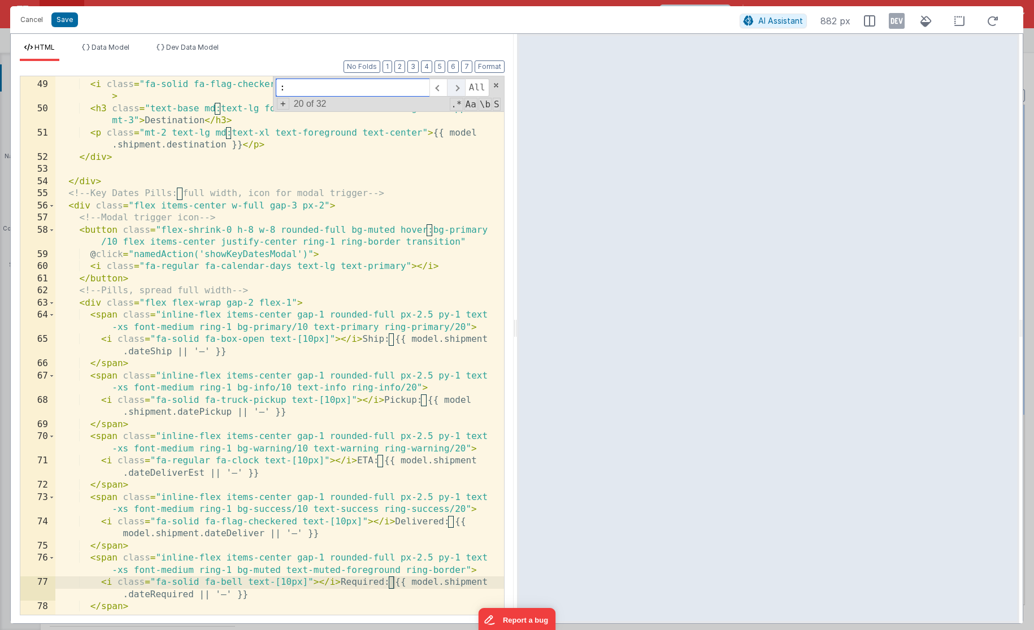
click at [459, 92] on span at bounding box center [456, 88] width 18 height 18
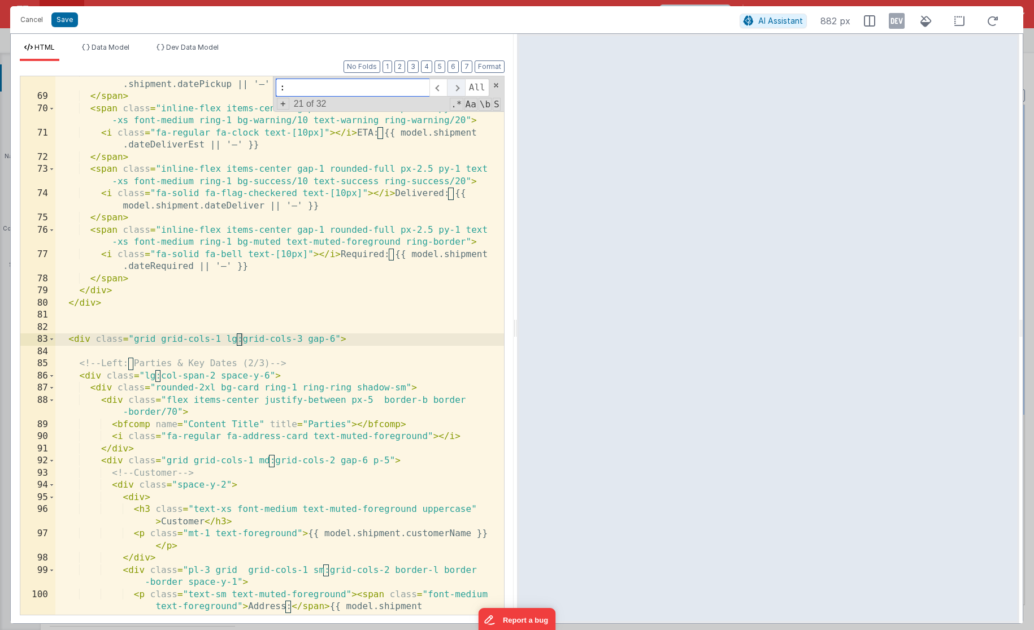
scroll to position [1019, 0]
click at [459, 92] on span at bounding box center [456, 88] width 18 height 18
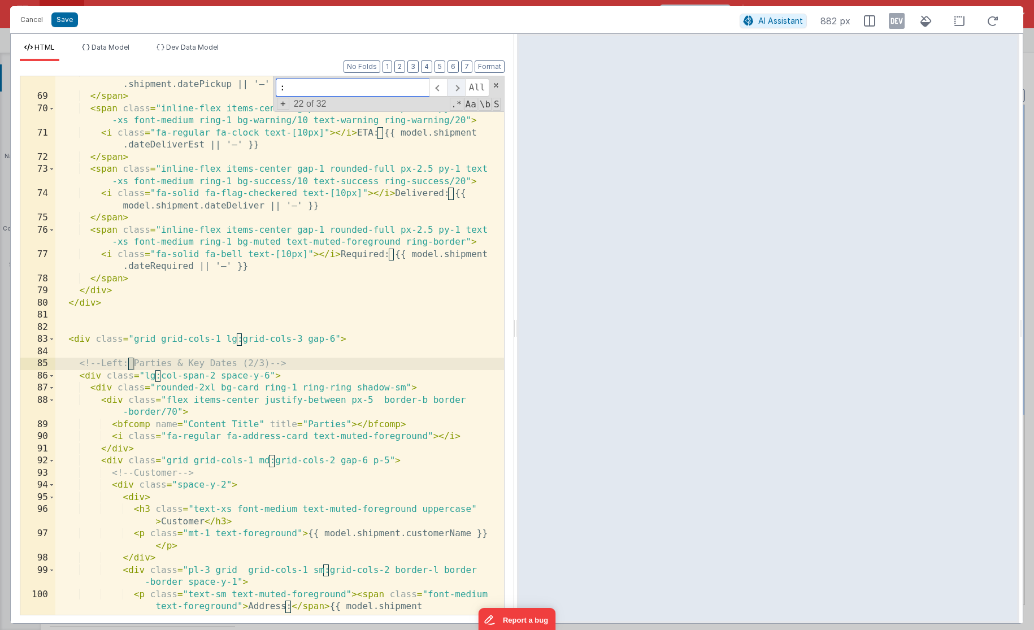
click at [459, 92] on span at bounding box center [456, 88] width 18 height 18
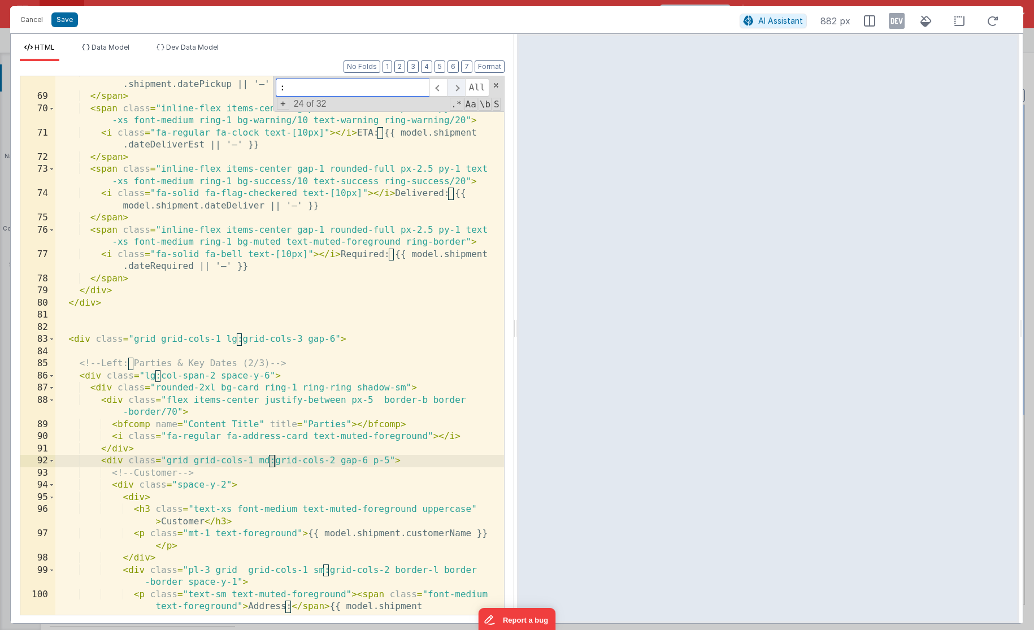
click at [459, 92] on span at bounding box center [456, 88] width 18 height 18
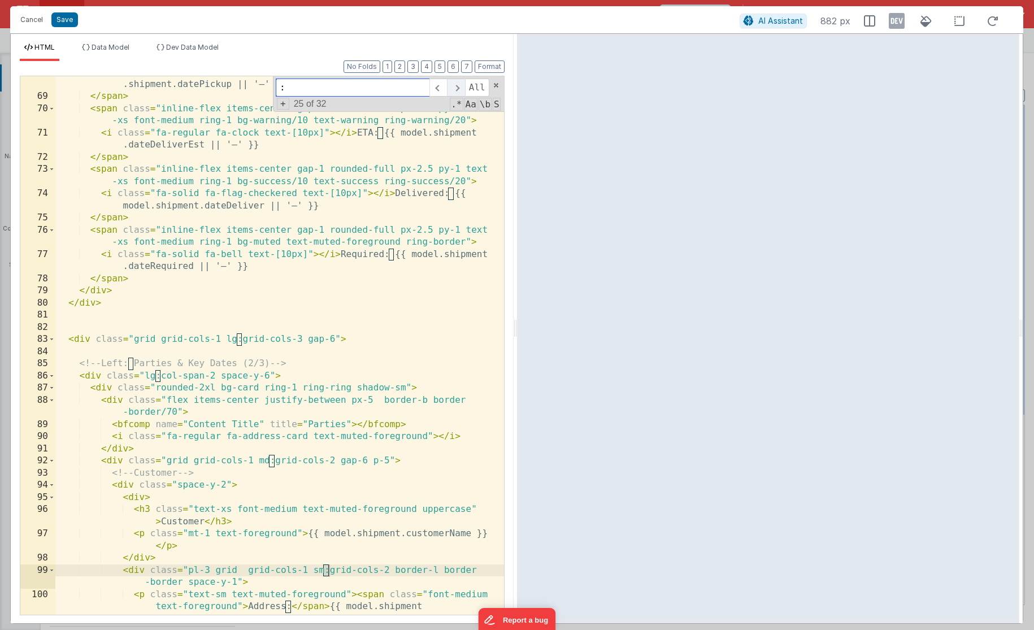
click at [459, 92] on span at bounding box center [456, 88] width 18 height 18
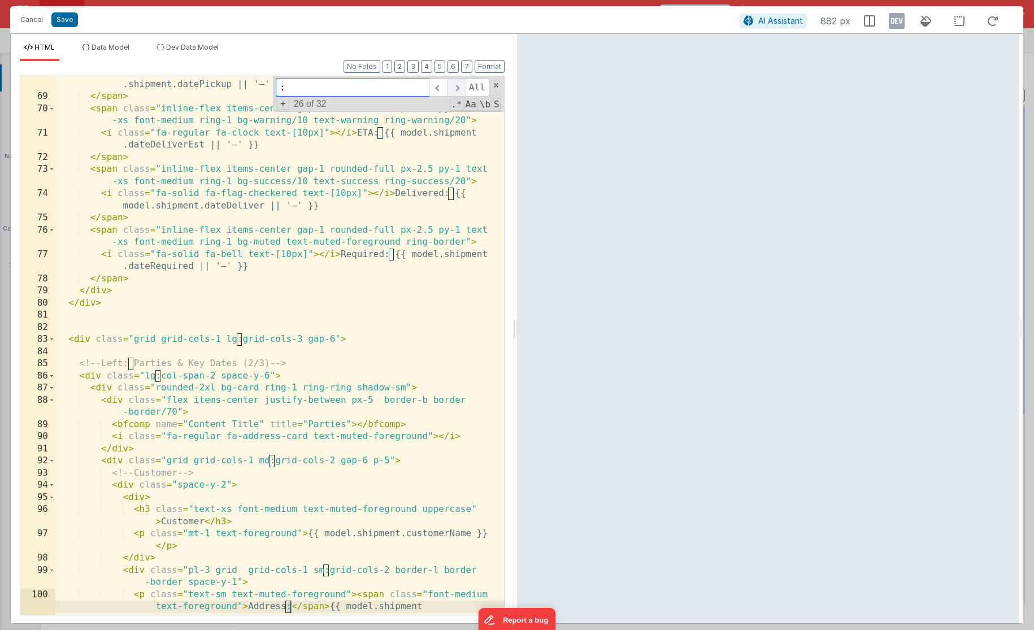
click at [459, 92] on span at bounding box center [456, 88] width 18 height 18
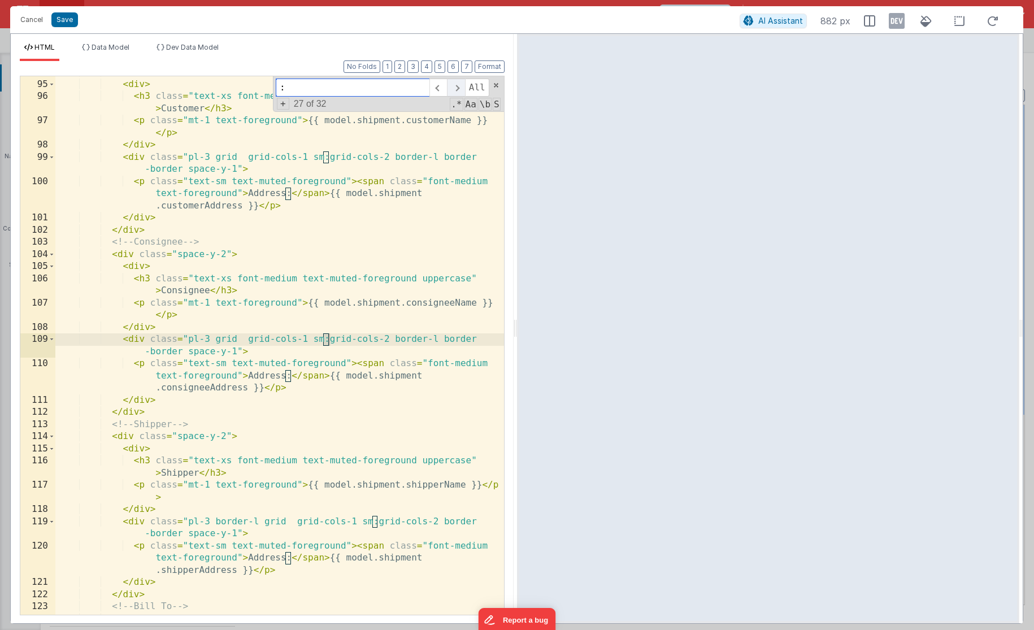
scroll to position [1432, 0]
click at [461, 91] on span at bounding box center [456, 88] width 18 height 18
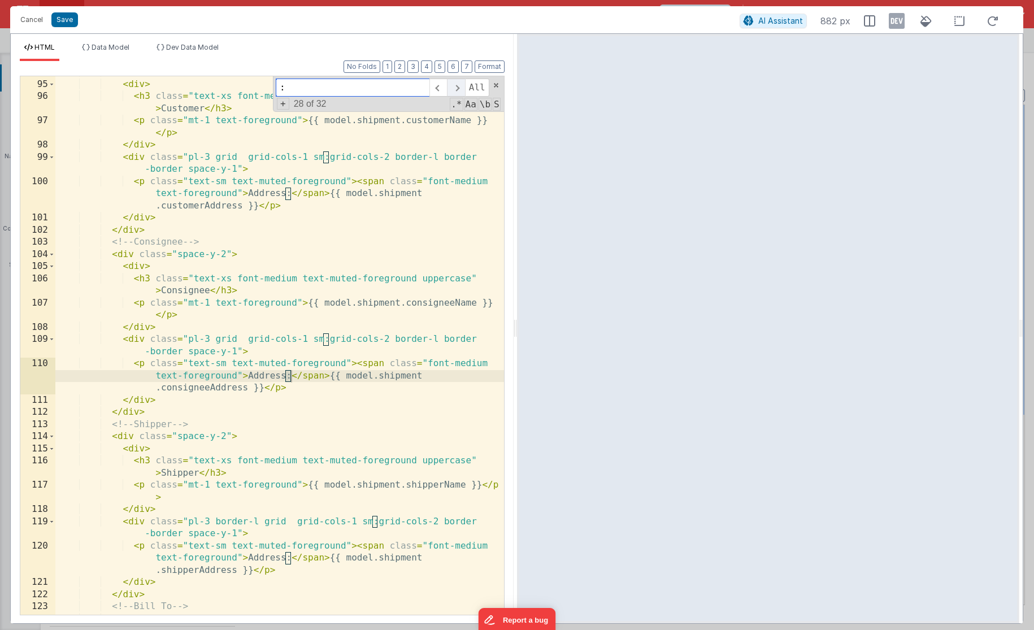
click at [461, 91] on span at bounding box center [456, 88] width 18 height 18
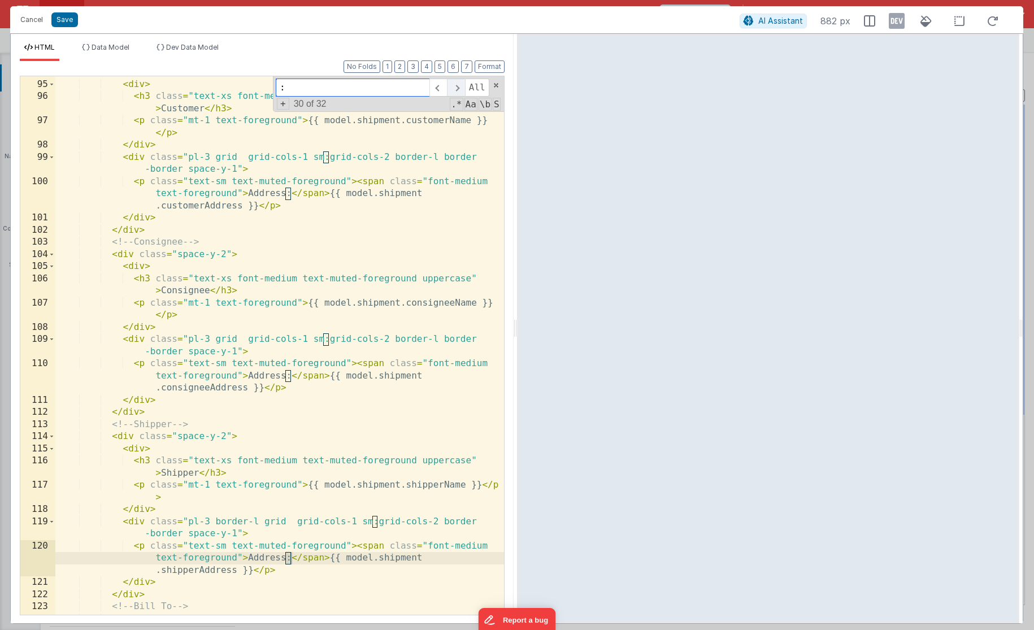
click at [461, 91] on span at bounding box center [456, 88] width 18 height 18
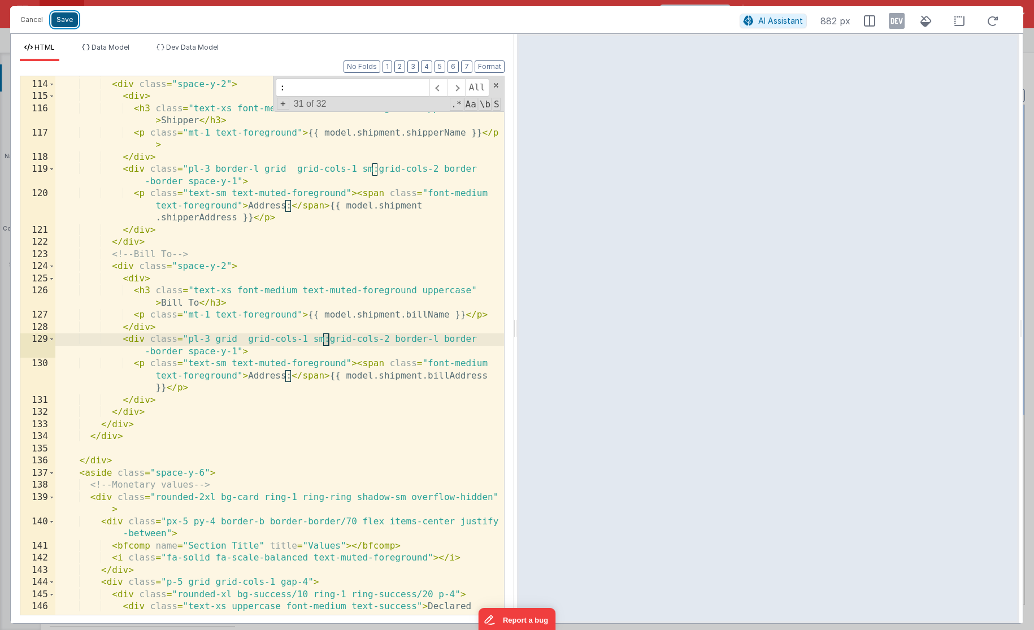
click at [58, 17] on button "Save" at bounding box center [64, 19] width 27 height 15
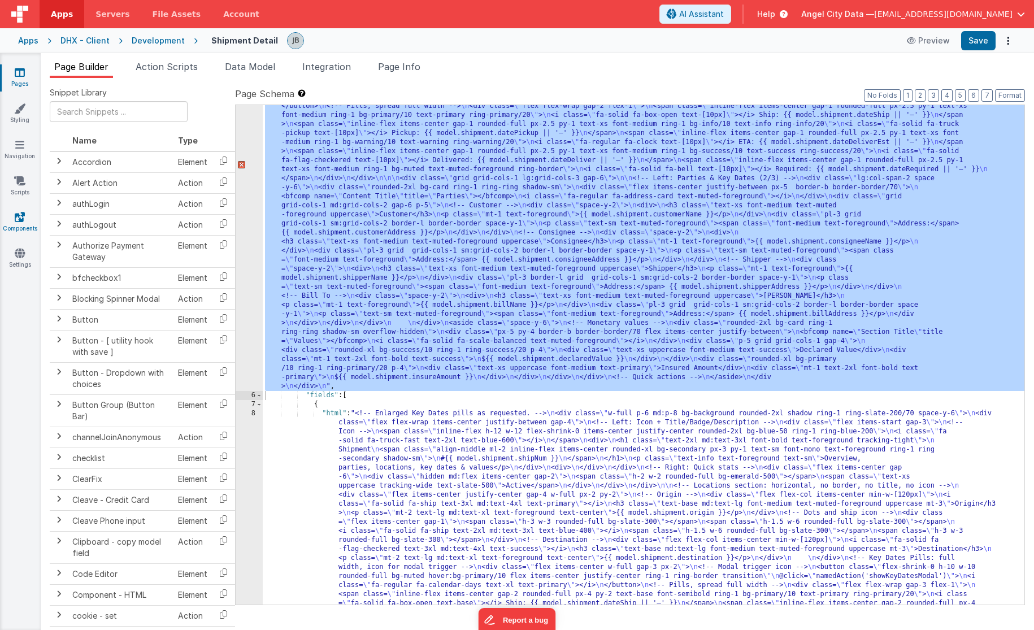
scroll to position [201, 0]
click at [387, 356] on div ""html" : "<!-- Enlarged Locations section text and icons as requested. --> \n <…" at bounding box center [644, 355] width 762 height 500
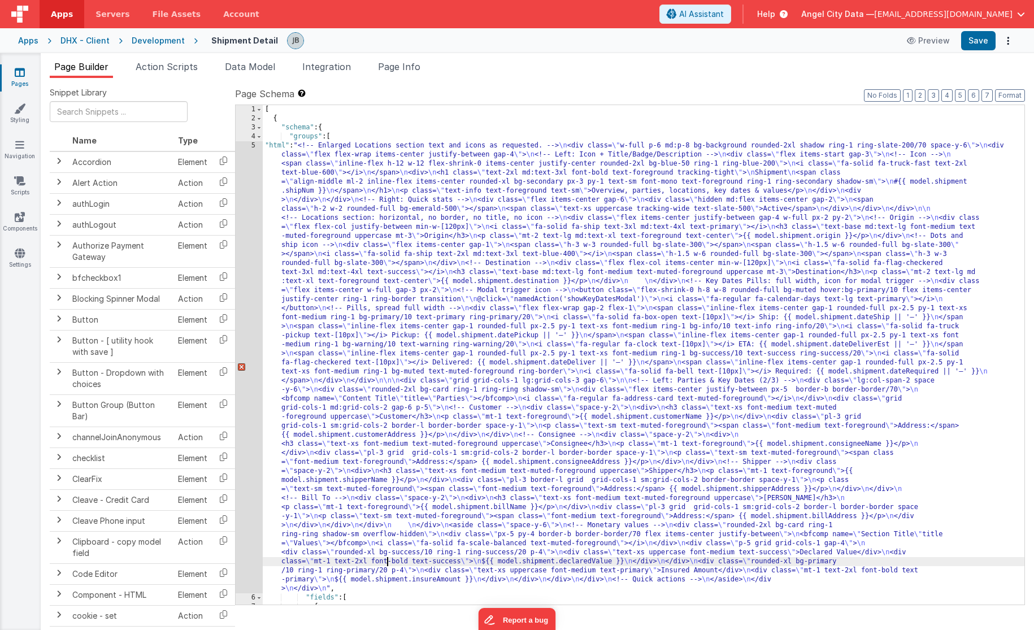
scroll to position [0, 0]
click at [251, 249] on div "5" at bounding box center [249, 367] width 27 height 452
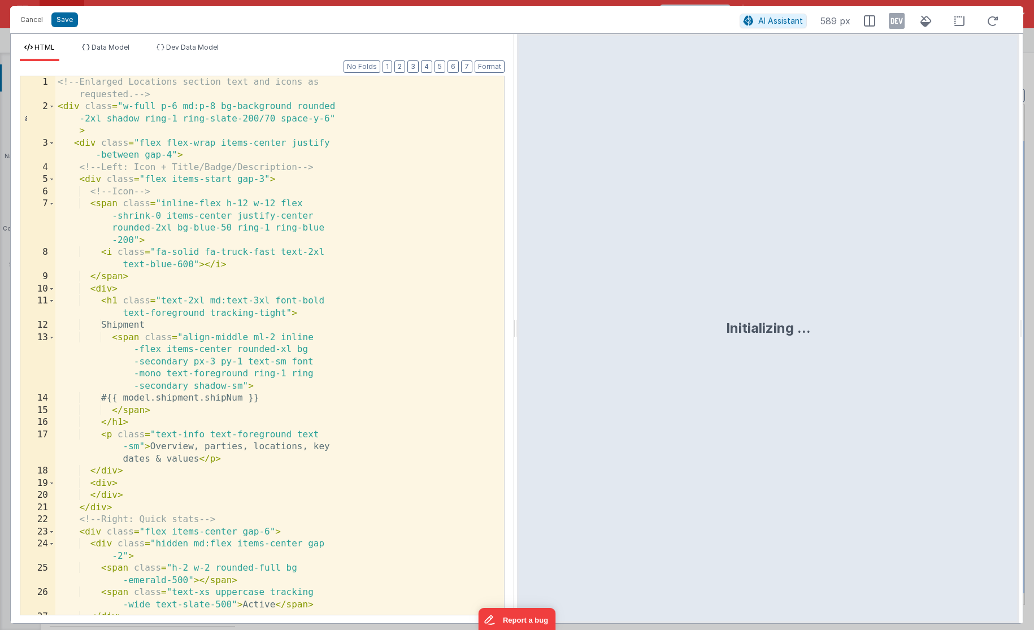
click at [248, 249] on div "<!-- Enlarged Locations section text and icons as requested. --> < div class = …" at bounding box center [279, 363] width 449 height 575
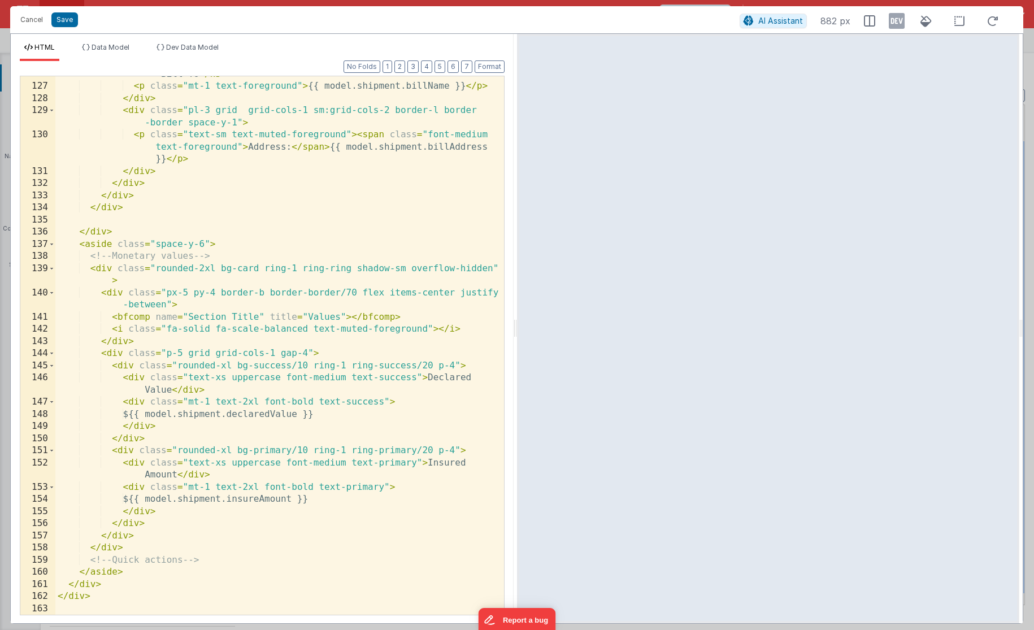
scroll to position [2014, 0]
click at [266, 496] on div "< h3 class = "text-xs font-medium text-muted-foreground uppercase" > Bill To </…" at bounding box center [279, 343] width 449 height 575
click at [31, 14] on button "Cancel" at bounding box center [32, 20] width 34 height 16
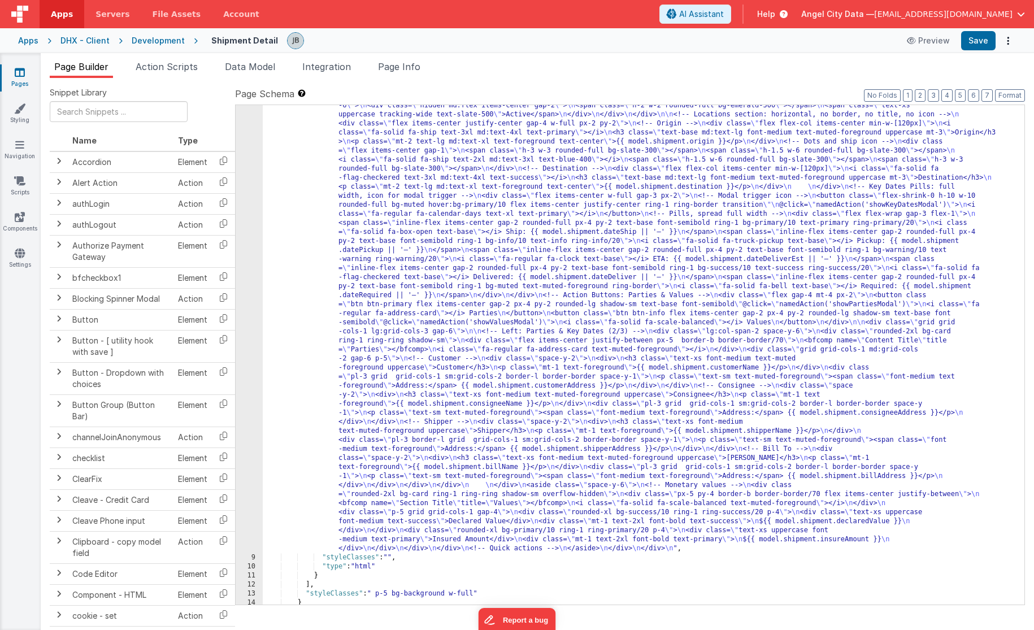
scroll to position [578, 0]
click at [246, 350] on div "8" at bounding box center [249, 292] width 27 height 516
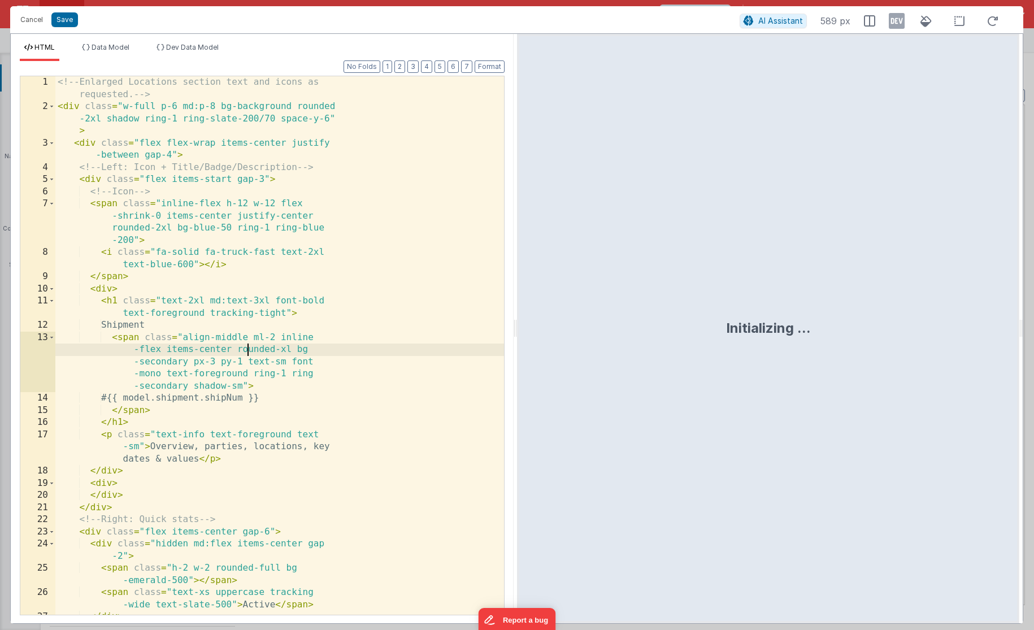
click at [248, 346] on div "<!-- Enlarged Locations section text and icons as requested. --> < div class = …" at bounding box center [279, 363] width 449 height 575
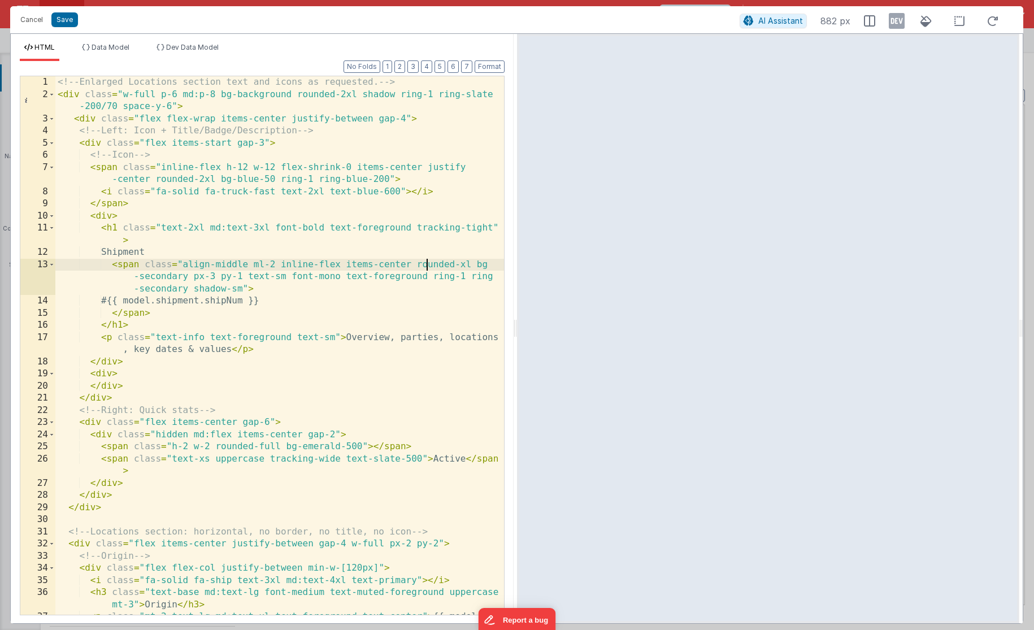
scroll to position [0, 0]
click at [145, 272] on div "<!-- Enlarged Locations section text and icons as requested. --> < div class = …" at bounding box center [279, 363] width 449 height 575
click at [31, 20] on button "Cancel" at bounding box center [32, 20] width 34 height 16
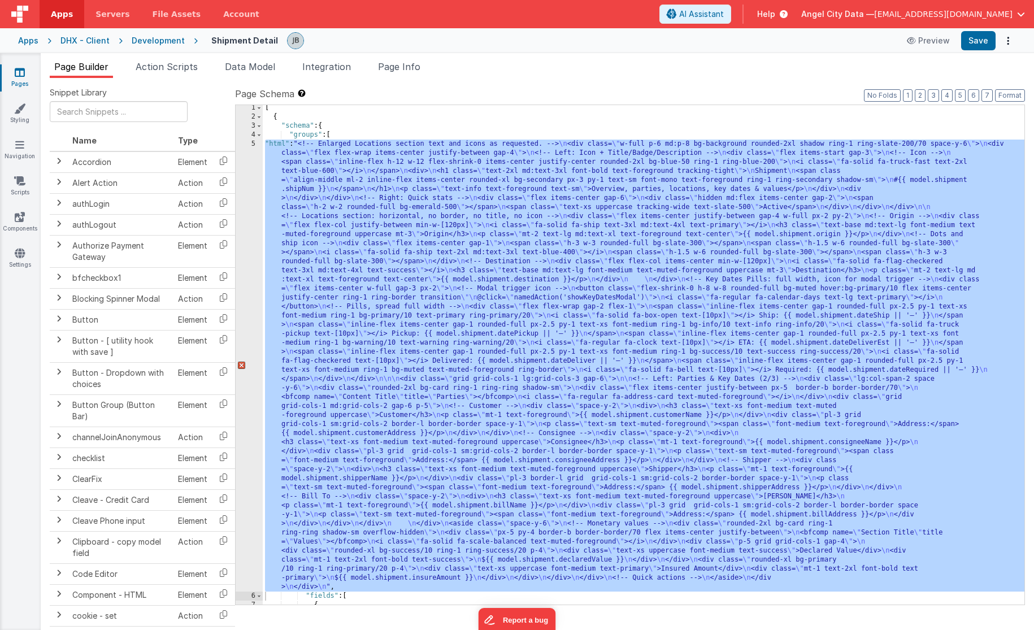
scroll to position [2, 0]
click at [321, 175] on div "[ { "schema" : { "groups" : [ "html" : "<!-- Enlarged Locations section text an…" at bounding box center [644, 615] width 762 height 1024
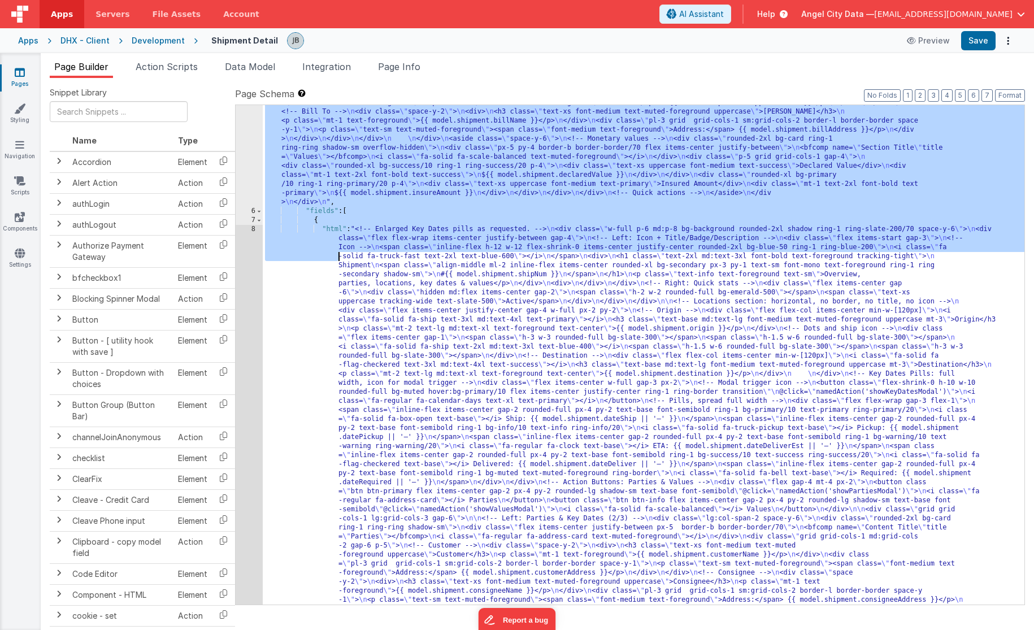
scroll to position [371, 0]
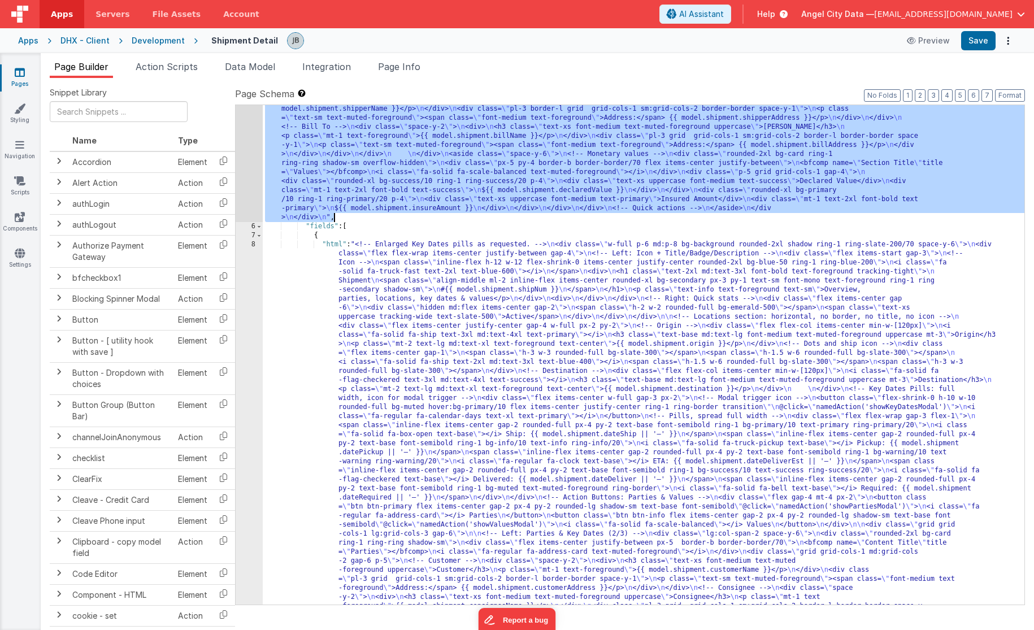
drag, startPoint x: 331, startPoint y: 135, endPoint x: 335, endPoint y: 215, distance: 80.4
click at [335, 215] on div ""html" : "<!-- Enlarged Locations section text and icons as requested. --> \n <…" at bounding box center [644, 503] width 762 height 1467
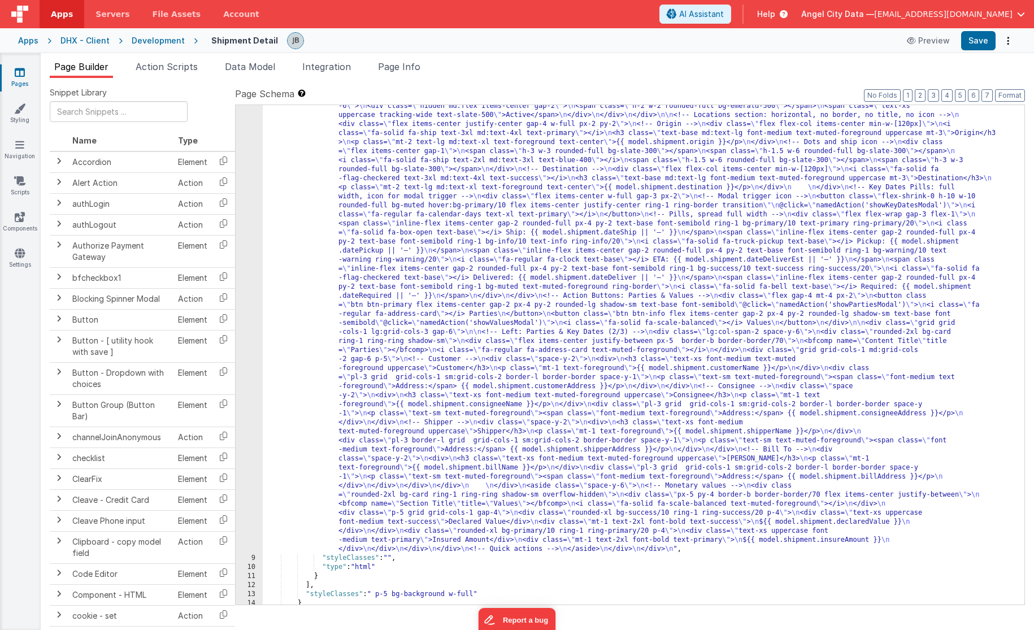
scroll to position [115, 0]
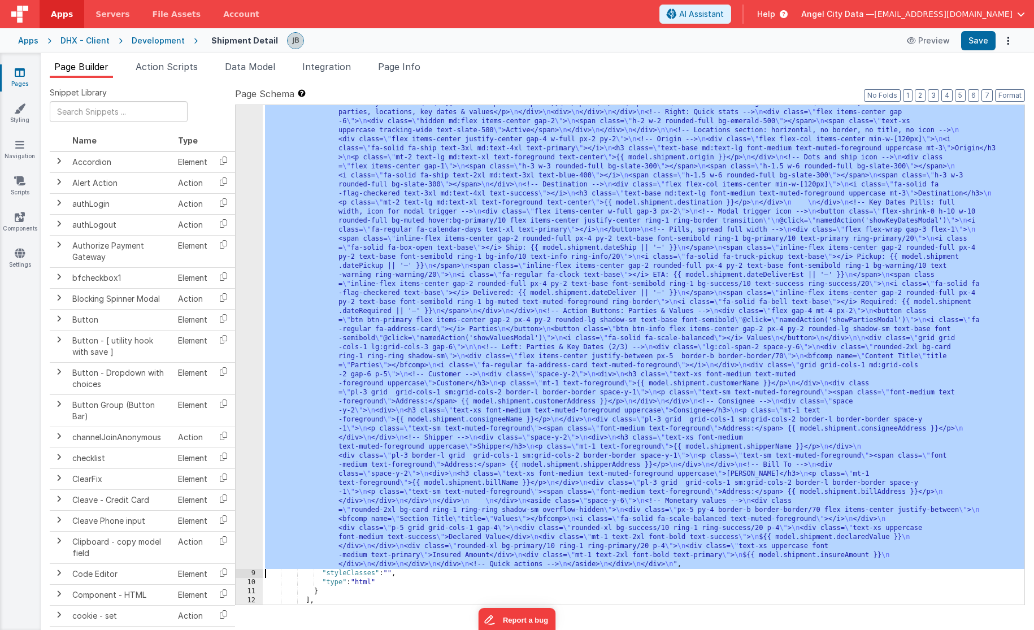
click at [244, 237] on div "8" at bounding box center [249, 312] width 27 height 516
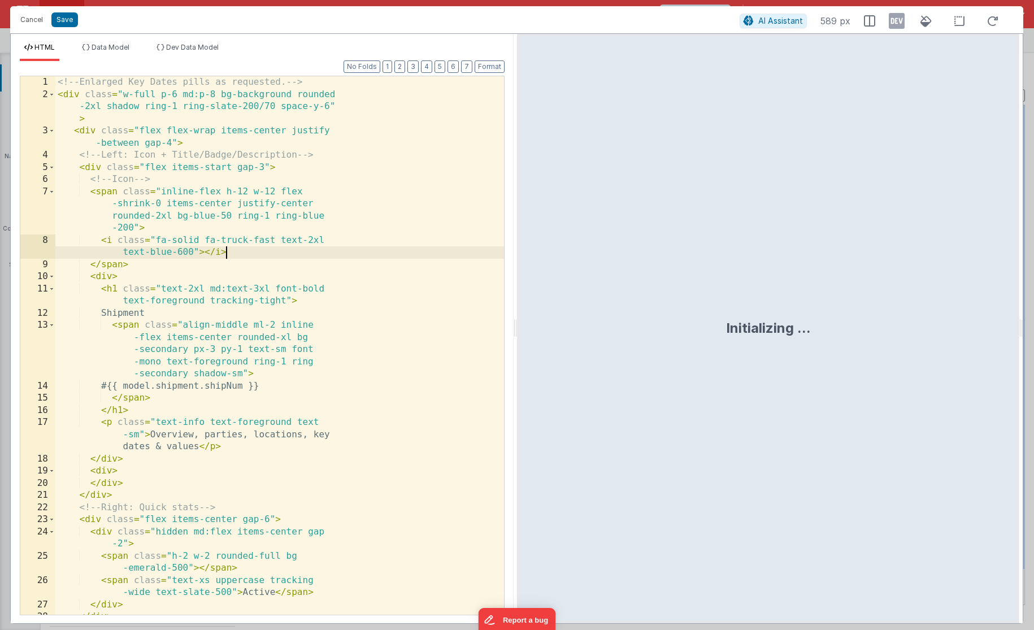
click at [248, 237] on div "<!-- Enlarged Key Dates pills as requested. --> < div class = "w-full p-6 md:p-…" at bounding box center [279, 357] width 449 height 563
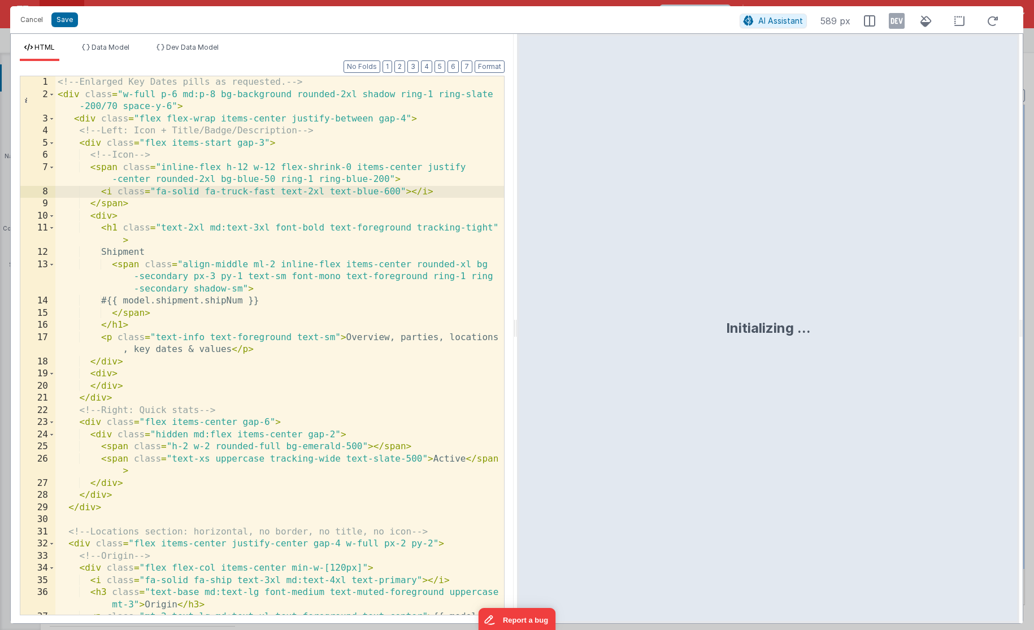
click at [206, 230] on div "<!-- Enlarged Key Dates pills as requested. --> < div class = "w-full p-6 md:p-…" at bounding box center [279, 363] width 449 height 575
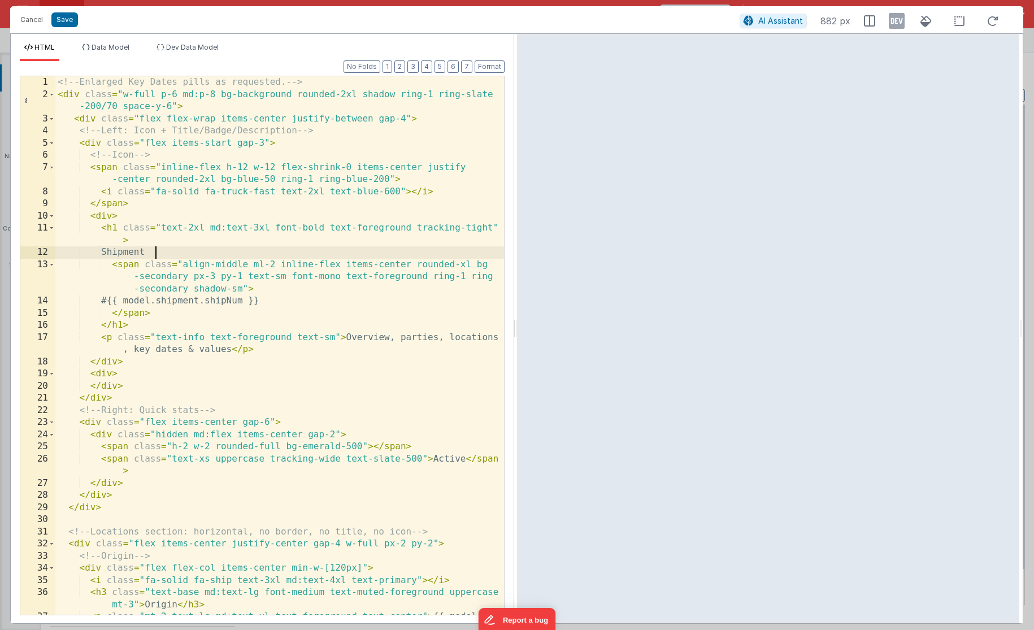
click at [222, 254] on div "<!-- Enlarged Key Dates pills as requested. --> < div class = "w-full p-6 md:p-…" at bounding box center [279, 363] width 449 height 575
click at [770, 21] on span "AI Assistant" at bounding box center [781, 21] width 45 height 10
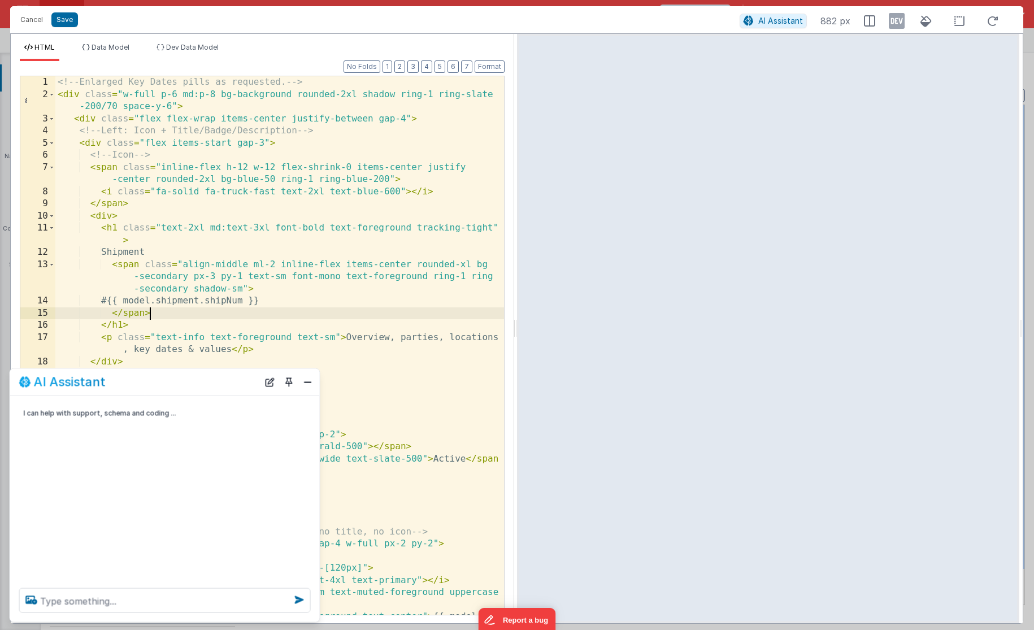
click at [269, 318] on div "<!-- Enlarged Key Dates pills as requested. --> < div class = "w-full p-6 md:p-…" at bounding box center [279, 363] width 449 height 575
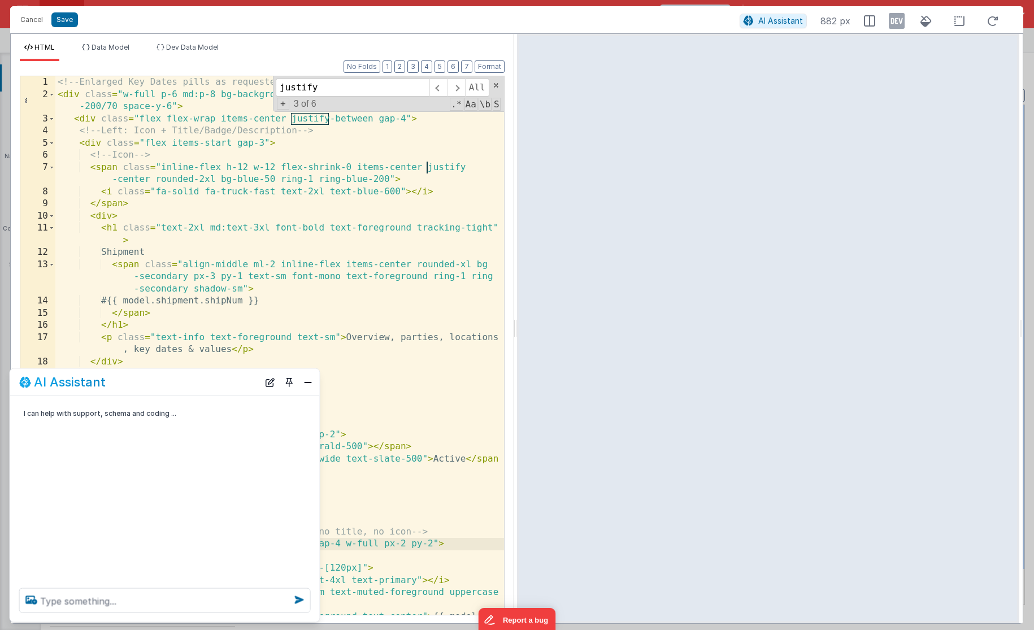
type input "justify"
click at [252, 211] on div "<!-- Enlarged Key Dates pills as requested. --> < div class = "w-full p-6 md:p-…" at bounding box center [279, 363] width 449 height 575
click at [304, 381] on button "Close" at bounding box center [308, 382] width 15 height 16
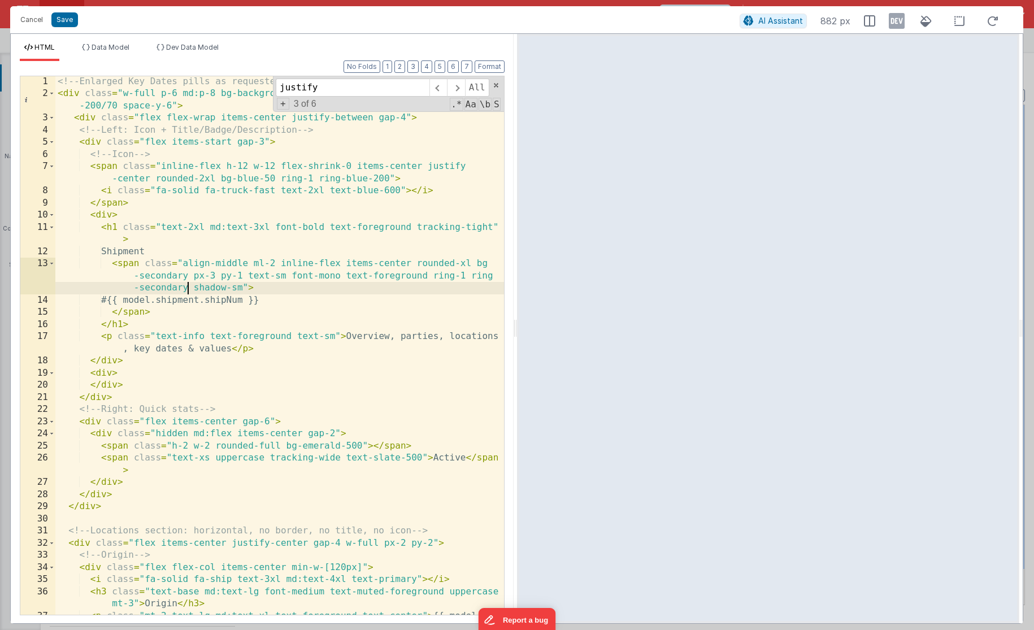
click at [185, 282] on div "<!-- Enlarged Key Dates pills as requested. --> < div class = "w-full p-6 md:p-…" at bounding box center [279, 363] width 449 height 575
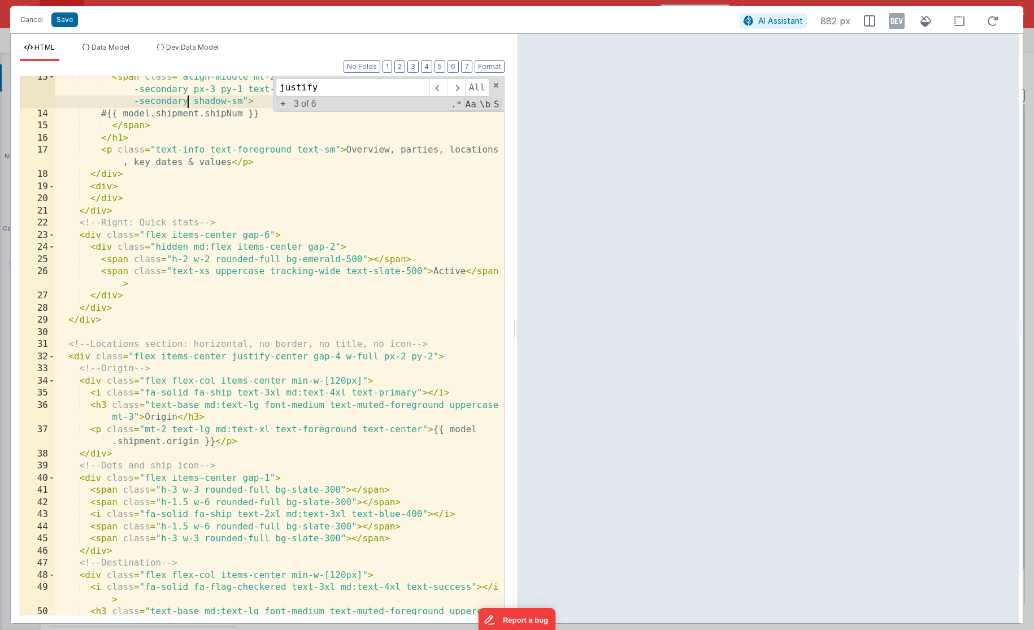
scroll to position [194, 0]
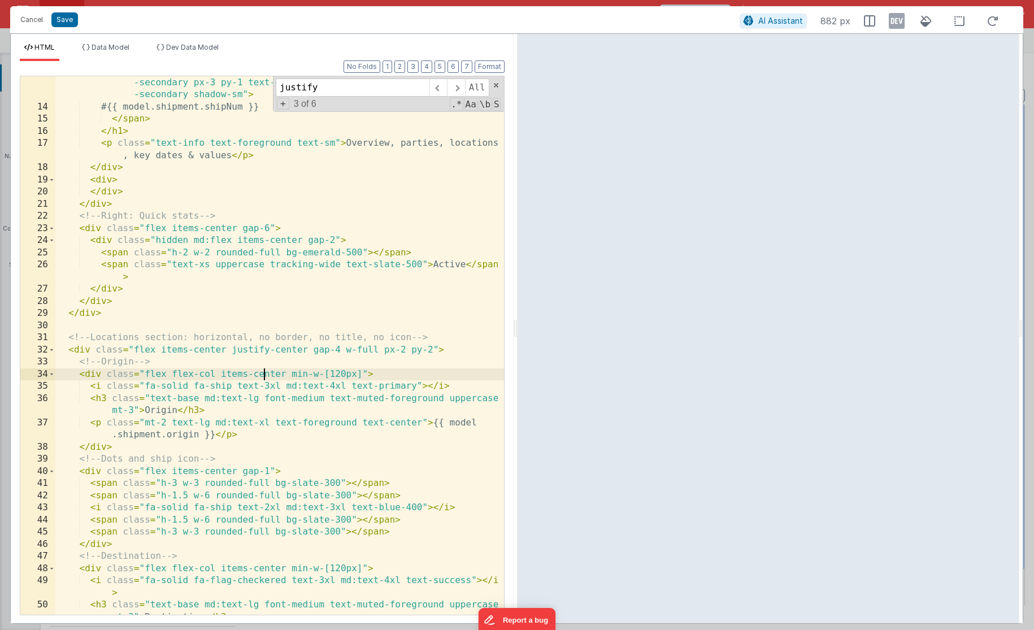
click at [266, 375] on div "< span class = "align-middle ml-2 inline-flex items-center rounded-xl bg -secon…" at bounding box center [279, 364] width 449 height 600
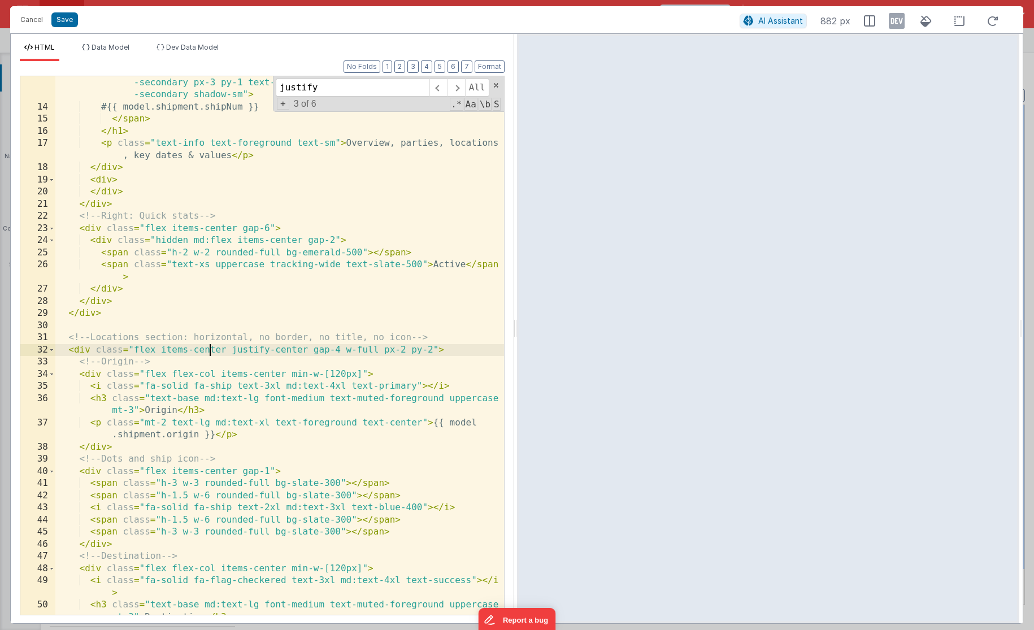
click at [210, 349] on div "< span class = "align-middle ml-2 inline-flex items-center rounded-xl bg -secon…" at bounding box center [279, 364] width 449 height 600
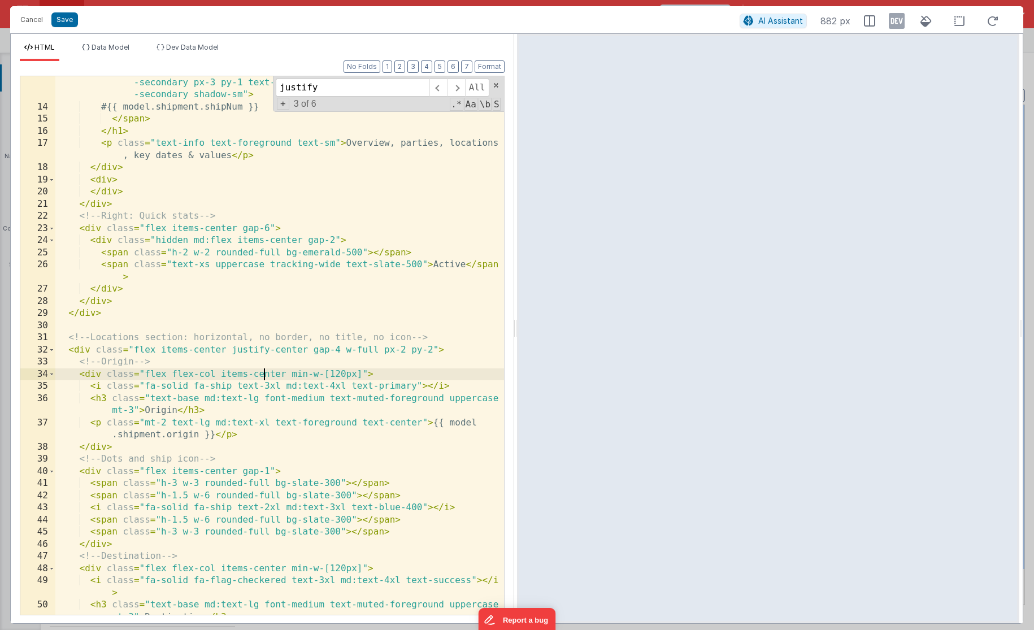
click at [265, 375] on div "< span class = "align-middle ml-2 inline-flex items-center rounded-xl bg -secon…" at bounding box center [279, 364] width 449 height 600
click at [205, 349] on div "< span class = "align-middle ml-2 inline-flex items-center rounded-xl bg -secon…" at bounding box center [279, 364] width 449 height 600
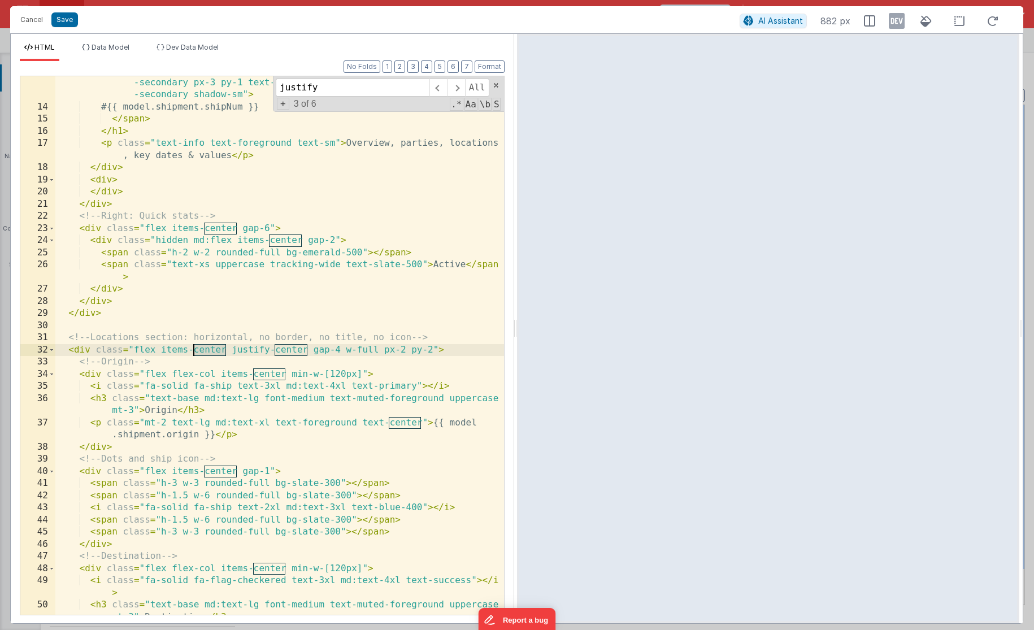
click at [205, 349] on div "< span class = "align-middle ml-2 inline-flex items-center rounded-xl bg -secon…" at bounding box center [279, 364] width 449 height 600
click at [220, 347] on div "< span class = "align-middle ml-2 inline-flex items-center rounded-xl bg -secon…" at bounding box center [279, 364] width 449 height 600
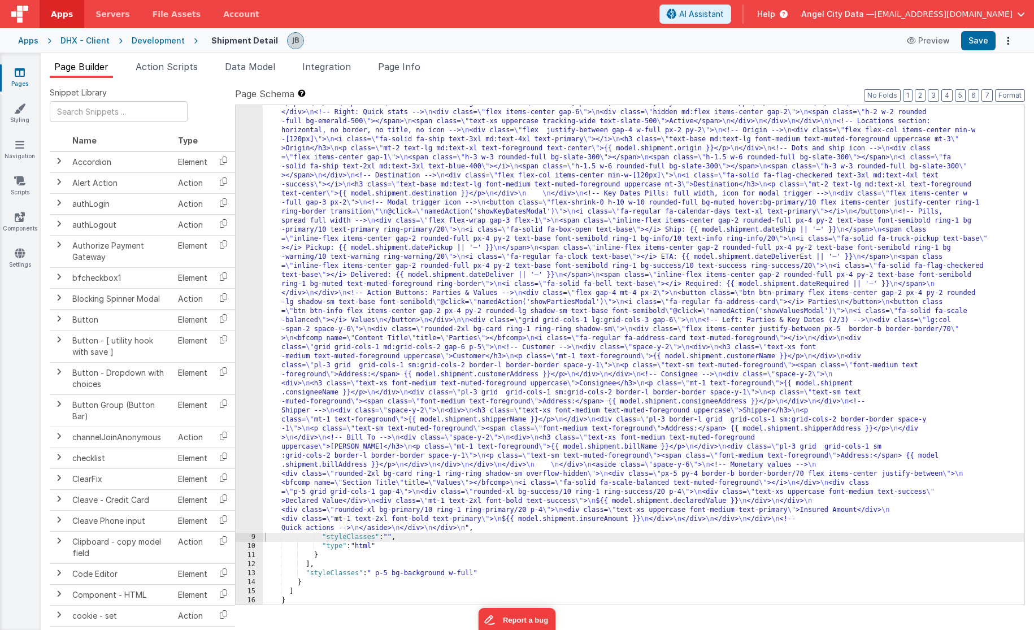
click at [251, 241] on div "8" at bounding box center [249, 293] width 27 height 479
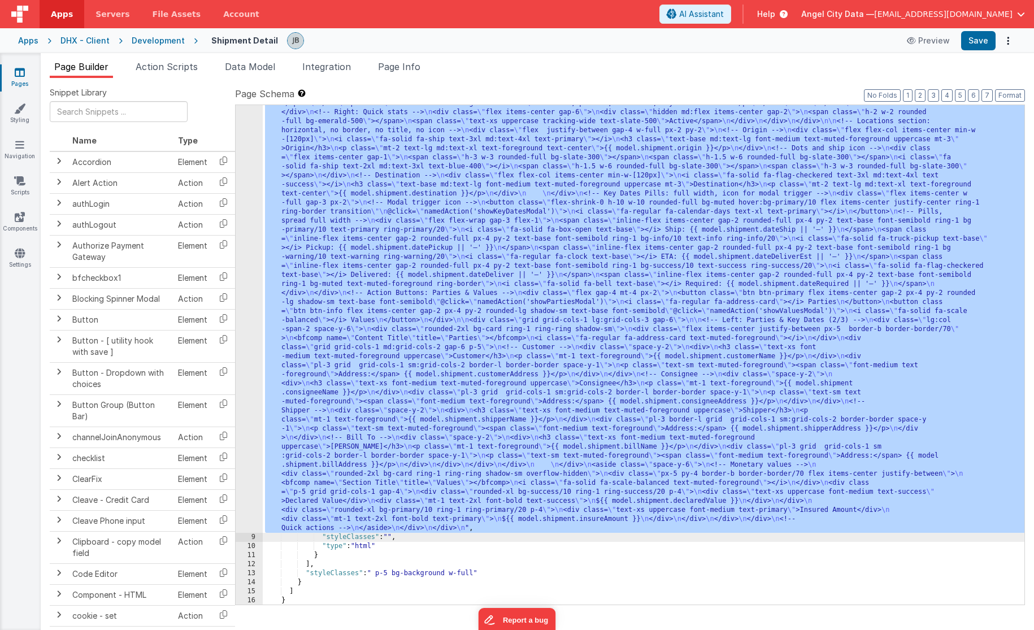
click at [255, 239] on div "8" at bounding box center [249, 293] width 27 height 479
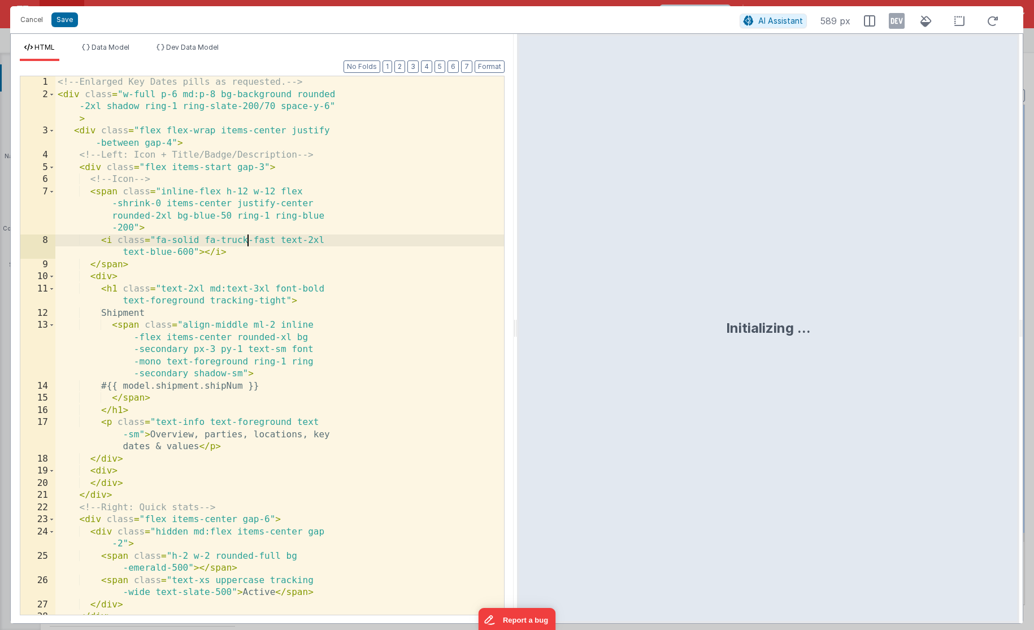
click at [249, 239] on div "<!-- Enlarged Key Dates pills as requested. --> < div class = "w-full p-6 md:p-…" at bounding box center [279, 357] width 449 height 563
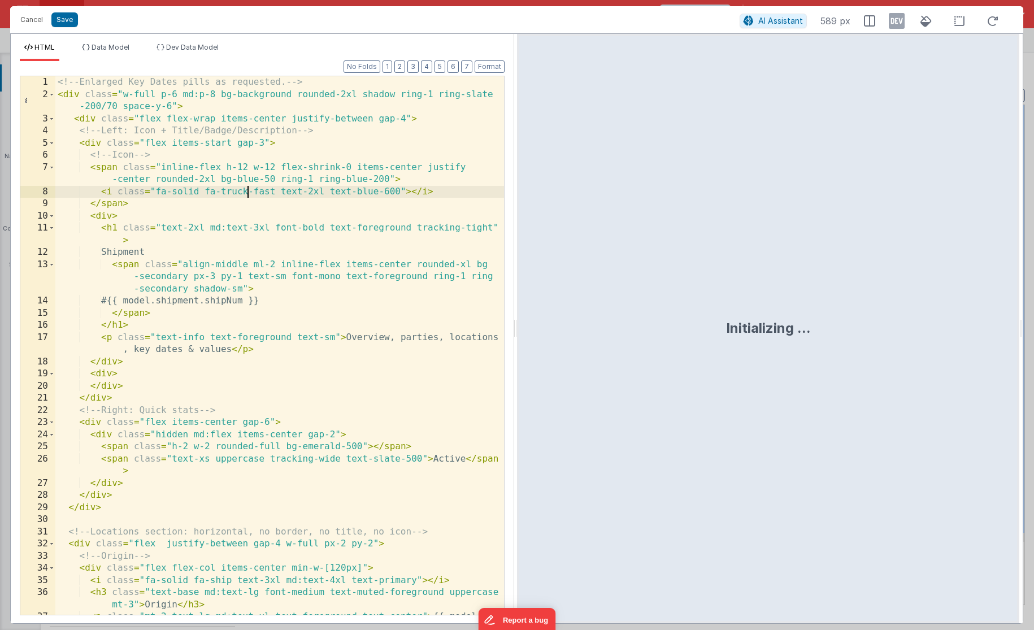
click at [218, 249] on div "<!-- Enlarged Key Dates pills as requested. --> < div class = "w-full p-6 md:p-…" at bounding box center [279, 363] width 449 height 575
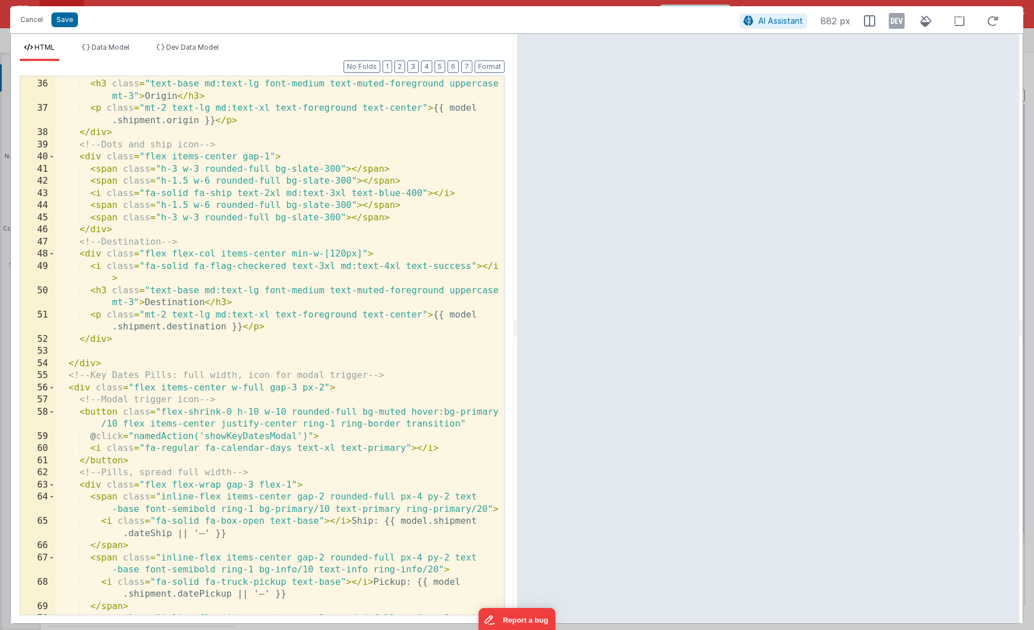
scroll to position [509, 0]
click at [179, 350] on div "< i class = "fa-solid fa-ship text-3xl md:text-4xl text-primary" > </ i > < h3 …" at bounding box center [279, 353] width 449 height 575
click at [158, 375] on div "< i class = "fa-solid fa-ship text-3xl md:text-4xl text-primary" > </ i > < h3 …" at bounding box center [279, 353] width 449 height 575
click at [158, 380] on div "< i class = "fa-solid fa-ship text-3xl md:text-4xl text-primary" > </ i > < h3 …" at bounding box center [279, 353] width 449 height 575
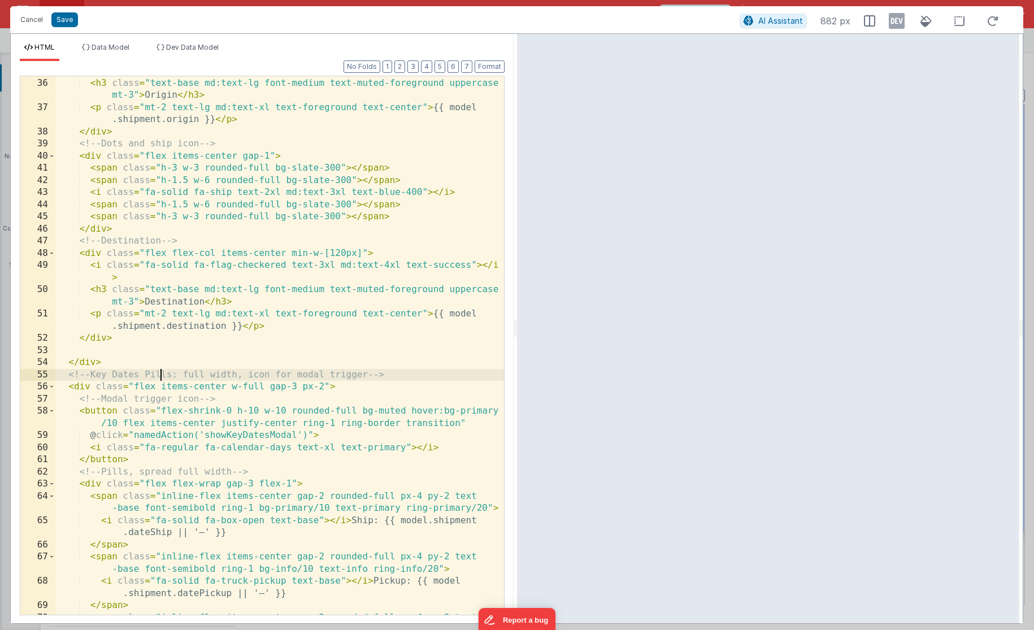
click at [230, 436] on div "< i class = "fa-solid fa-ship text-3xl md:text-4xl text-primary" > </ i > < h3 …" at bounding box center [279, 352] width 449 height 575
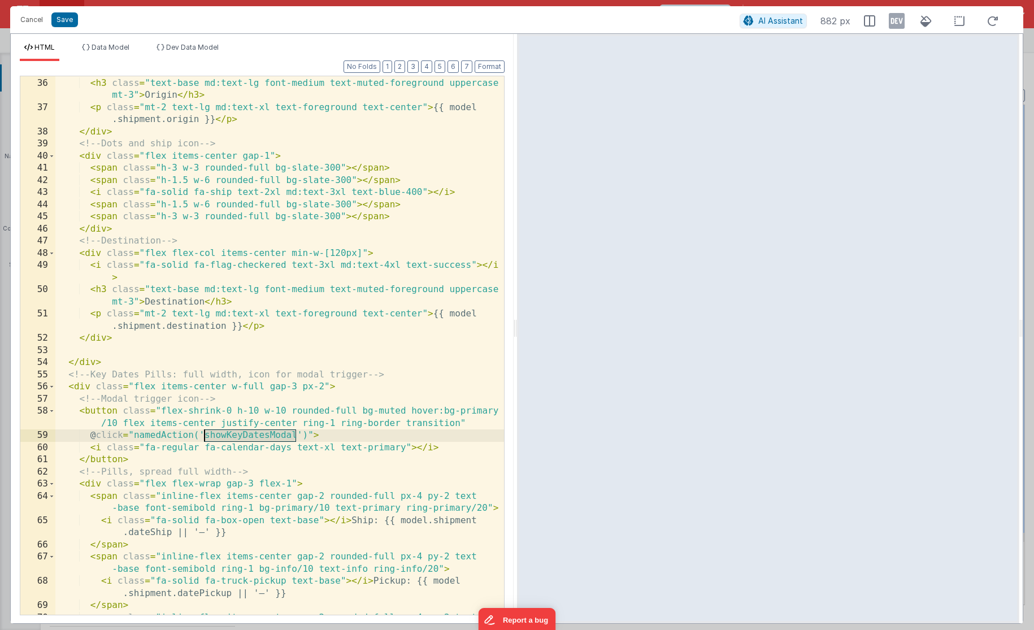
click at [230, 436] on div "< i class = "fa-solid fa-ship text-3xl md:text-4xl text-primary" > </ i > < h3 …" at bounding box center [279, 352] width 449 height 575
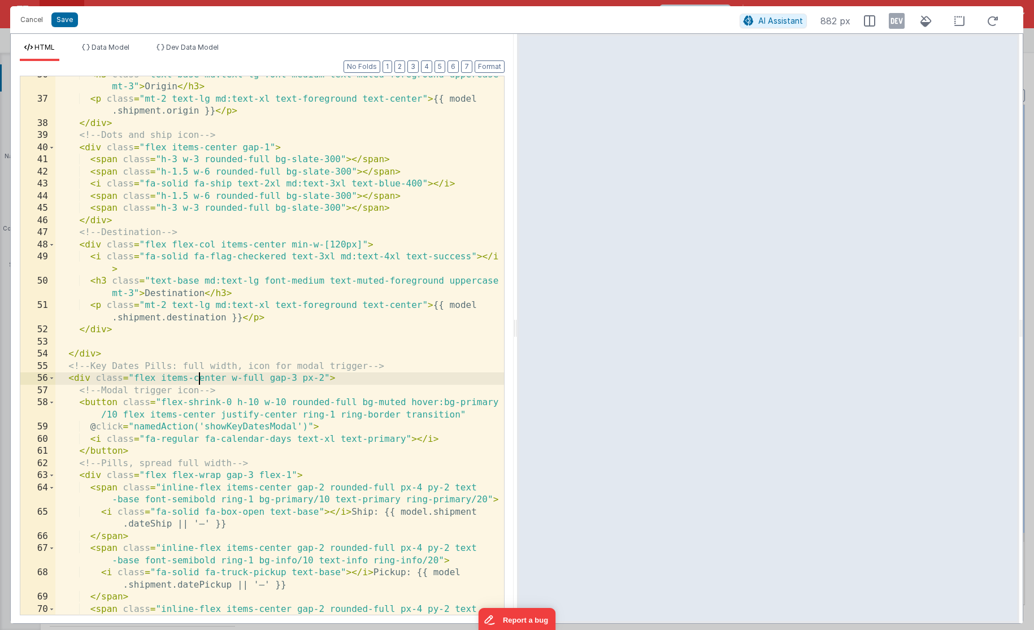
click at [201, 373] on div "< h3 class = "text-base md:text-lg font-medium text-muted-foreground uppercase …" at bounding box center [279, 362] width 449 height 587
click at [146, 371] on div "< h3 class = "text-base md:text-lg font-medium text-muted-foreground uppercase …" at bounding box center [279, 362] width 449 height 587
click at [94, 167] on div "< h3 class = "text-base md:text-lg font-medium text-muted-foreground uppercase …" at bounding box center [279, 363] width 449 height 587
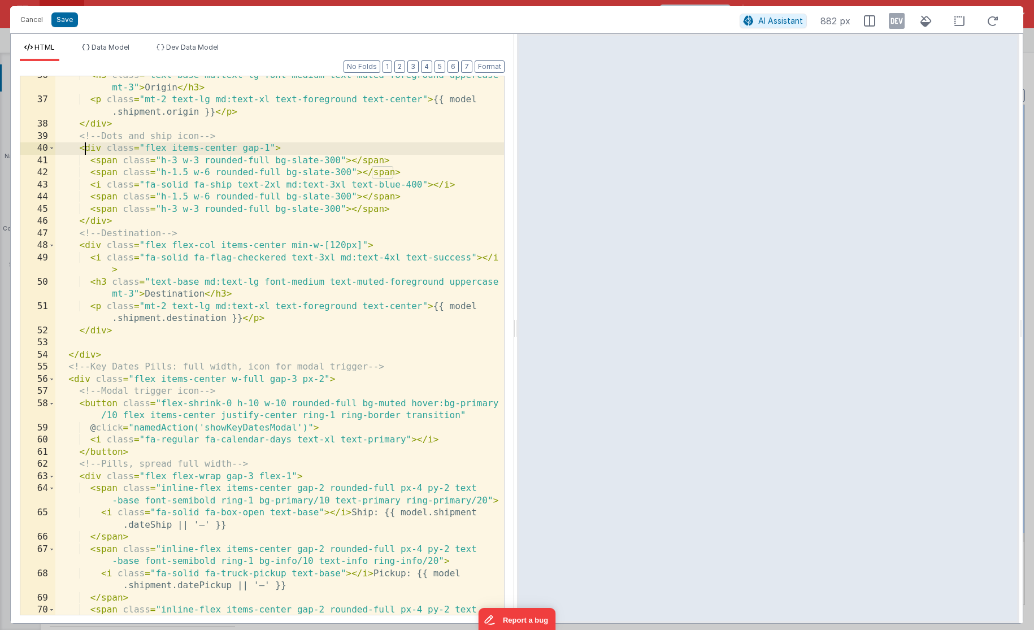
click at [83, 143] on div "< h3 class = "text-base md:text-lg font-medium text-muted-foreground uppercase …" at bounding box center [279, 363] width 449 height 587
click at [86, 157] on div "< h3 class = "text-base md:text-lg font-medium text-muted-foreground uppercase …" at bounding box center [279, 363] width 449 height 587
click at [101, 163] on div "< h3 class = "text-base md:text-lg font-medium text-muted-foreground uppercase …" at bounding box center [279, 363] width 449 height 587
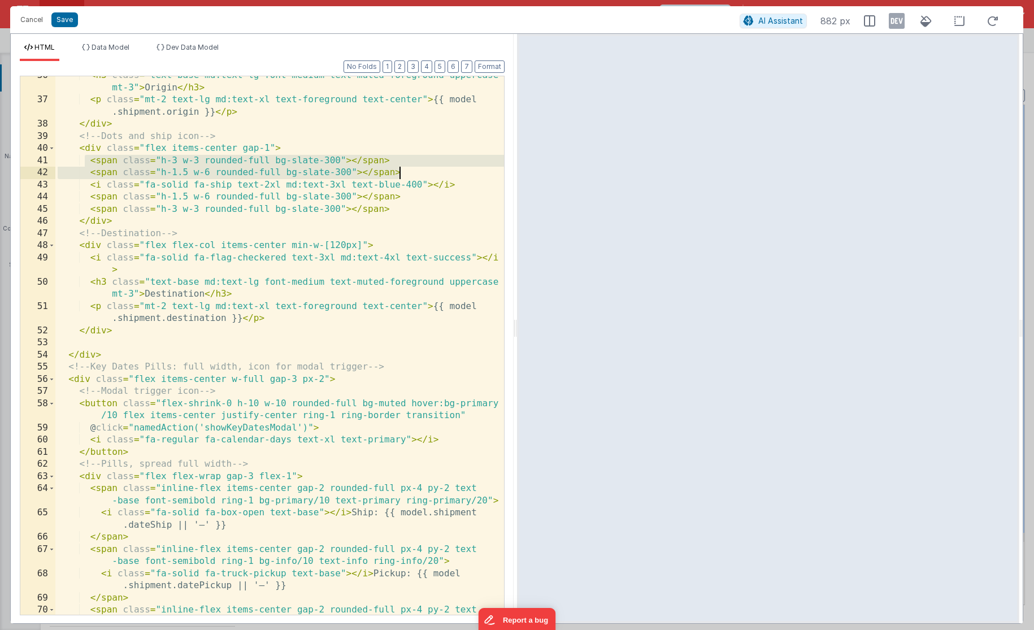
drag, startPoint x: 87, startPoint y: 162, endPoint x: 407, endPoint y: 174, distance: 320.2
click at [407, 174] on div "< h3 class = "text-base md:text-lg font-medium text-muted-foreground uppercase …" at bounding box center [279, 363] width 449 height 587
paste textarea
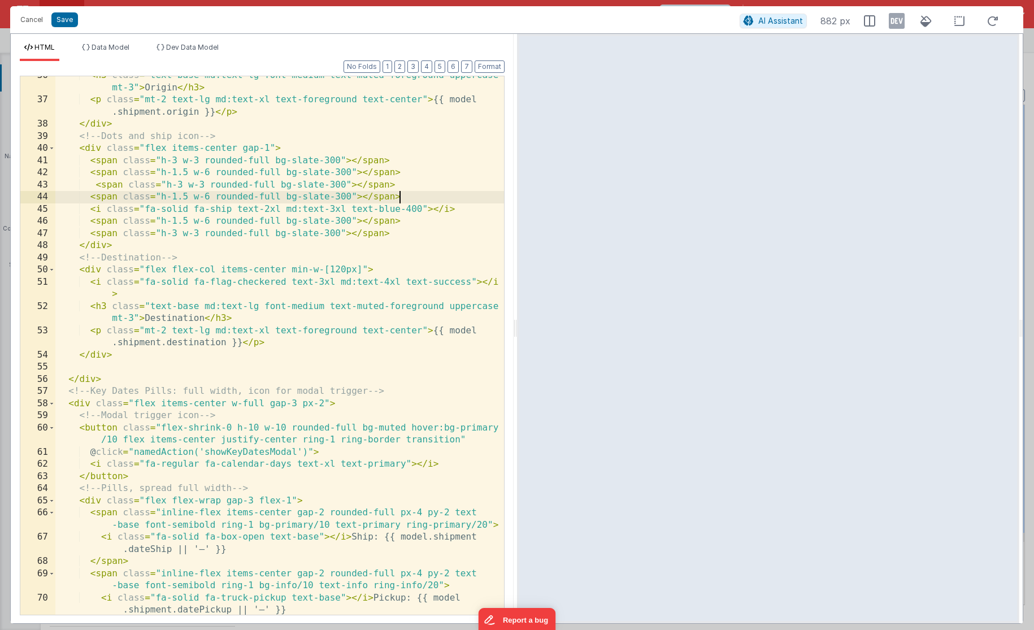
paste textarea
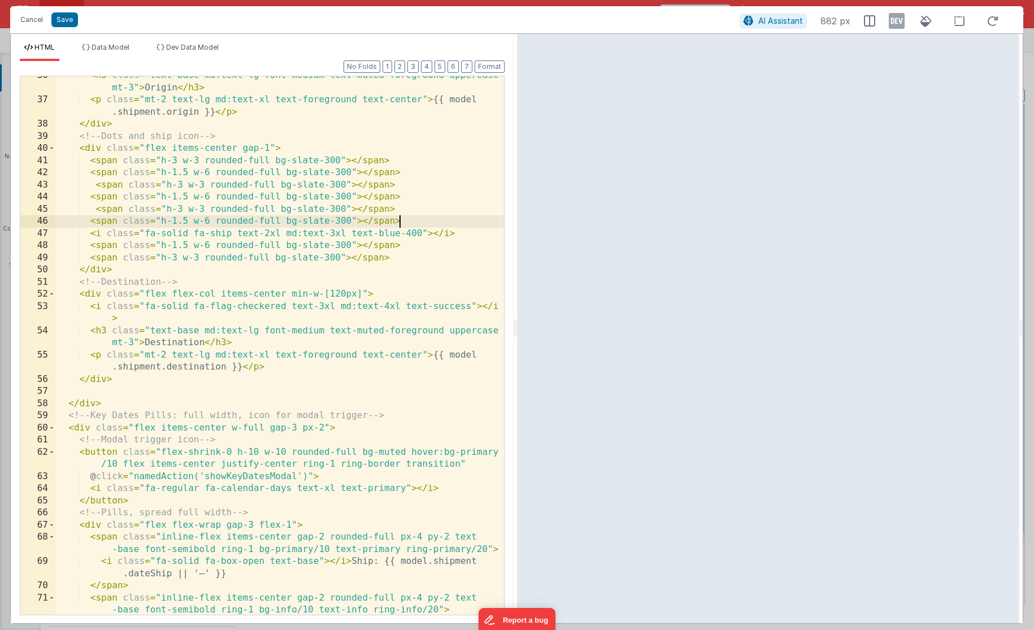
paste textarea
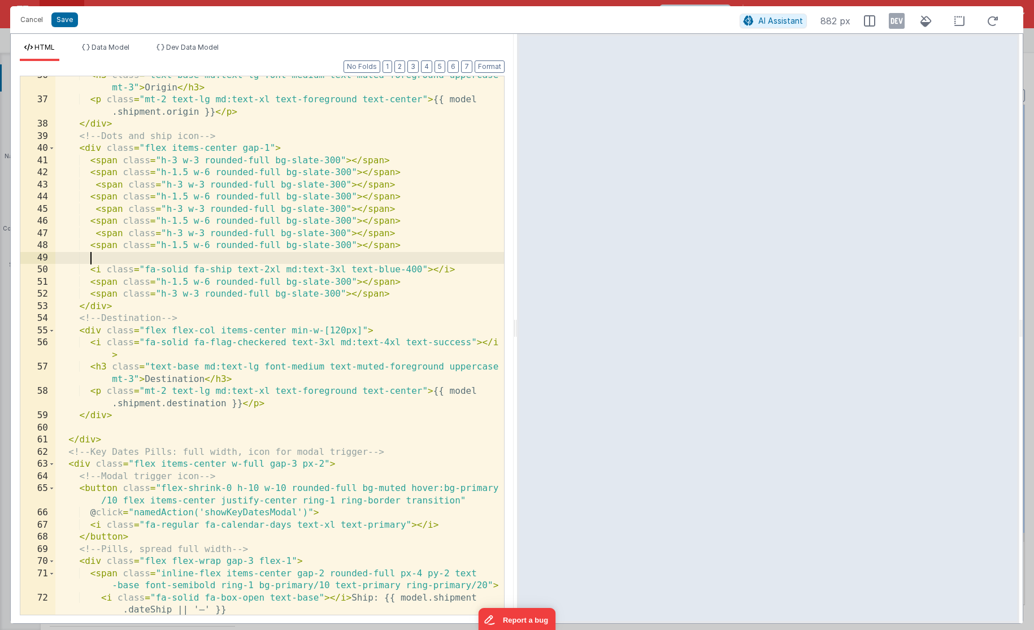
paste textarea
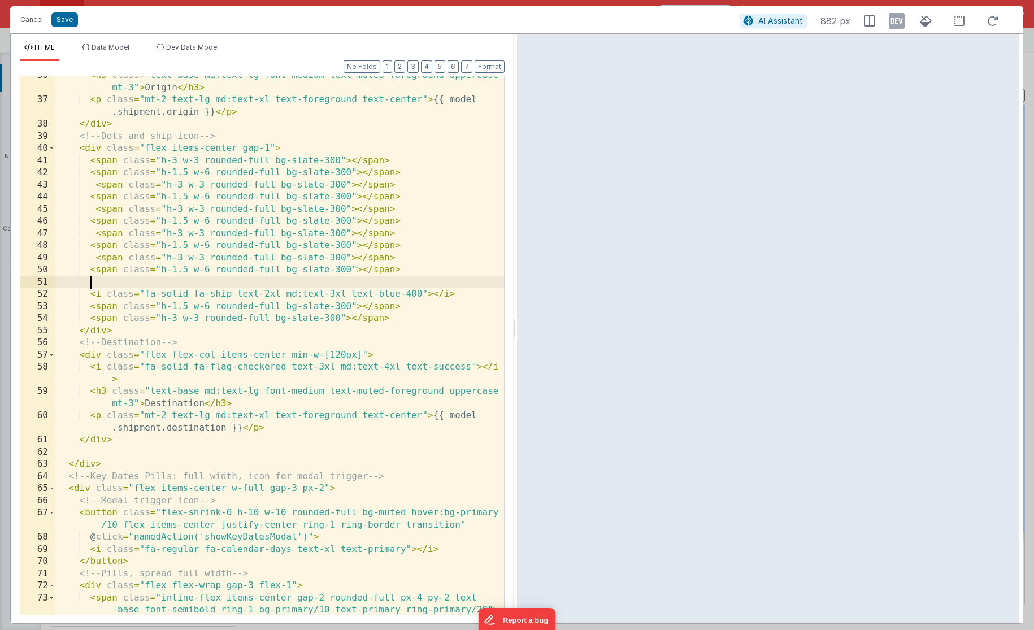
paste textarea
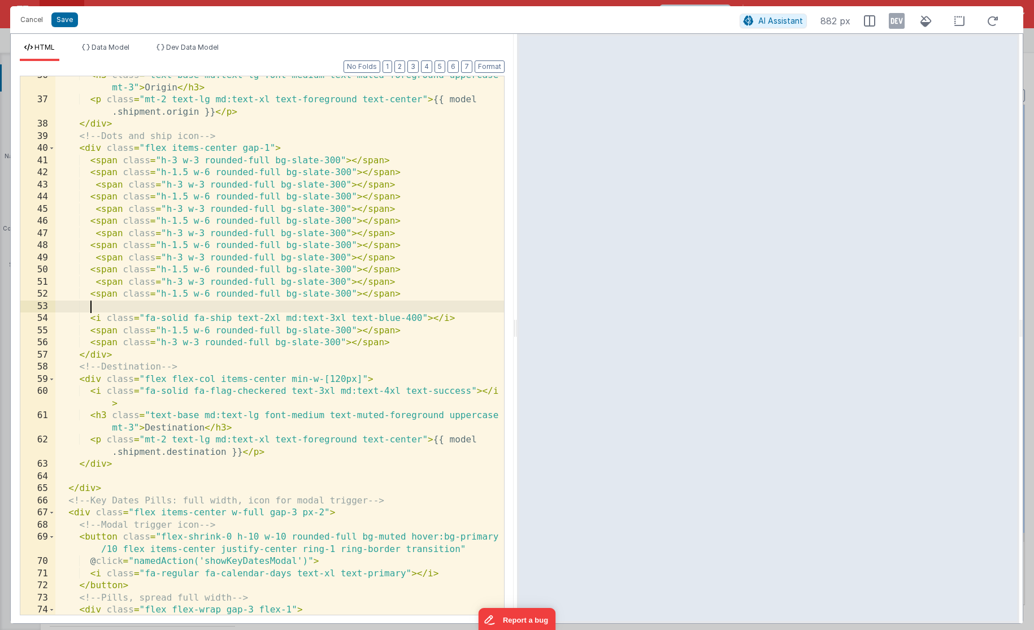
paste textarea
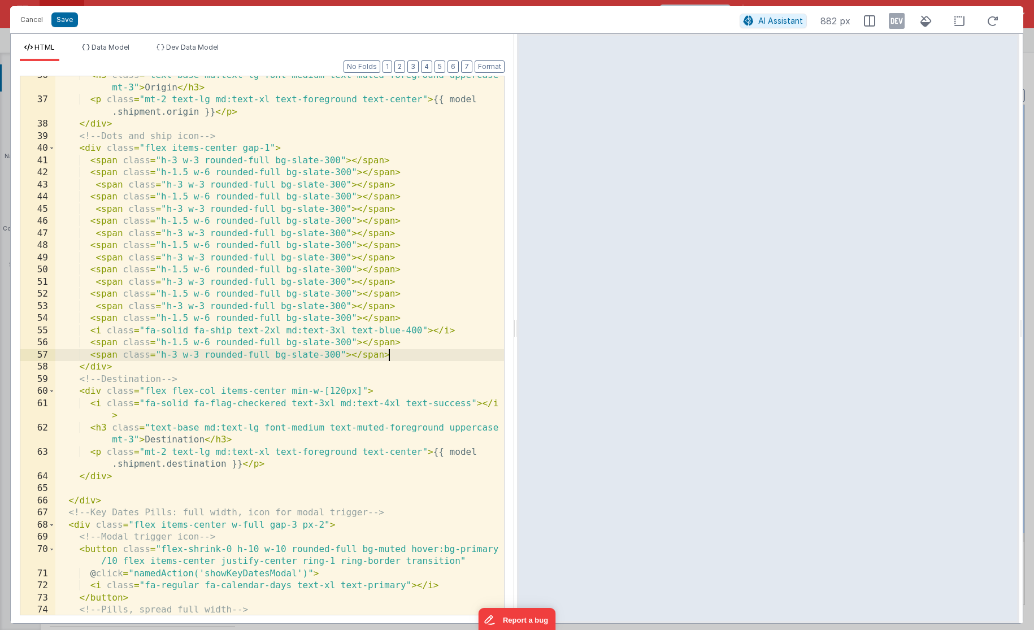
click at [401, 353] on div "< h3 class = "text-base md:text-lg font-medium text-muted-foreground uppercase …" at bounding box center [279, 357] width 449 height 575
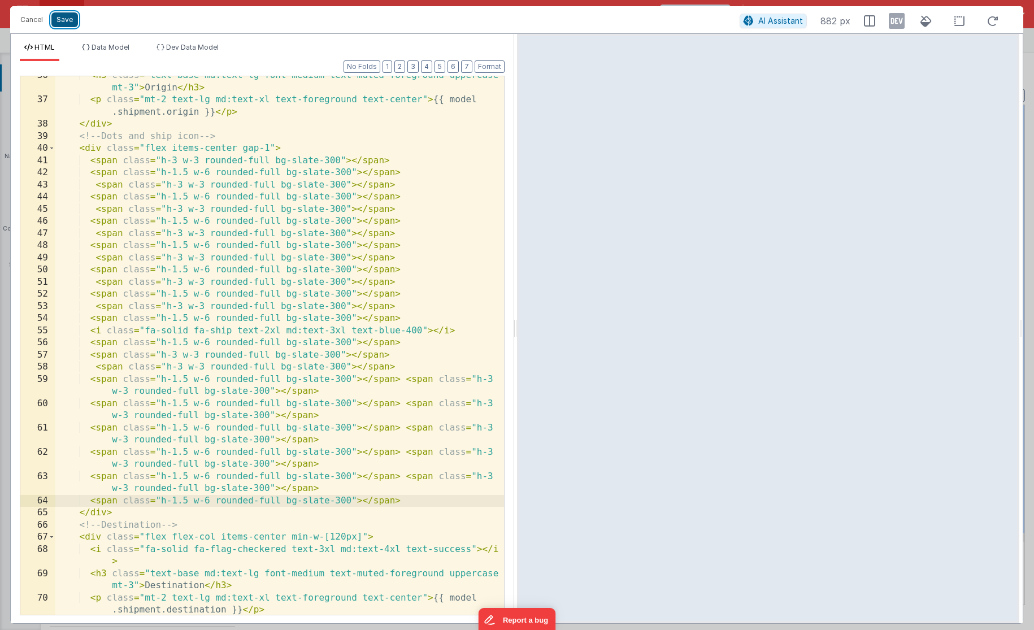
click at [59, 23] on button "Save" at bounding box center [64, 19] width 27 height 15
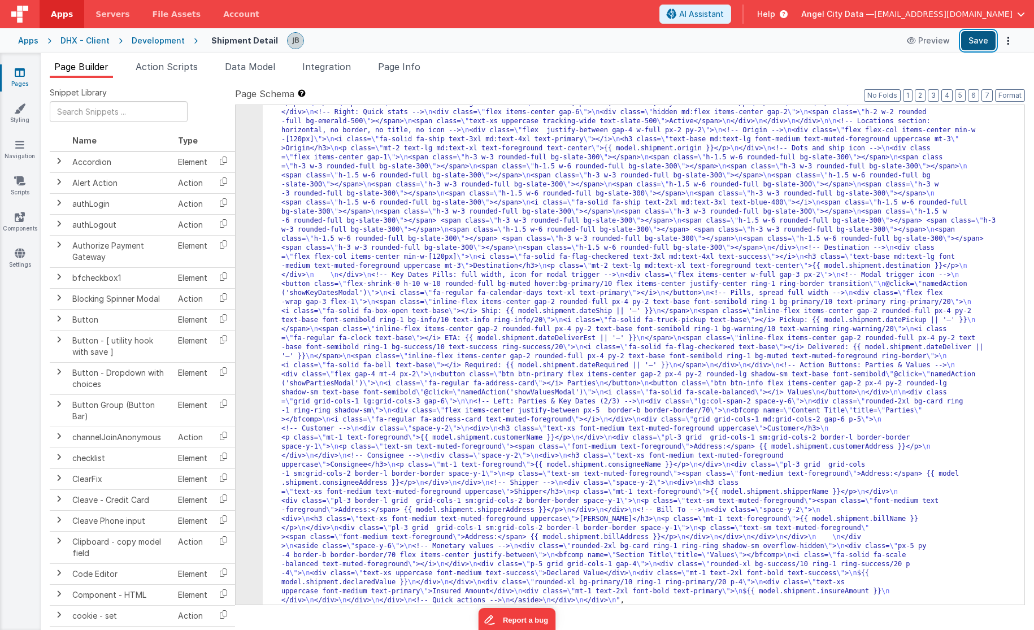
click at [974, 46] on button "Save" at bounding box center [979, 40] width 34 height 19
click at [257, 313] on div "8" at bounding box center [249, 329] width 27 height 552
click at [241, 221] on div "8" at bounding box center [249, 329] width 27 height 552
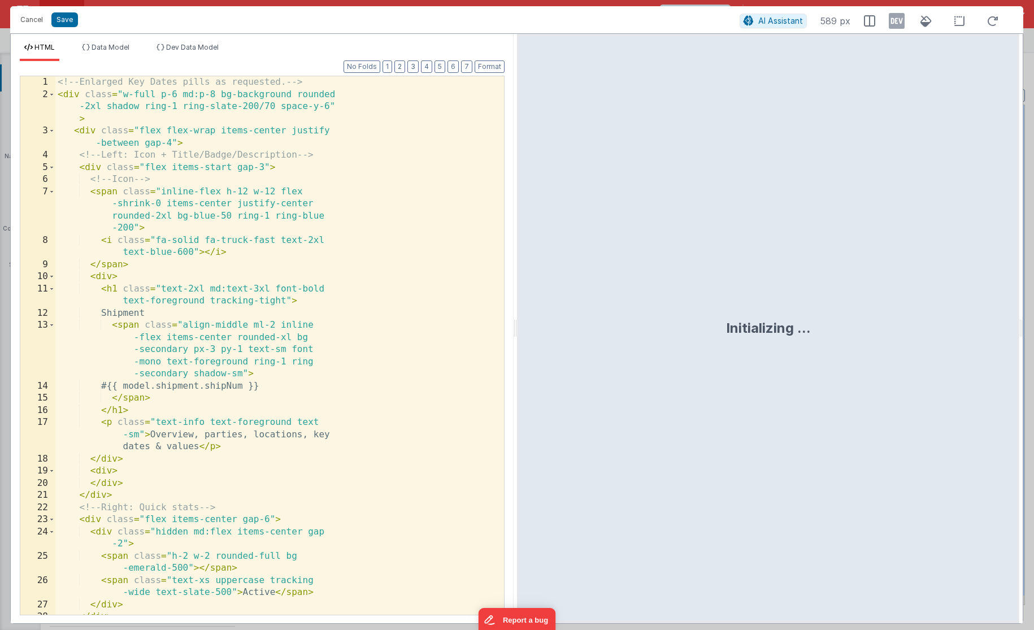
scroll to position [124, 0]
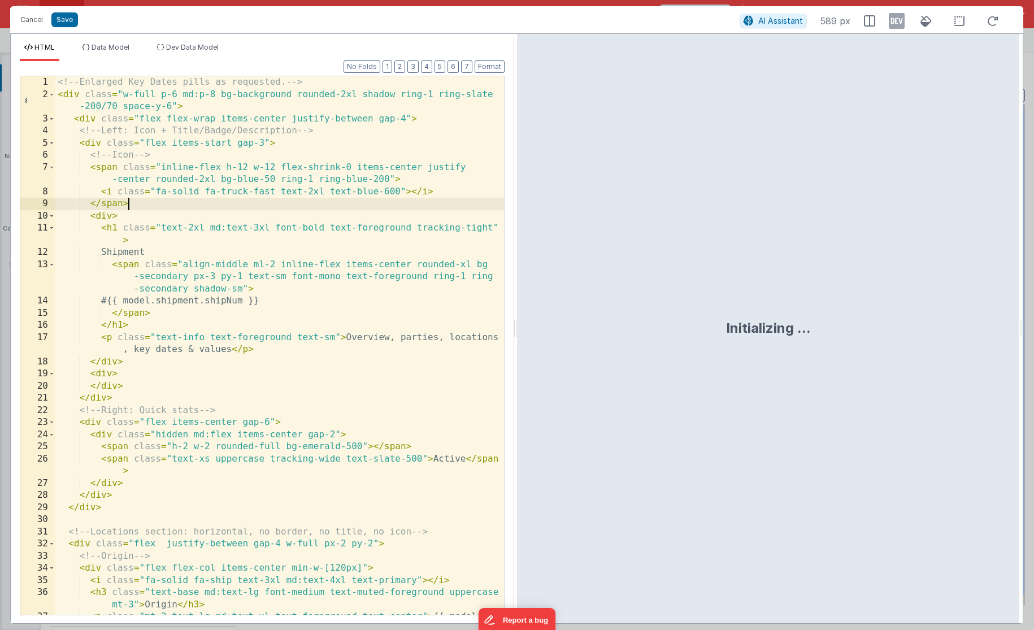
click at [218, 209] on div "<!-- Enlarged Key Dates pills as requested. --> < div class = "w-full p-6 md:p-…" at bounding box center [279, 363] width 449 height 575
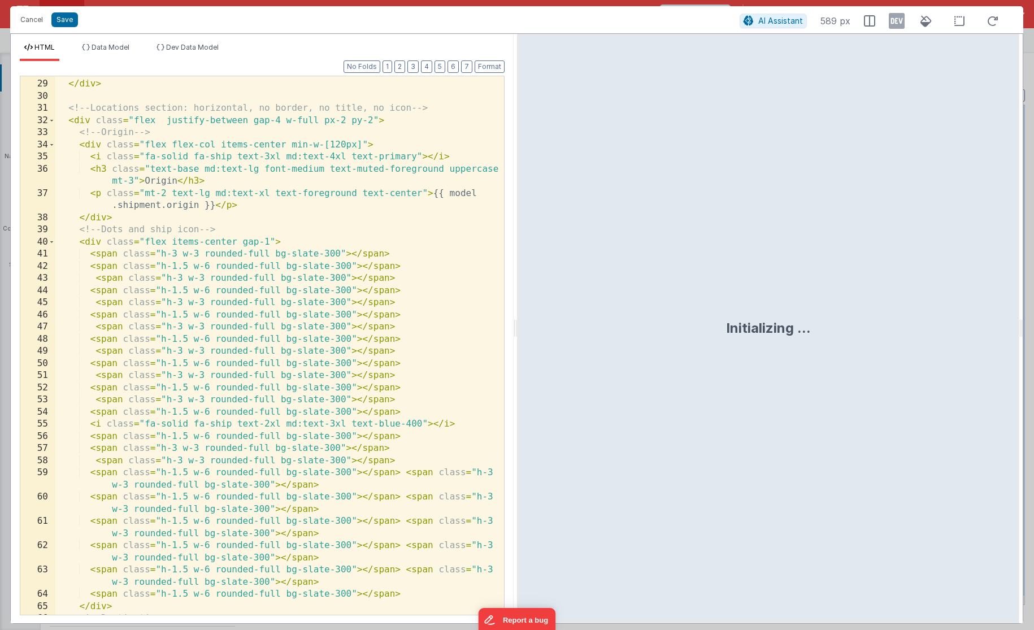
scroll to position [581, 0]
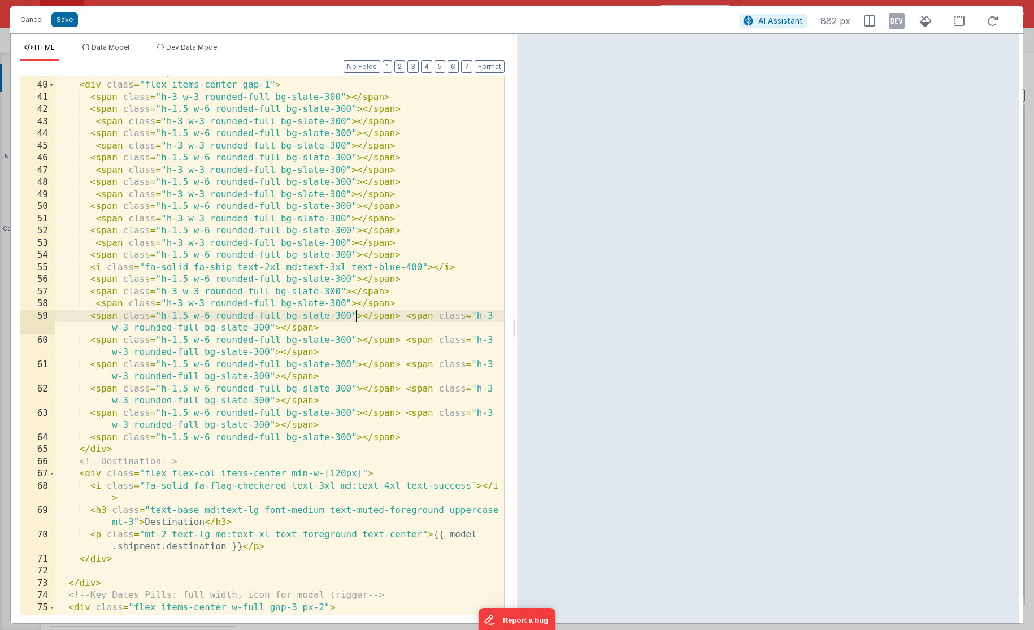
click at [355, 311] on div "<!-- Dots and ship icon --> < div class = "flex items-center gap-1" > < span cl…" at bounding box center [279, 348] width 449 height 563
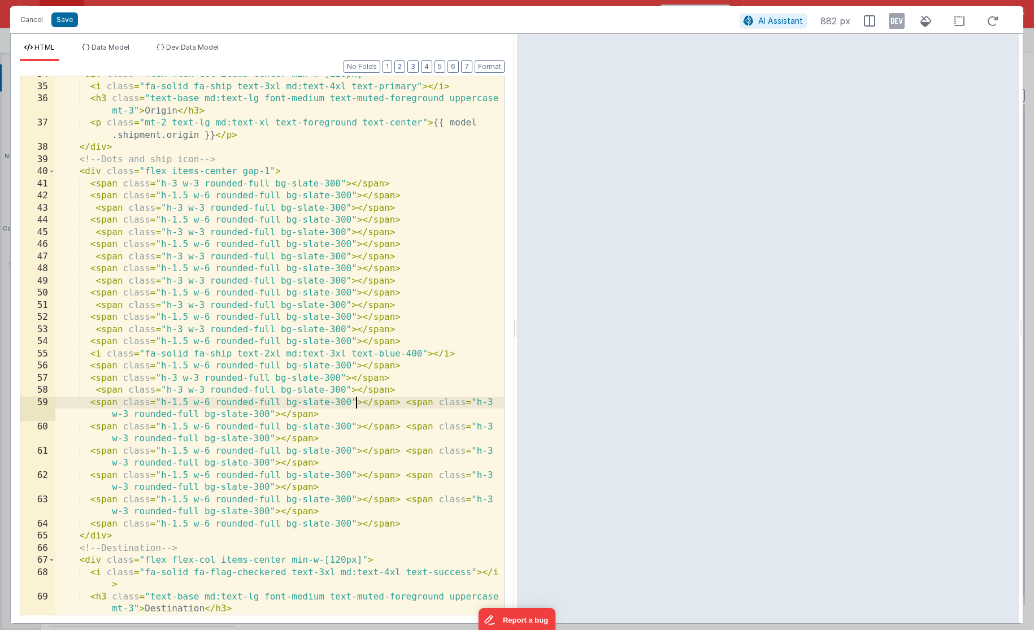
scroll to position [607, 0]
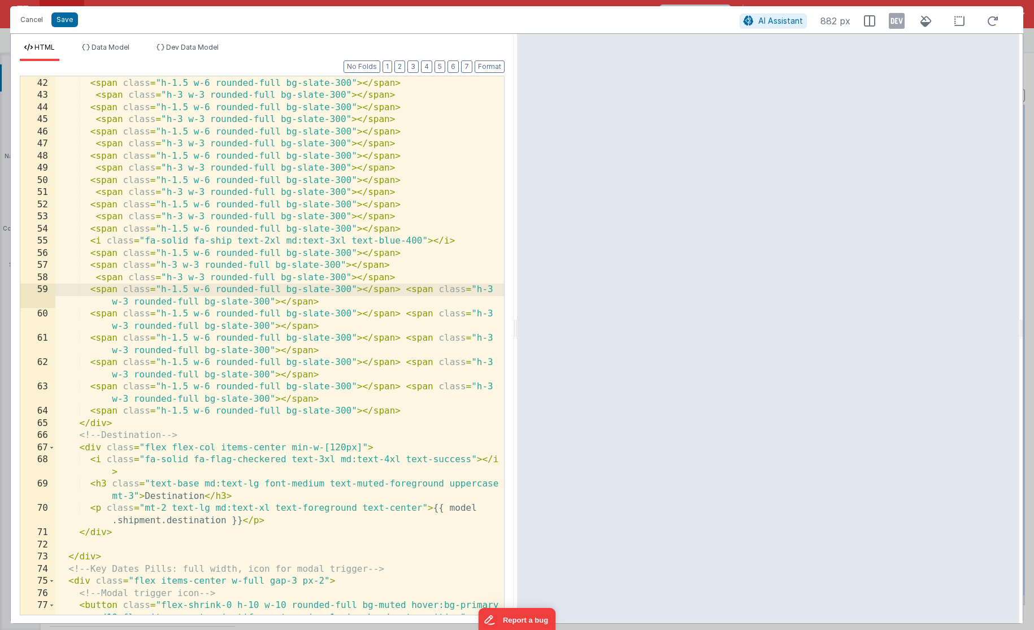
click at [370, 422] on div "< span class = "h-3 w-3 rounded-full bg-slate-300" > </ span > < span class = "…" at bounding box center [279, 352] width 449 height 575
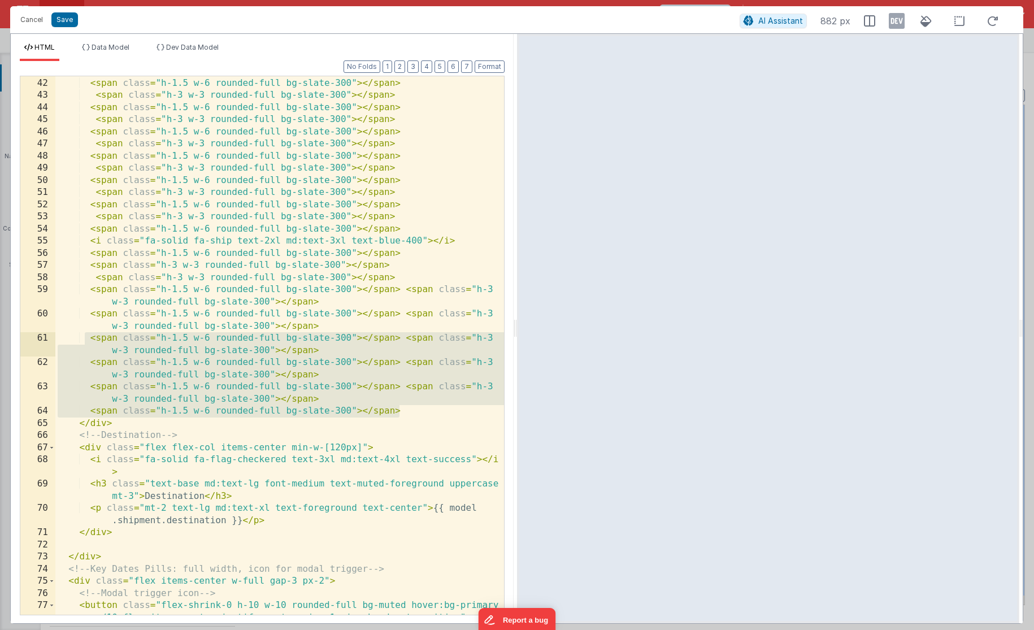
drag, startPoint x: 401, startPoint y: 409, endPoint x: 86, endPoint y: 337, distance: 322.4
click at [86, 337] on div "< span class = "h-3 w-3 rounded-full bg-slate-300" > </ span > < span class = "…" at bounding box center [279, 352] width 449 height 575
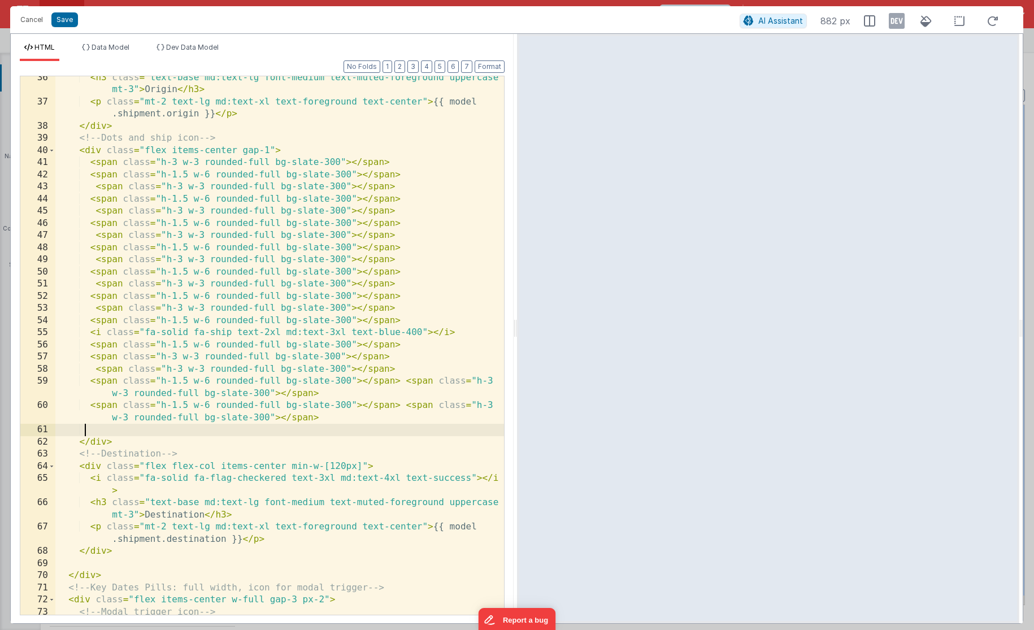
scroll to position [515, 0]
click at [116, 335] on div "< h3 class = "text-base md:text-lg font-medium text-muted-foreground uppercase …" at bounding box center [279, 365] width 449 height 587
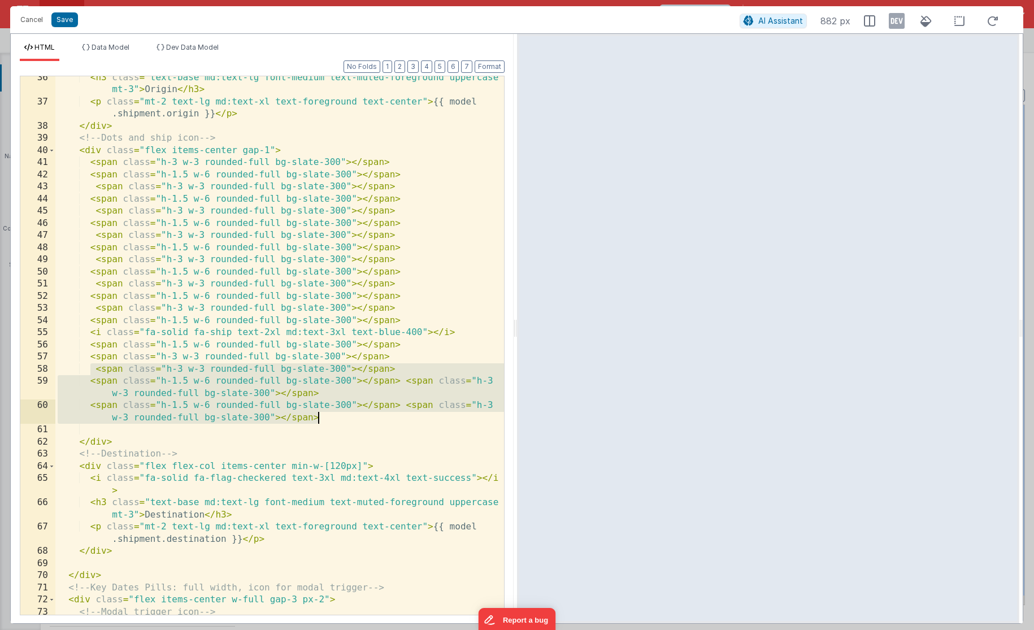
drag, startPoint x: 90, startPoint y: 369, endPoint x: 337, endPoint y: 418, distance: 251.3
click at [337, 418] on div "< h3 class = "text-base md:text-lg font-medium text-muted-foreground uppercase …" at bounding box center [279, 365] width 449 height 587
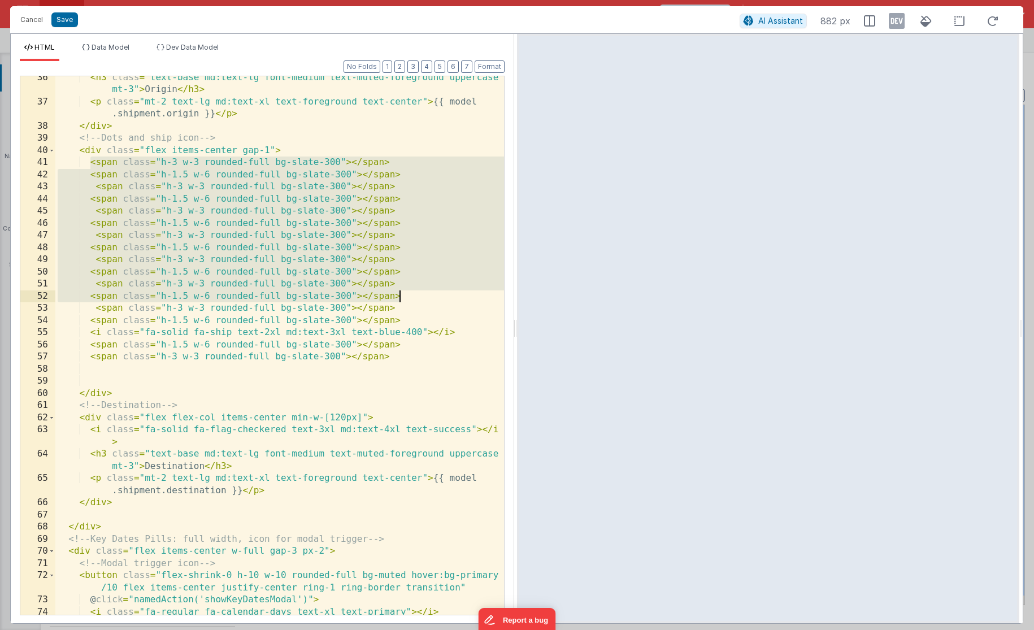
drag, startPoint x: 89, startPoint y: 165, endPoint x: 410, endPoint y: 298, distance: 347.5
click at [410, 298] on div "< h3 class = "text-base md:text-lg font-medium text-muted-foreground uppercase …" at bounding box center [279, 359] width 449 height 575
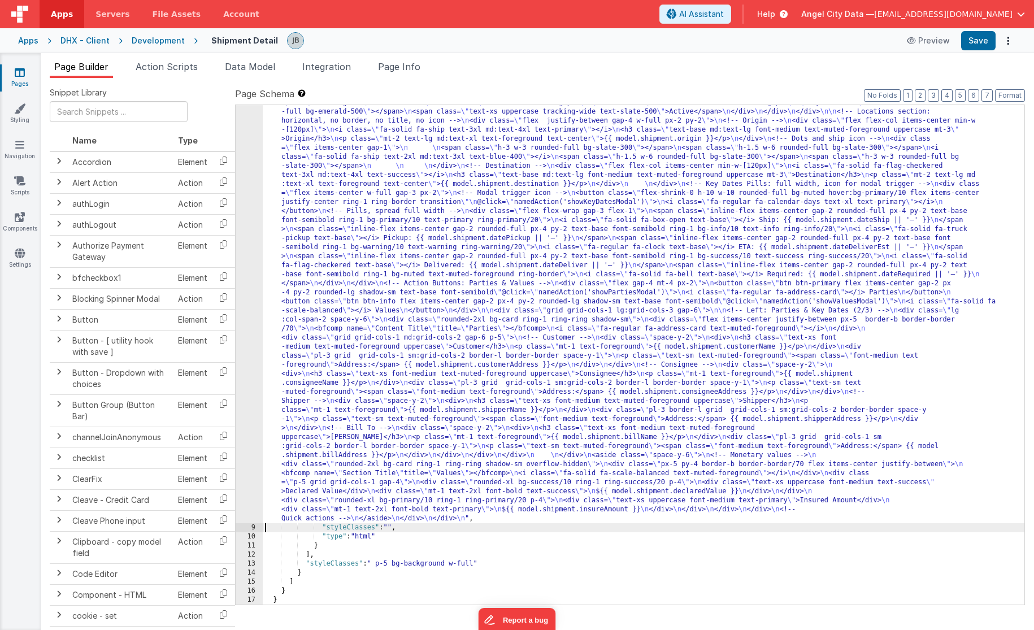
click at [246, 242] on div "8" at bounding box center [249, 283] width 27 height 479
click at [247, 235] on div "8" at bounding box center [249, 283] width 27 height 479
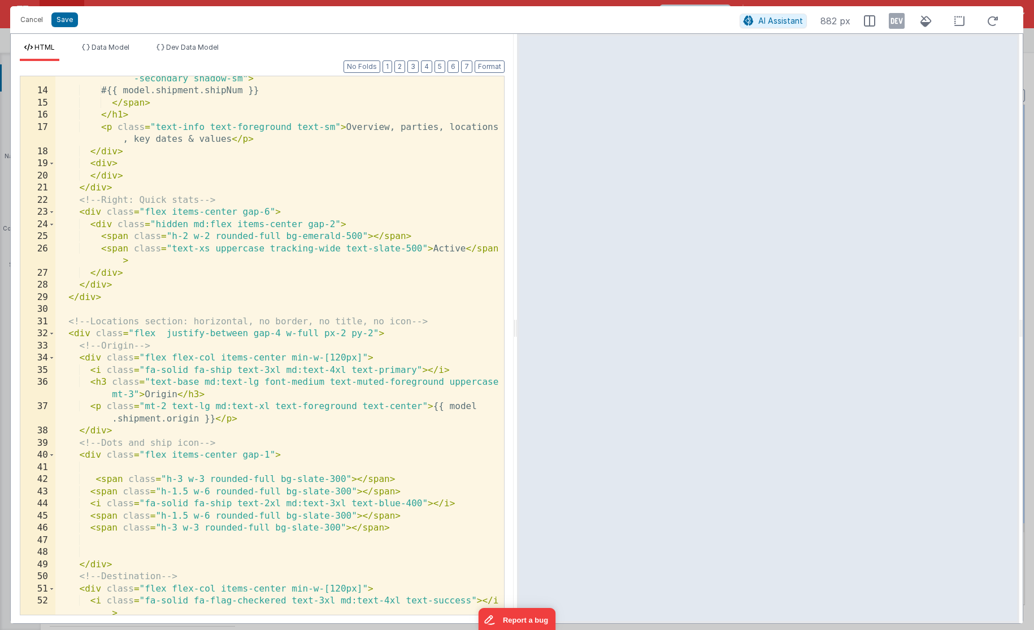
scroll to position [0, 0]
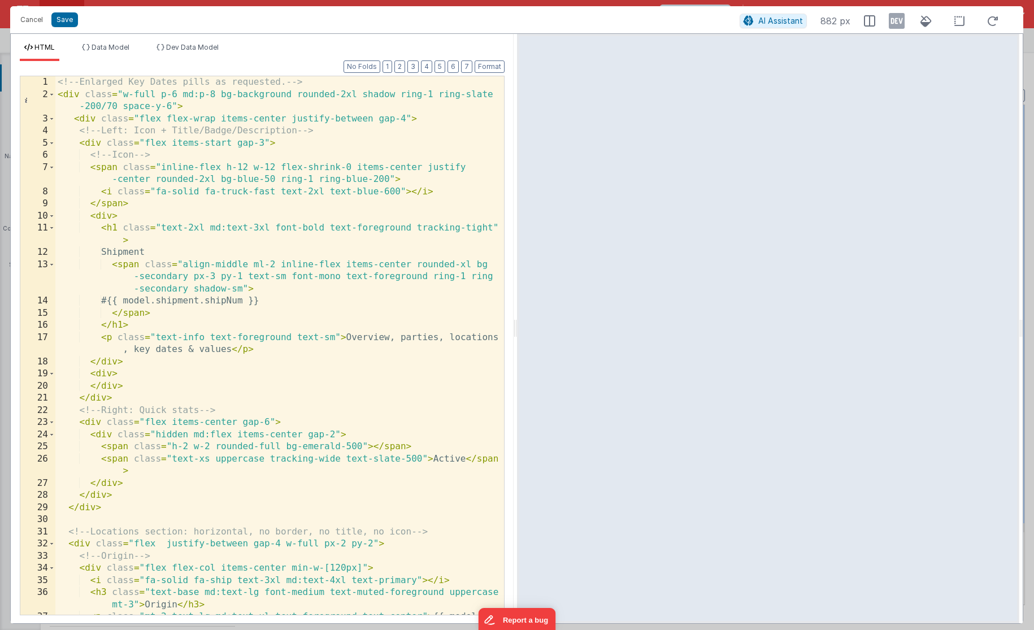
click at [185, 281] on div "<!-- Enlarged Key Dates pills as requested. --> < div class = "w-full p-6 md:p-…" at bounding box center [279, 363] width 449 height 575
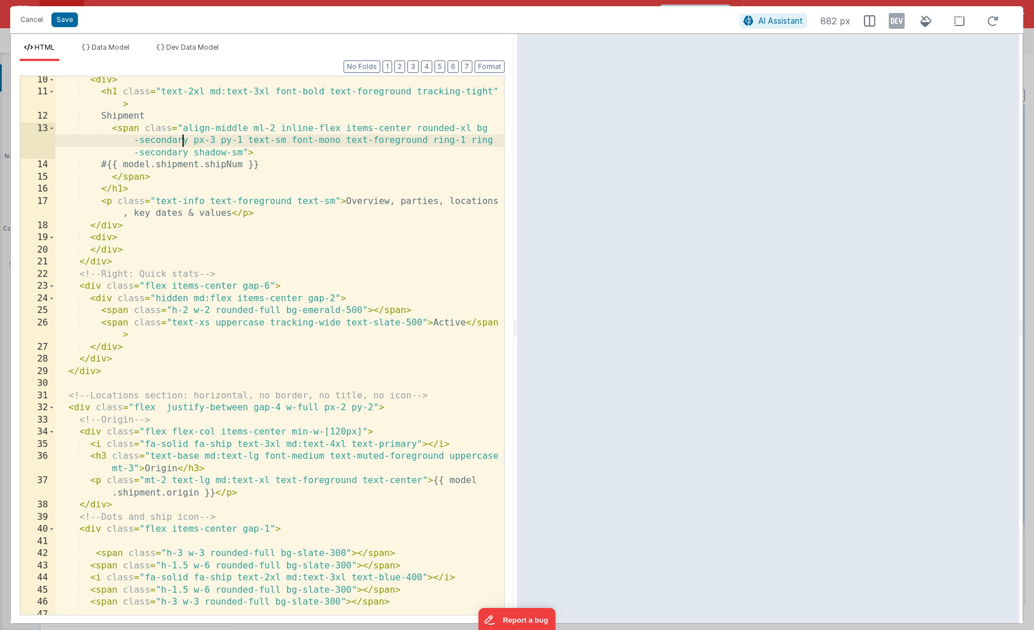
scroll to position [300, 0]
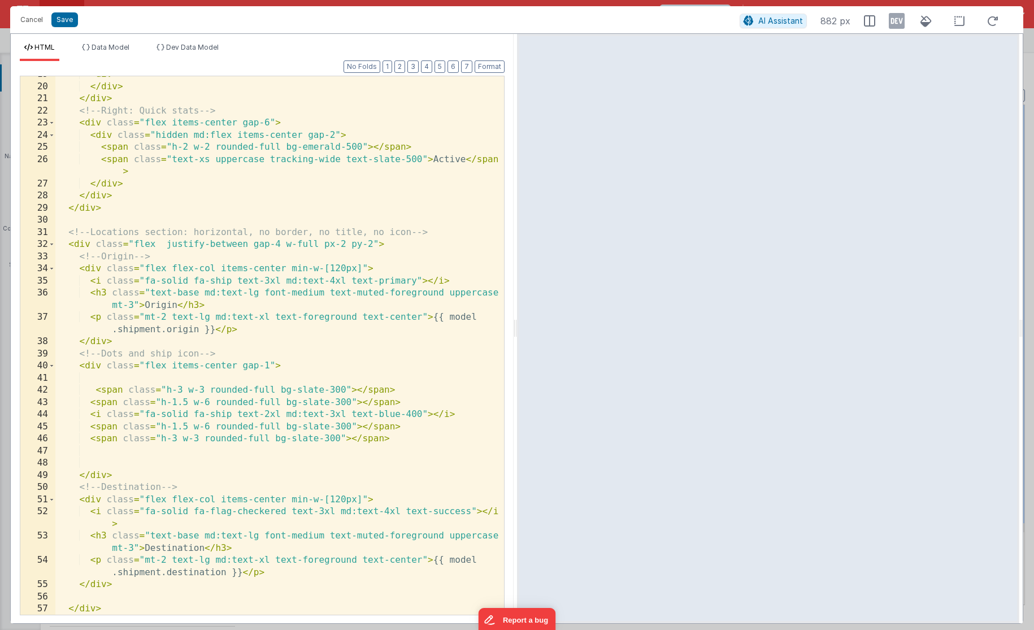
click at [118, 402] on div "< div > </ div > </ div > <!-- Right: Quick stats --> < div class = "flex items…" at bounding box center [279, 349] width 449 height 563
click at [124, 383] on div "< div > </ div > </ div > <!-- Right: Quick stats --> < div class = "flex items…" at bounding box center [279, 349] width 449 height 563
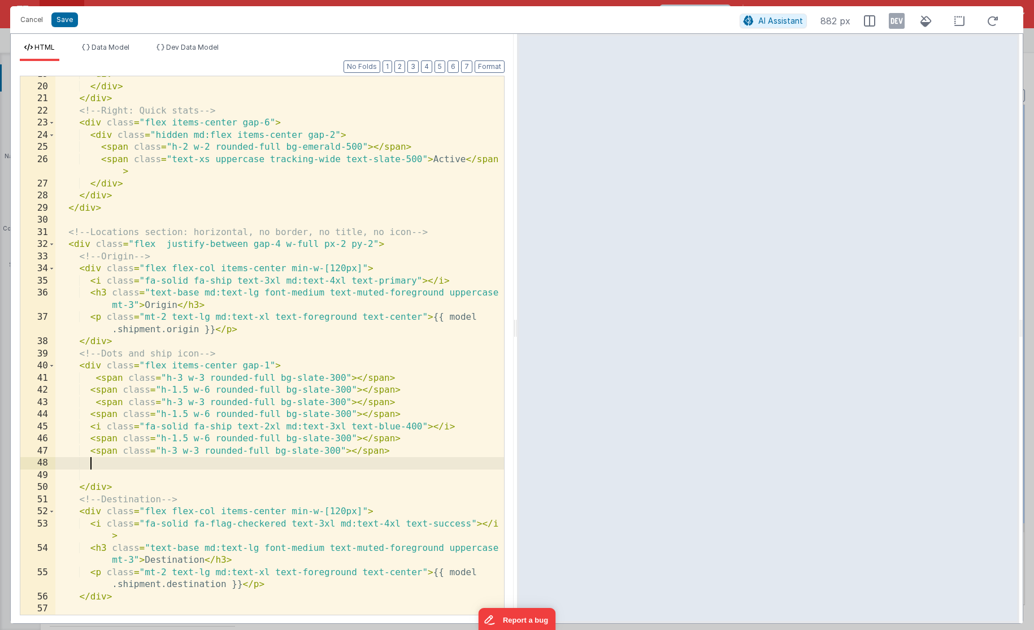
click at [175, 457] on div "< div > </ div > </ div > <!-- Right: Quick stats --> < div class = "flex items…" at bounding box center [279, 349] width 449 height 563
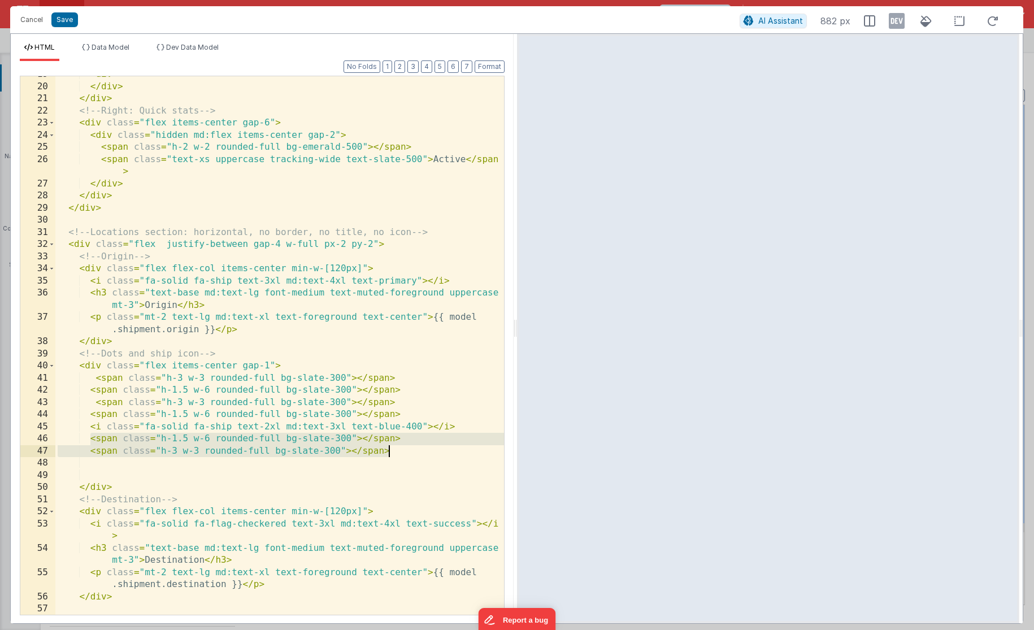
drag, startPoint x: 89, startPoint y: 436, endPoint x: 403, endPoint y: 450, distance: 314.6
click at [403, 450] on div "< div > </ div > </ div > <!-- Right: Quick stats --> < div class = "flex items…" at bounding box center [279, 349] width 449 height 563
